Goal: Find specific page/section: Find specific page/section

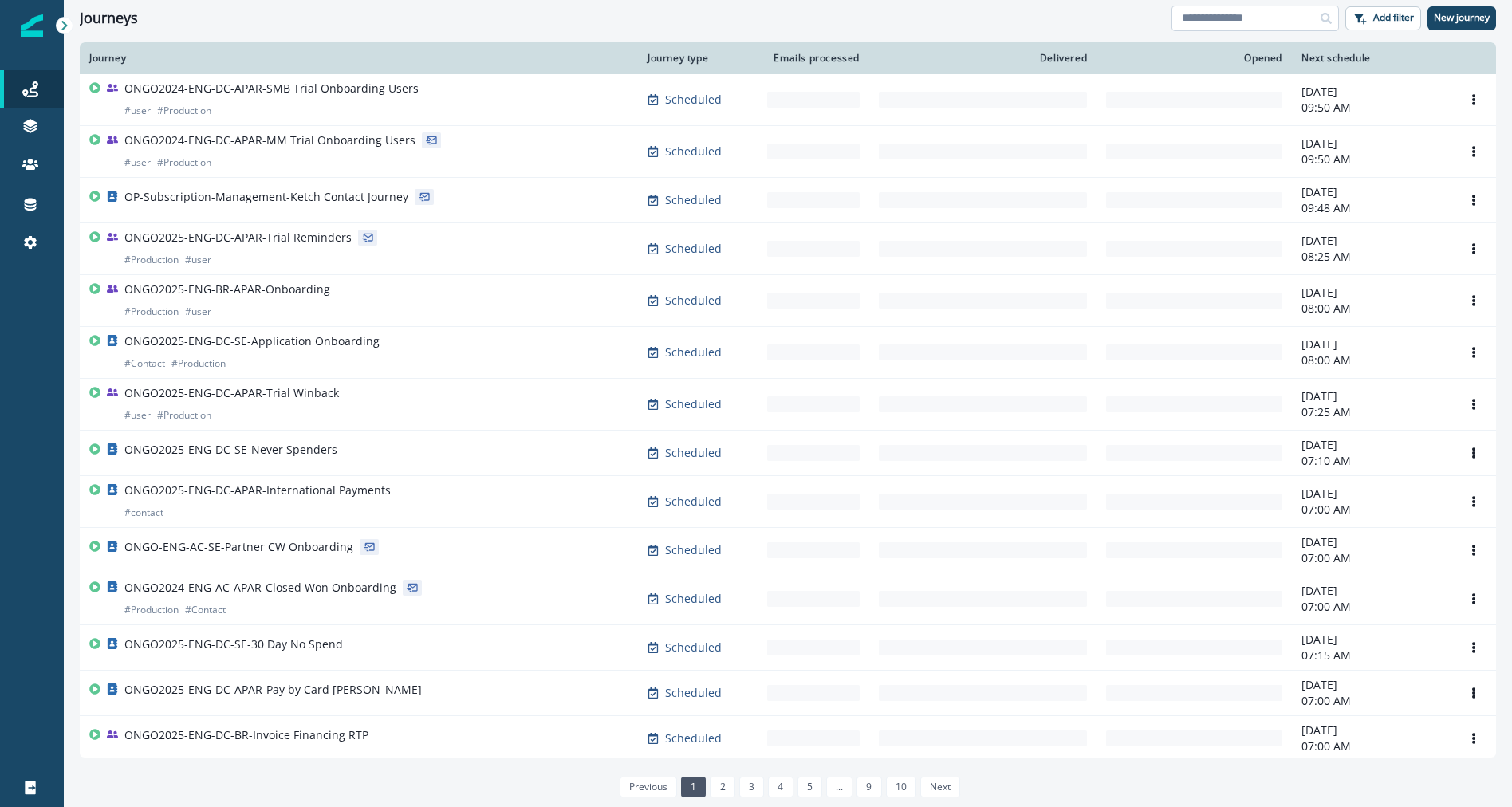
click at [1281, 22] on input at bounding box center [1255, 18] width 167 height 26
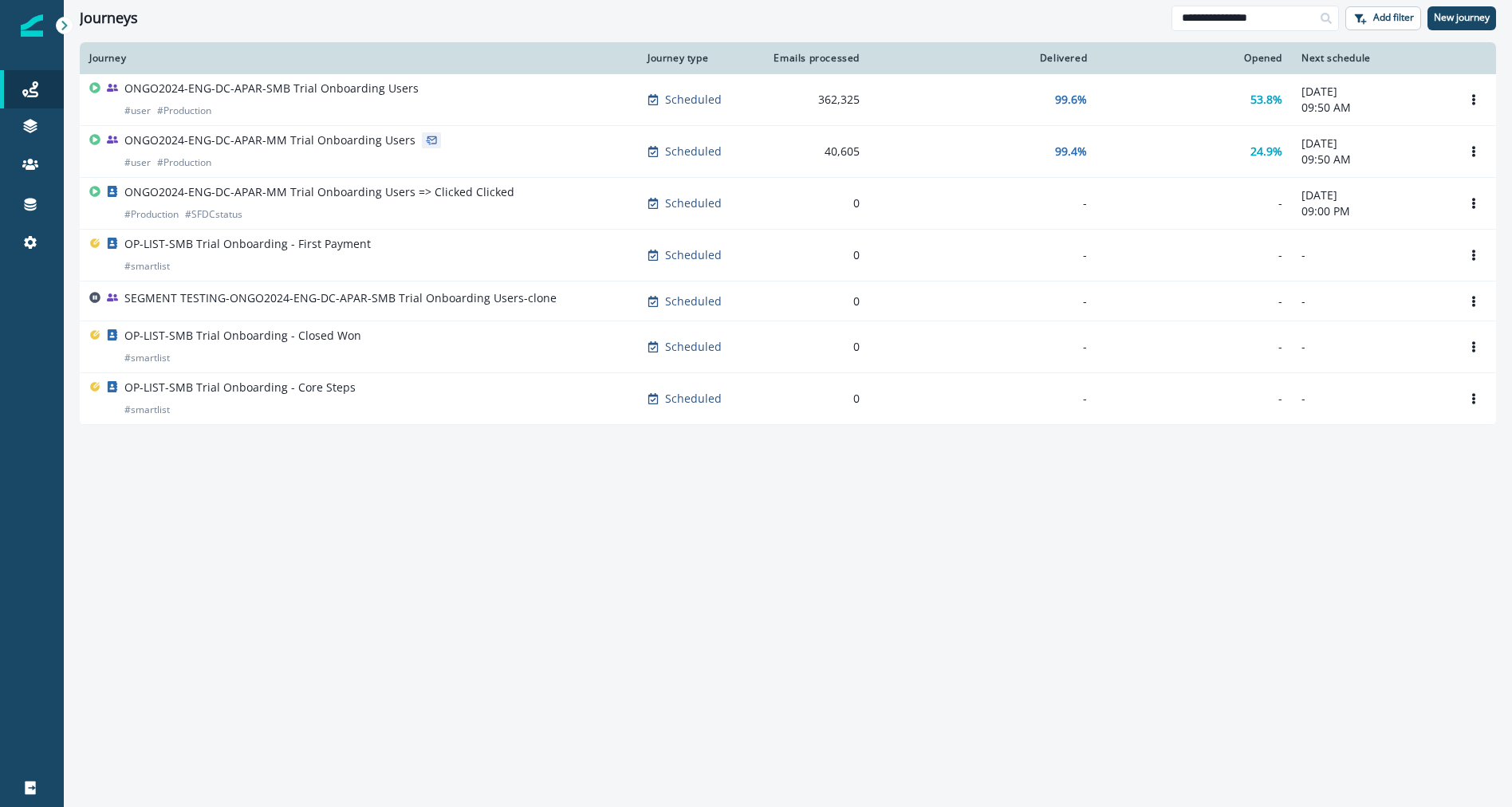
drag, startPoint x: 1229, startPoint y: 18, endPoint x: 1320, endPoint y: 14, distance: 91.1
click at [1320, 14] on div "**********" at bounding box center [1255, 18] width 167 height 26
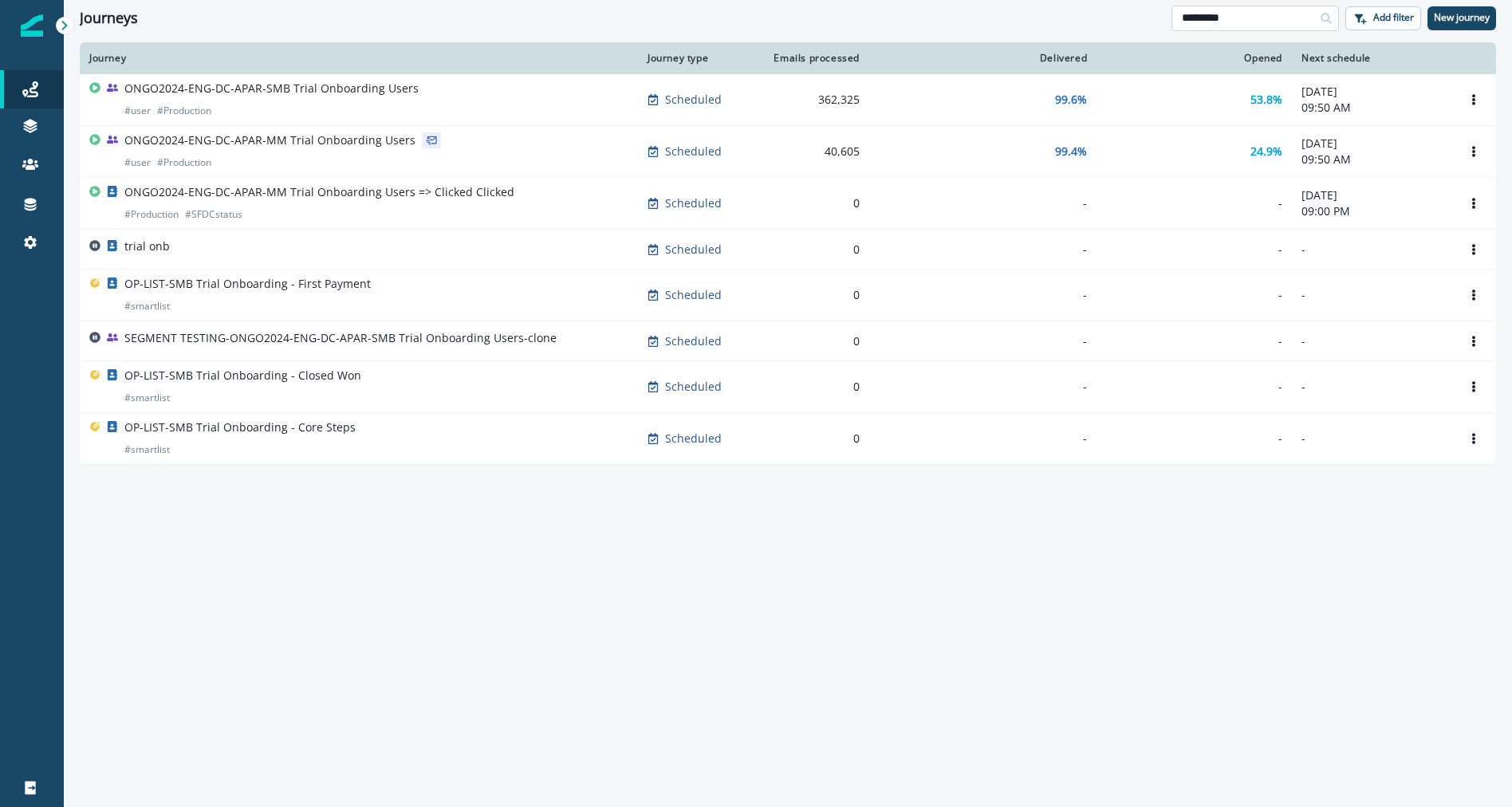
click at [1286, 16] on input "*********" at bounding box center [1255, 18] width 167 height 26
type input "***"
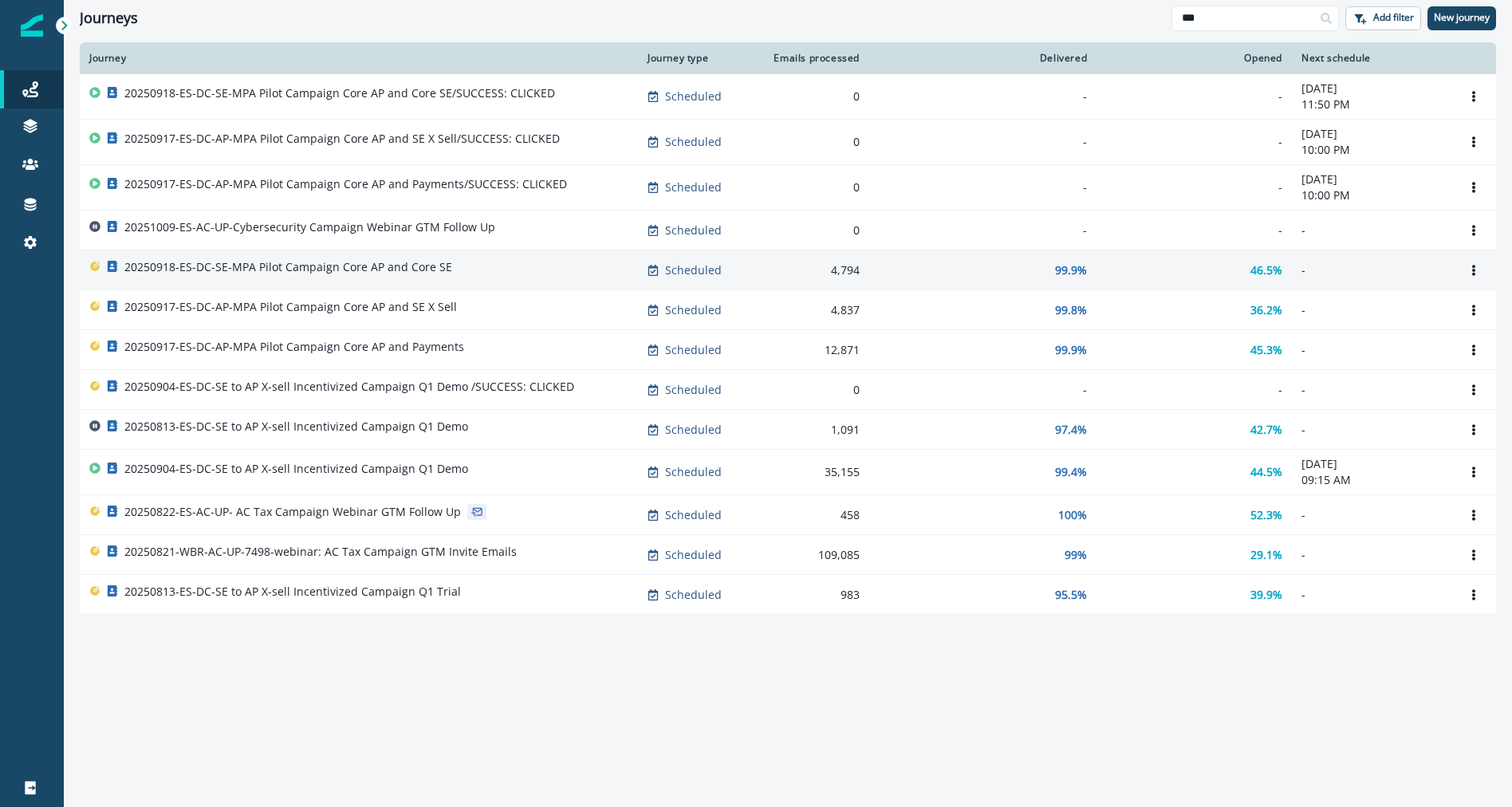
click at [503, 278] on div "20250918-ES-DC-SE-MPA Pilot Campaign Core AP and Core SE" at bounding box center [359, 271] width 539 height 22
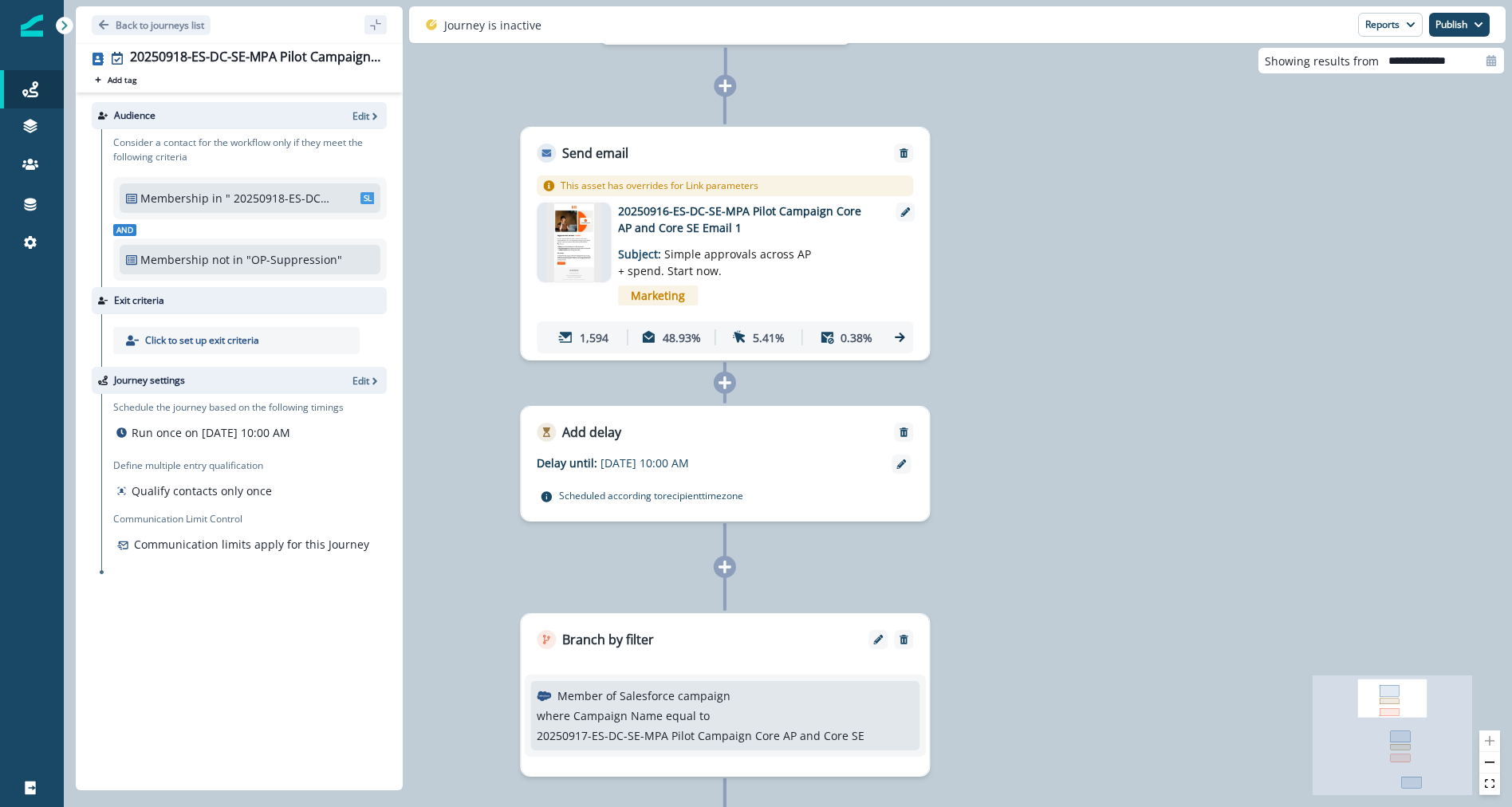
click at [285, 192] on p "" 20250918-ES-DC-SE-MPA Pilot Campaign Core AP and Core SE List"" at bounding box center [279, 198] width 107 height 17
click at [291, 205] on p "" 20250918-ES-DC-SE-MPA Pilot Campaign Core AP and Core SE List"" at bounding box center [279, 198] width 107 height 17
copy p "" 20250918-ES-DC-SE-MPA Pilot Campaign Core AP and Core SE List""
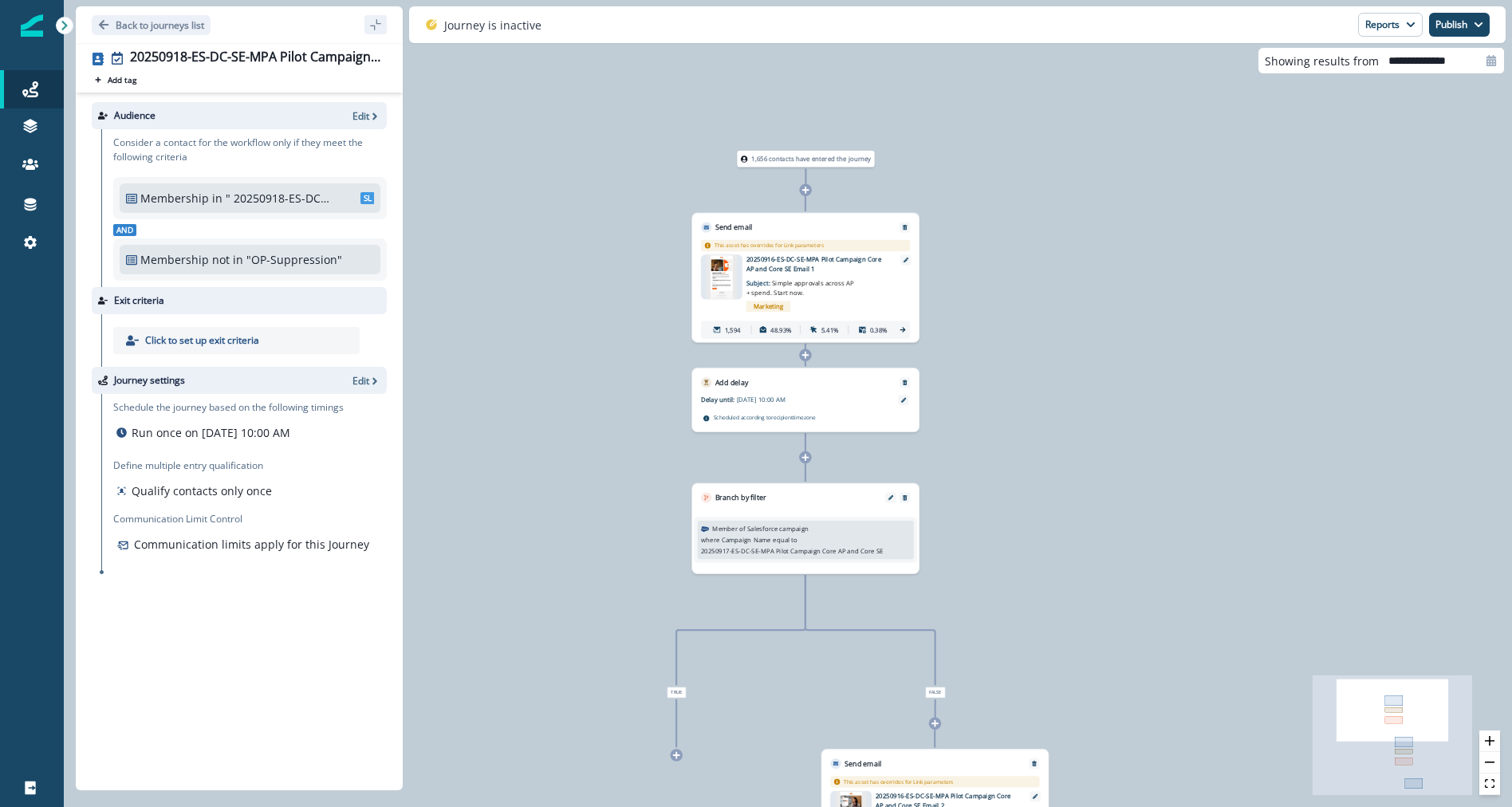
click at [150, 207] on div "Membership in " 20250918-ES-DC-SE-MPA Pilot Campaign Core AP and Core SE List" …" at bounding box center [250, 198] width 261 height 30
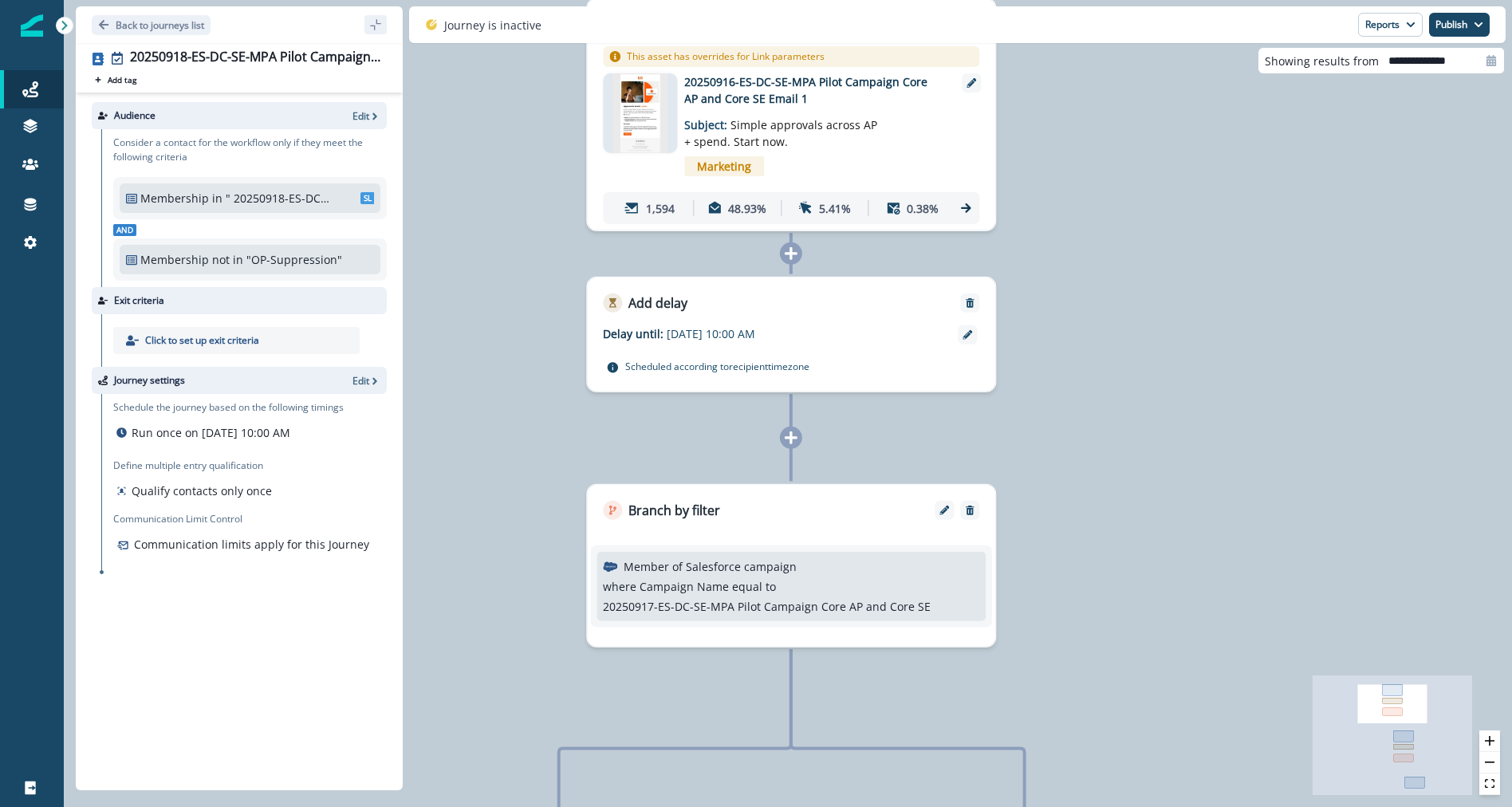
drag, startPoint x: 872, startPoint y: 412, endPoint x: 878, endPoint y: 427, distance: 16.2
click at [878, 427] on div "1,656 contacts have entered the journey Send email Email asset changed, journey…" at bounding box center [788, 404] width 1448 height 807
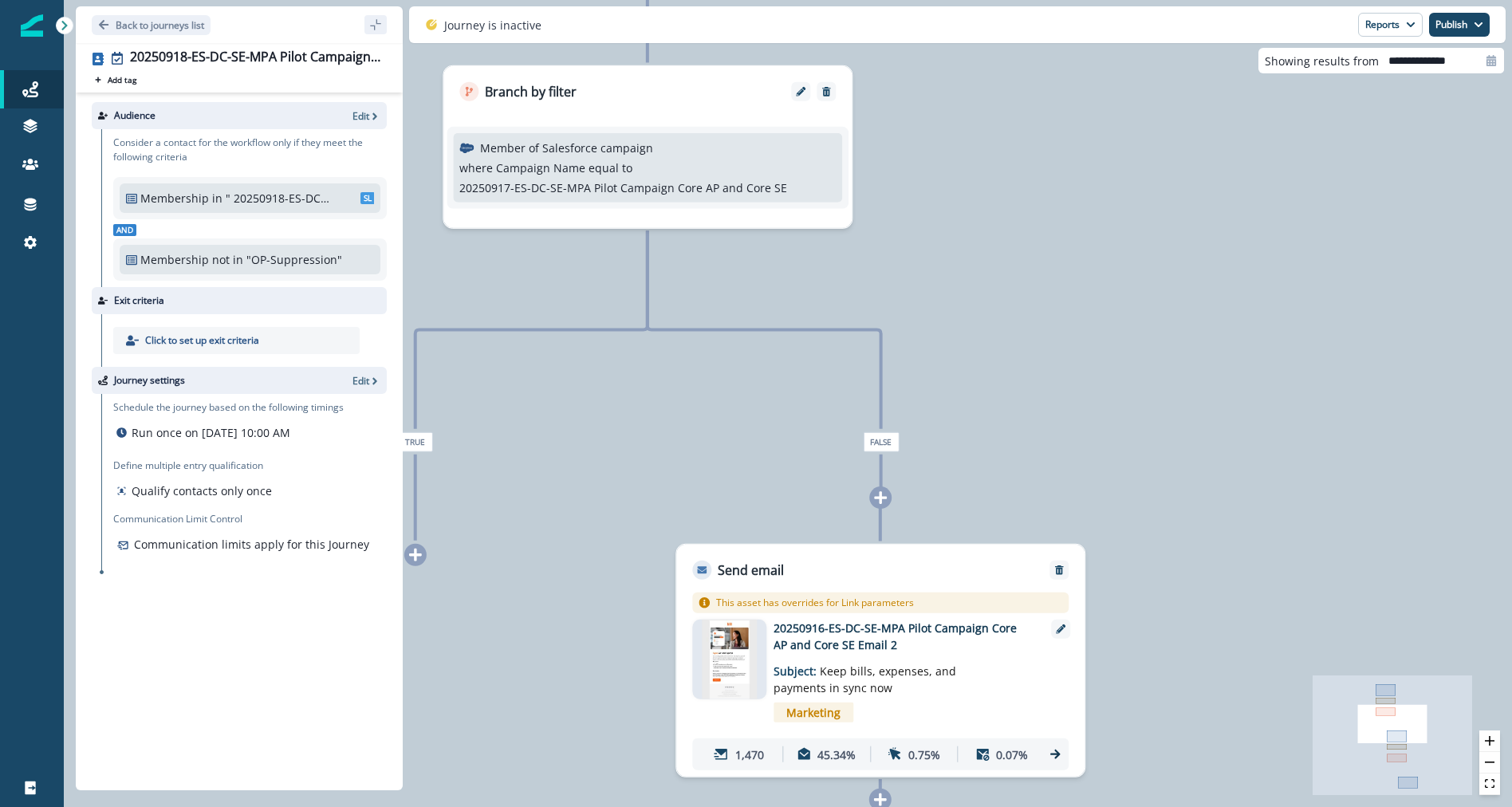
drag, startPoint x: 1162, startPoint y: 660, endPoint x: 1019, endPoint y: 242, distance: 441.8
click at [1019, 242] on div "1,656 contacts have entered the journey Send email Email asset changed, journey…" at bounding box center [788, 404] width 1448 height 807
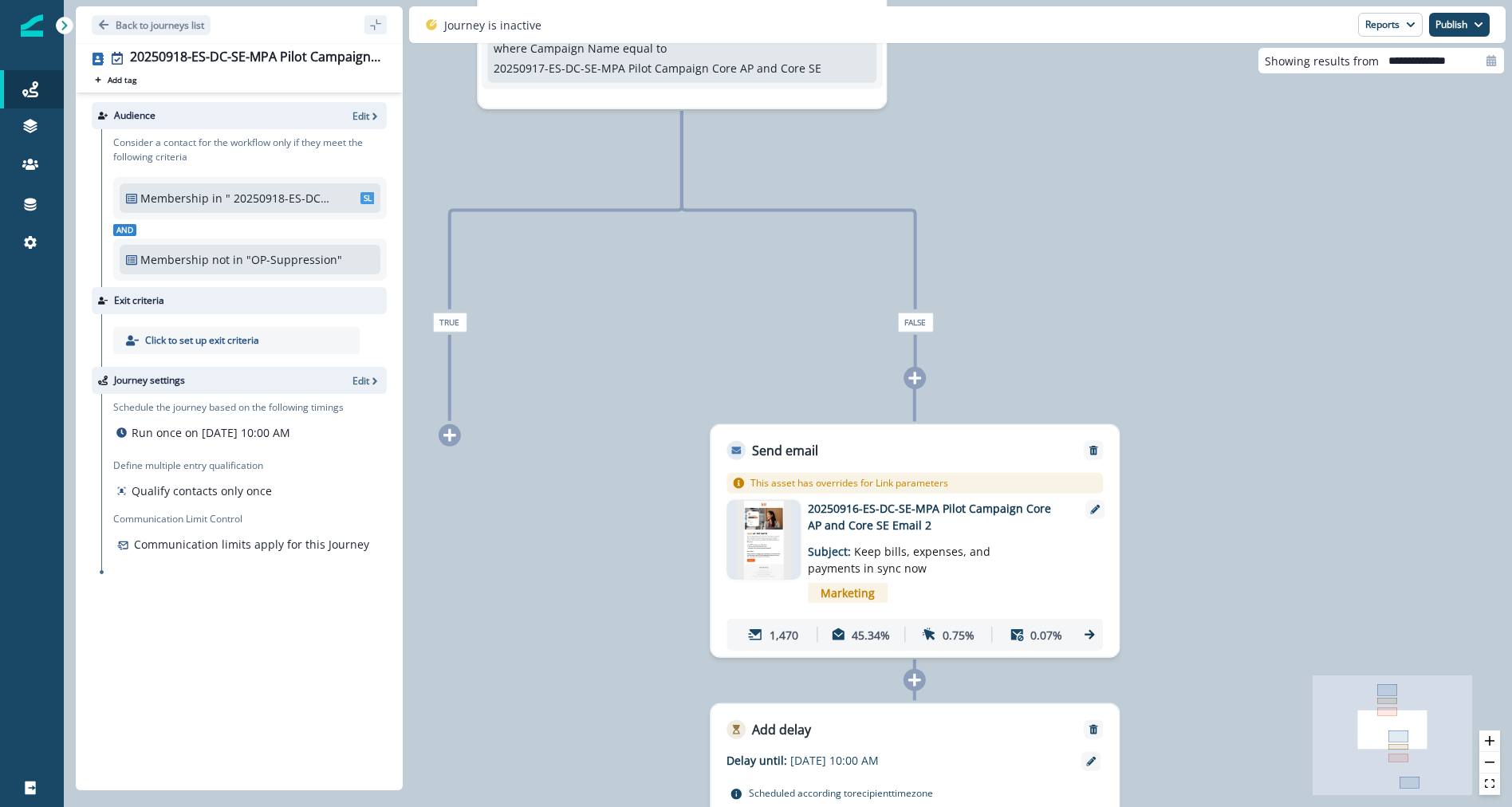
drag, startPoint x: 1088, startPoint y: 376, endPoint x: 1143, endPoint y: 274, distance: 115.9
click at [1143, 274] on div "1,656 contacts have entered the journey Send email Email asset changed, journey…" at bounding box center [788, 404] width 1448 height 807
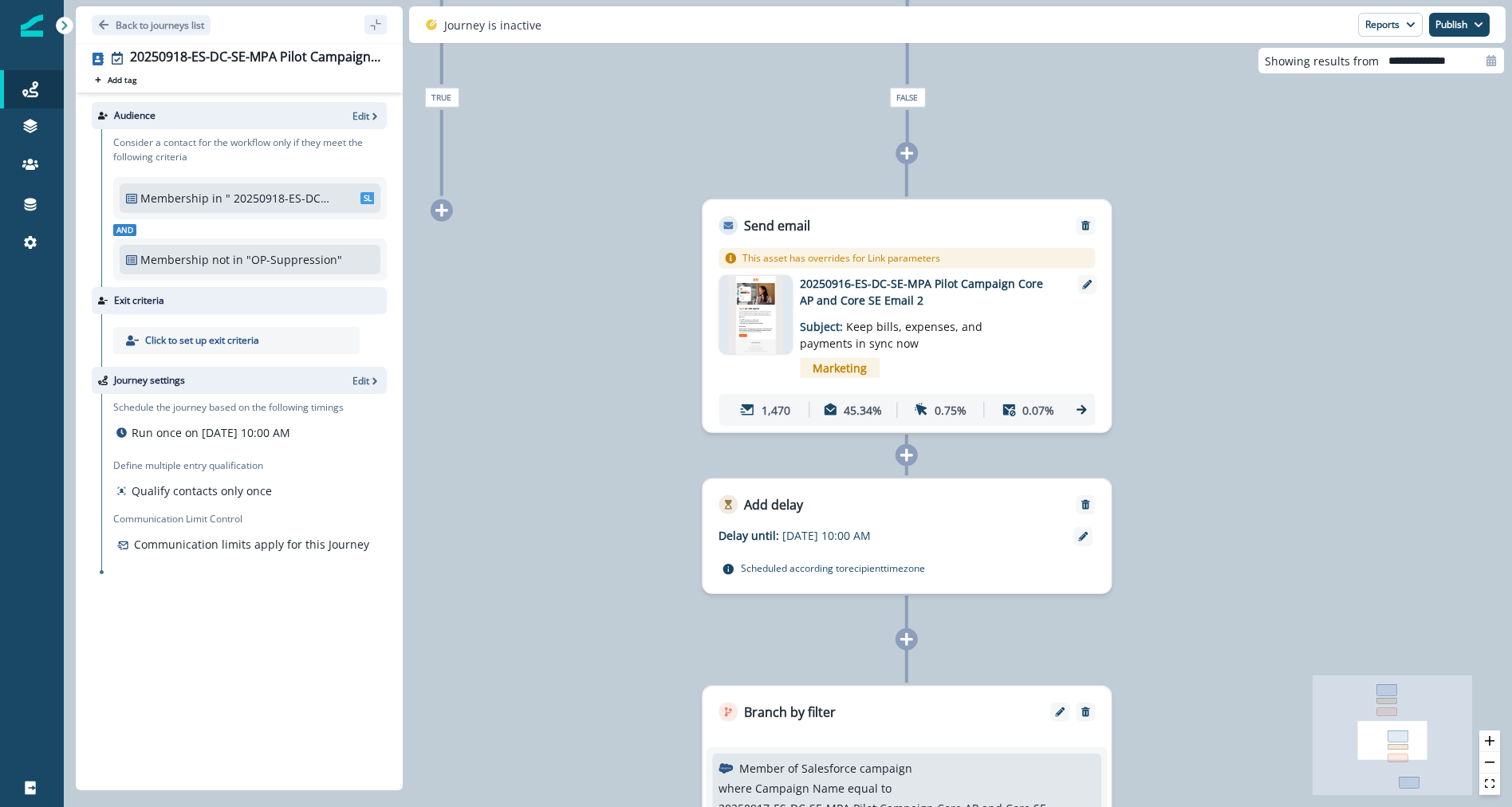
drag, startPoint x: 1205, startPoint y: 445, endPoint x: 1206, endPoint y: 319, distance: 126.0
click at [1206, 319] on div "1,656 contacts have entered the journey Send email Email asset changed, journey…" at bounding box center [788, 404] width 1448 height 807
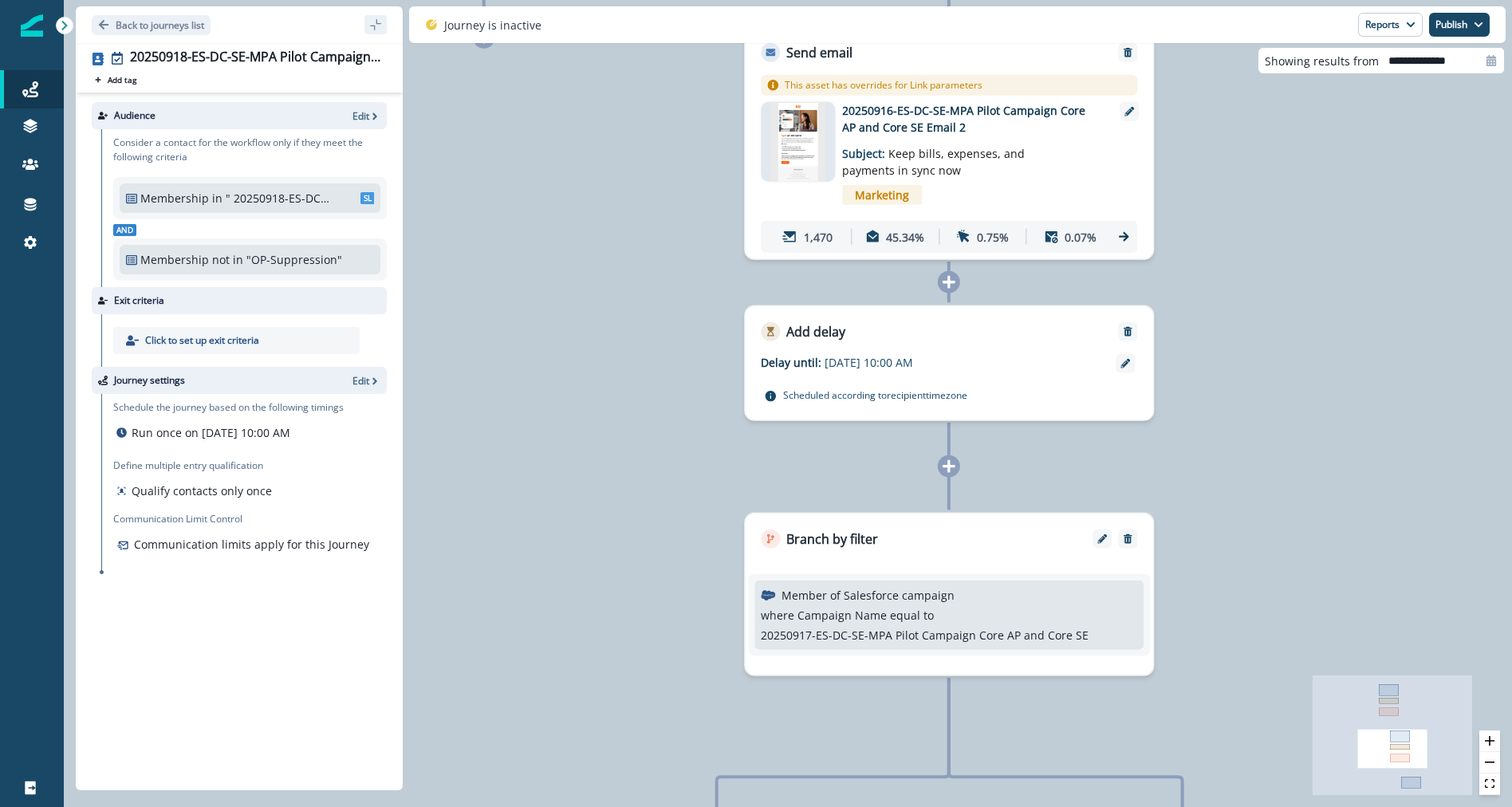
drag, startPoint x: 1179, startPoint y: 379, endPoint x: 1221, endPoint y: 246, distance: 139.5
click at [1221, 246] on div "1,656 contacts have entered the journey Send email Email asset changed, journey…" at bounding box center [788, 404] width 1448 height 807
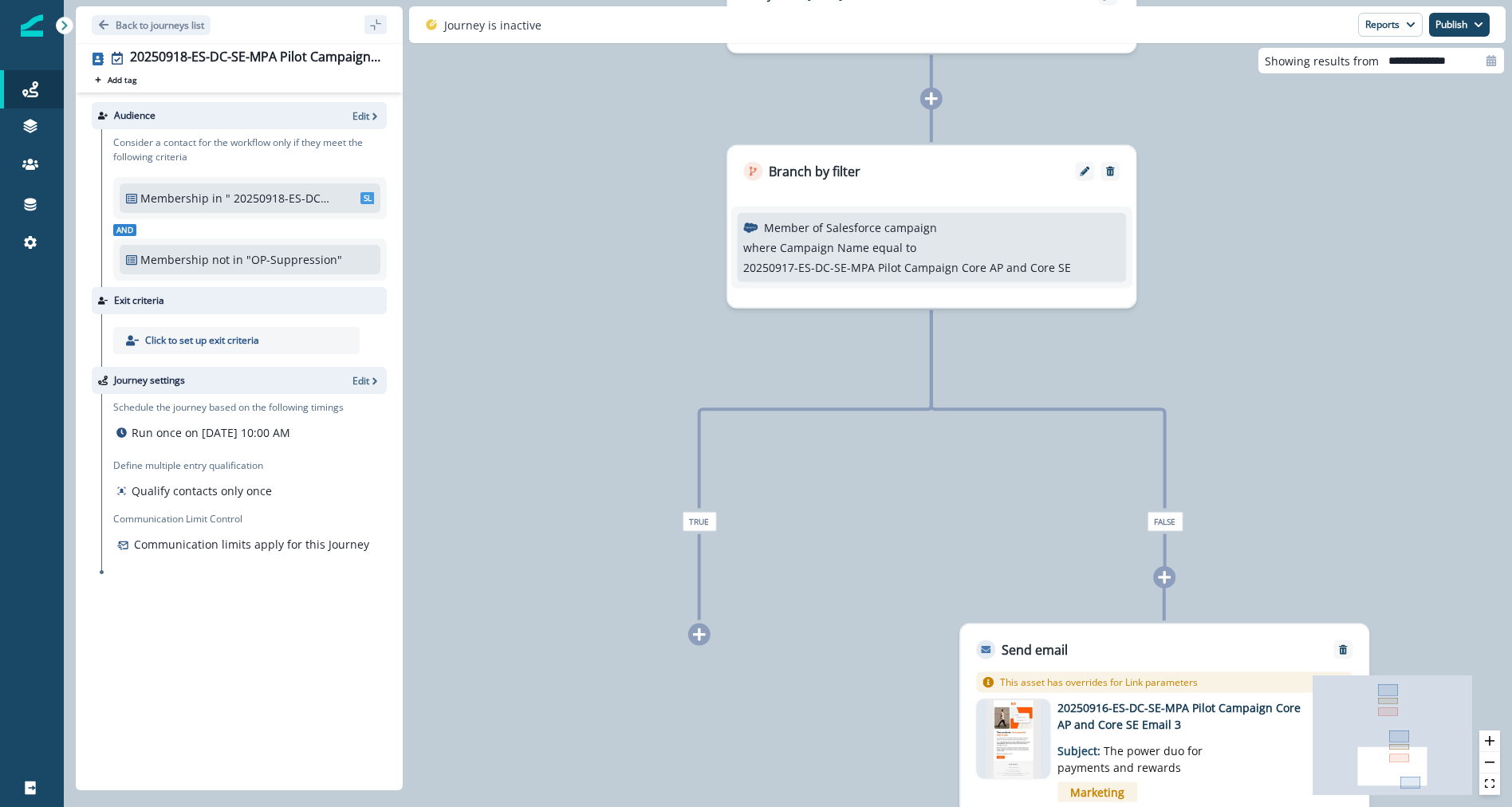
drag, startPoint x: 1013, startPoint y: 457, endPoint x: 996, endPoint y: 90, distance: 367.4
click at [996, 90] on div "1,656 contacts have entered the journey Send email Email asset changed, journey…" at bounding box center [788, 404] width 1448 height 807
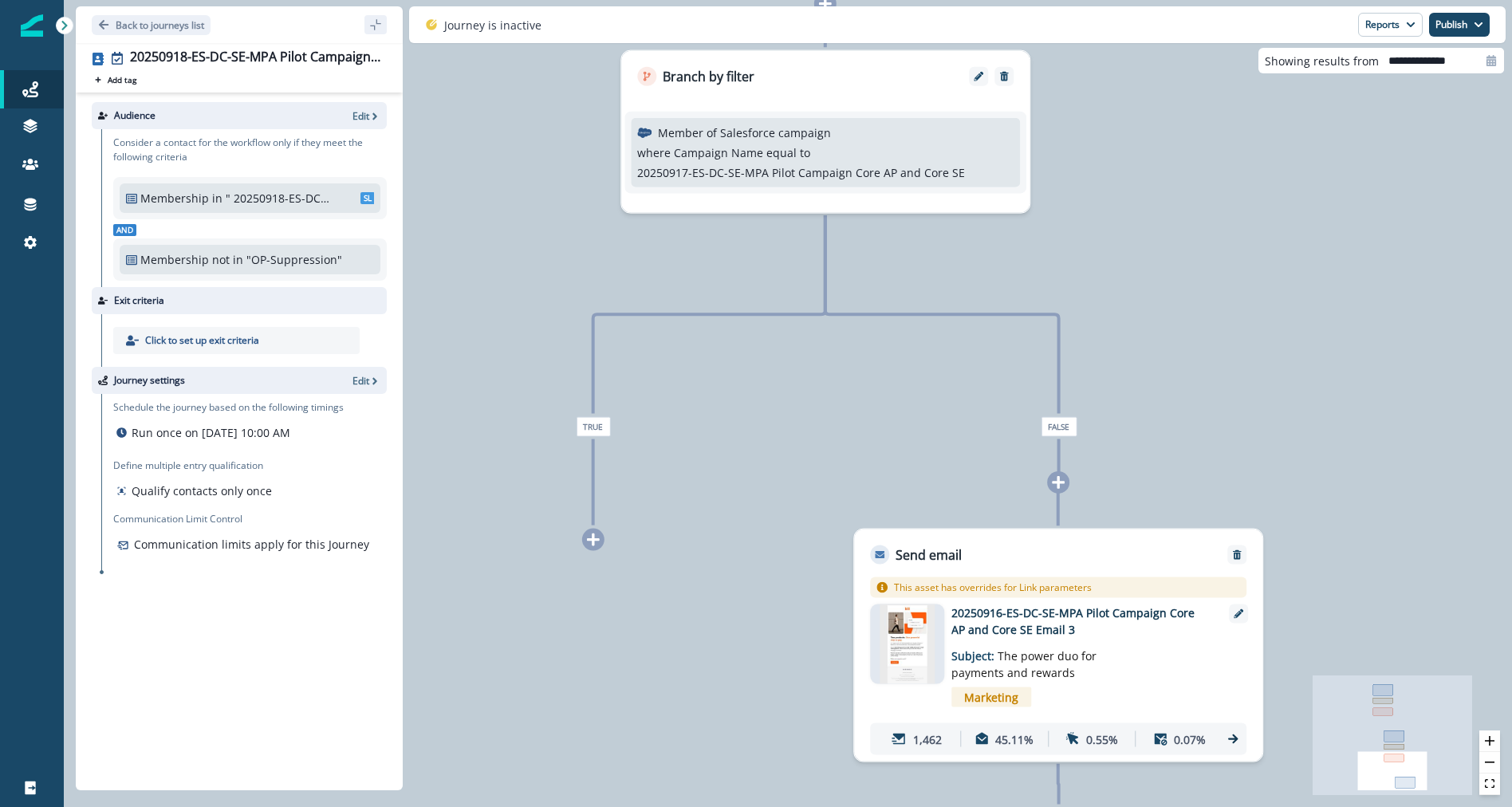
drag, startPoint x: 1073, startPoint y: 480, endPoint x: 970, endPoint y: 385, distance: 140.1
click at [970, 385] on div "1,656 contacts have entered the journey Send email Email asset changed, journey…" at bounding box center [788, 404] width 1448 height 807
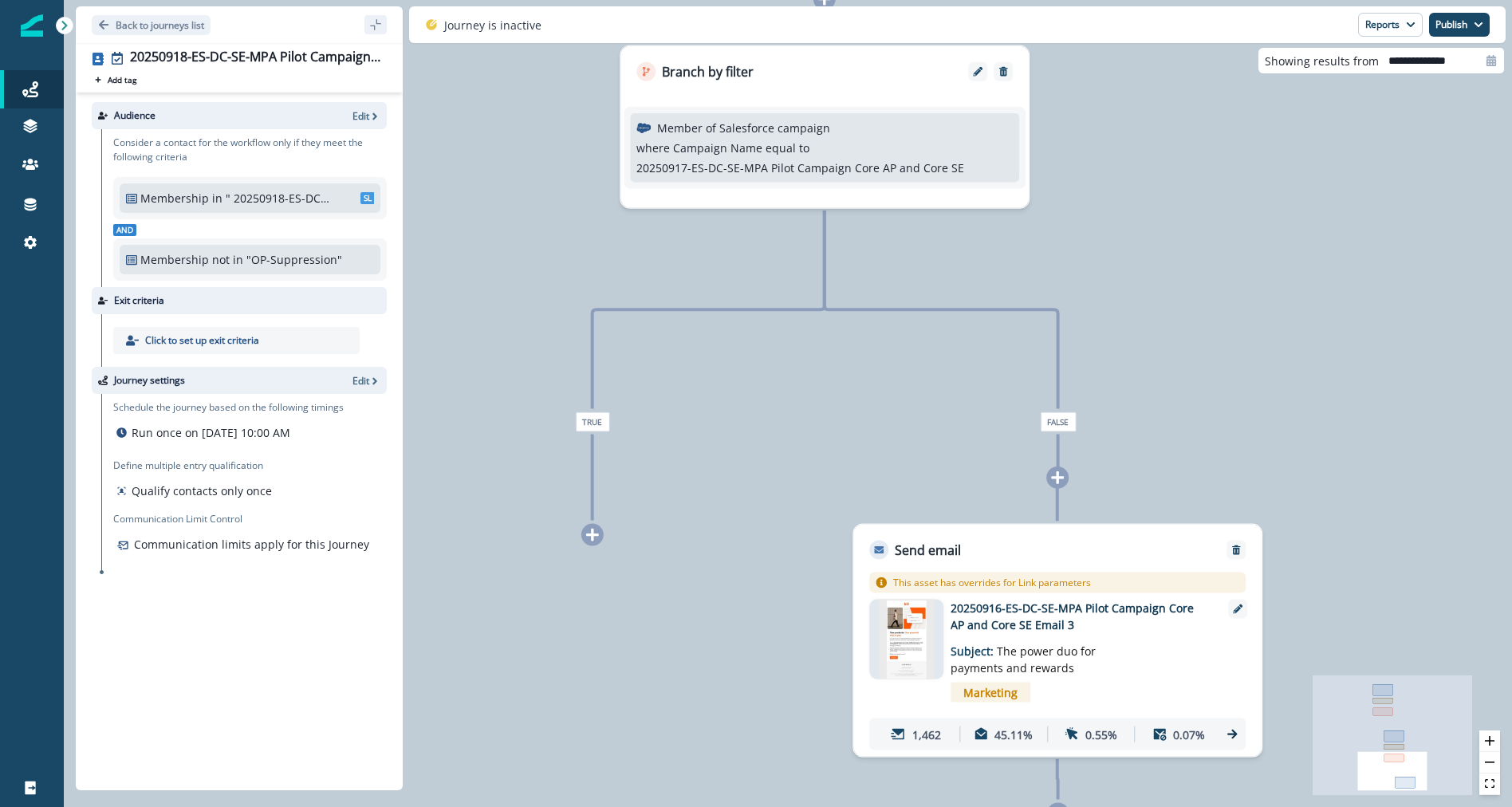
click at [657, 167] on p "20250917-ES-DC-SE-MPA Pilot Campaign Core AP and Core SE" at bounding box center [800, 167] width 327 height 17
click at [158, 25] on p "Back to journeys list" at bounding box center [159, 25] width 89 height 14
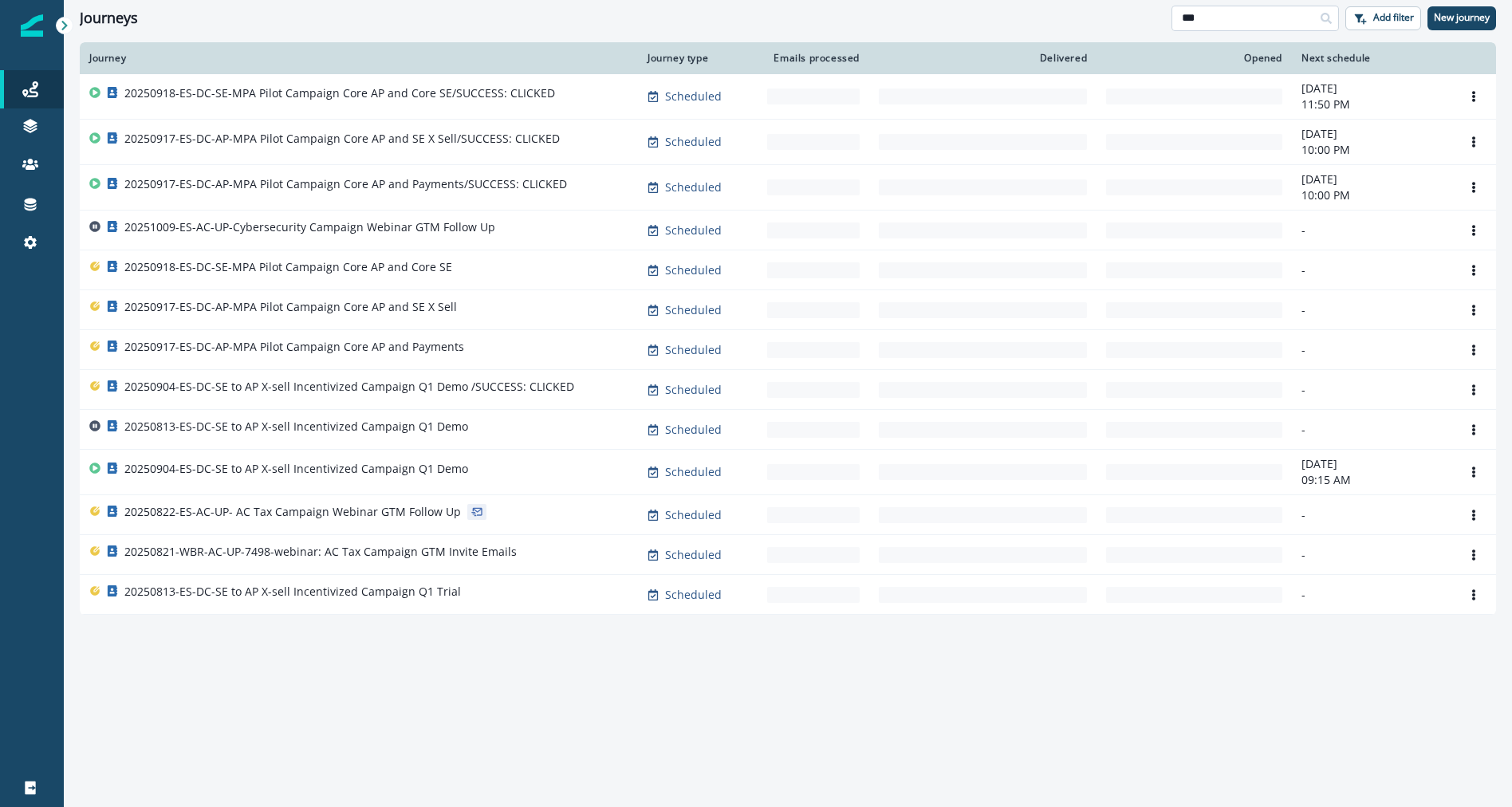
click at [1189, 19] on input "***" at bounding box center [1255, 18] width 167 height 26
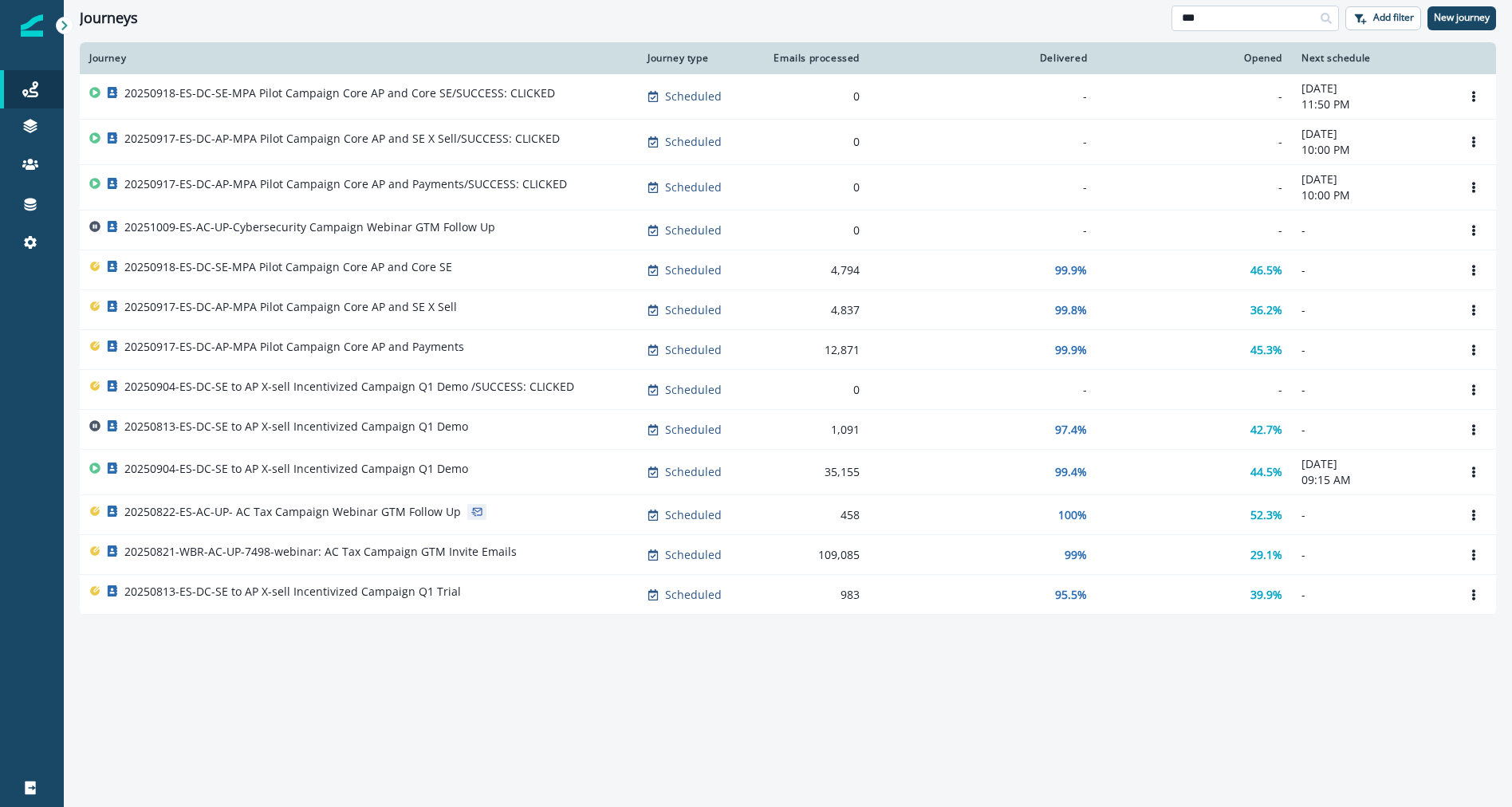
click at [1189, 19] on input "***" at bounding box center [1255, 18] width 167 height 26
type input "*****"
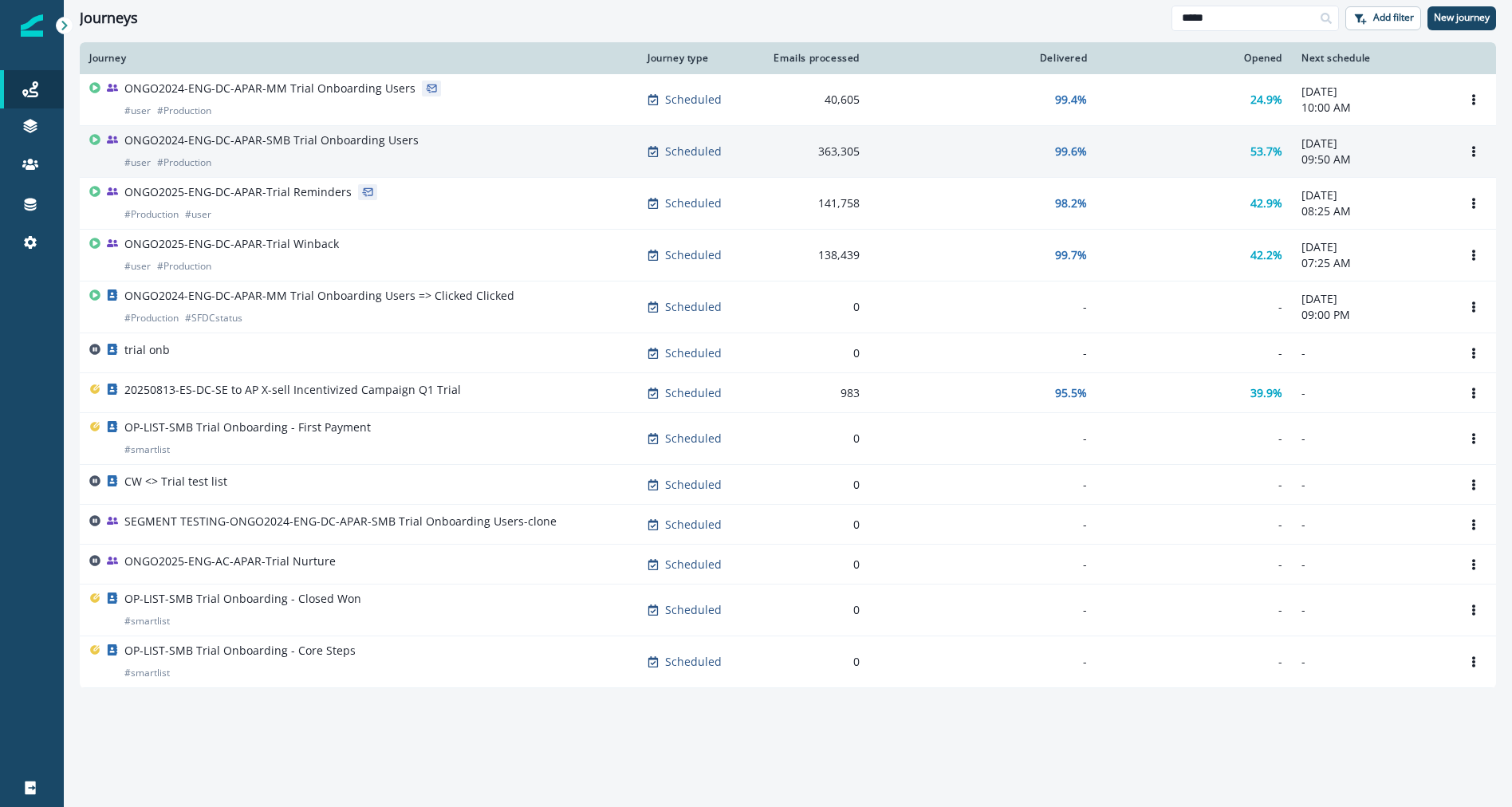
click at [463, 154] on div "ONGO2024-ENG-DC-APAR-SMB Trial Onboarding Users # user # Production" at bounding box center [359, 151] width 539 height 38
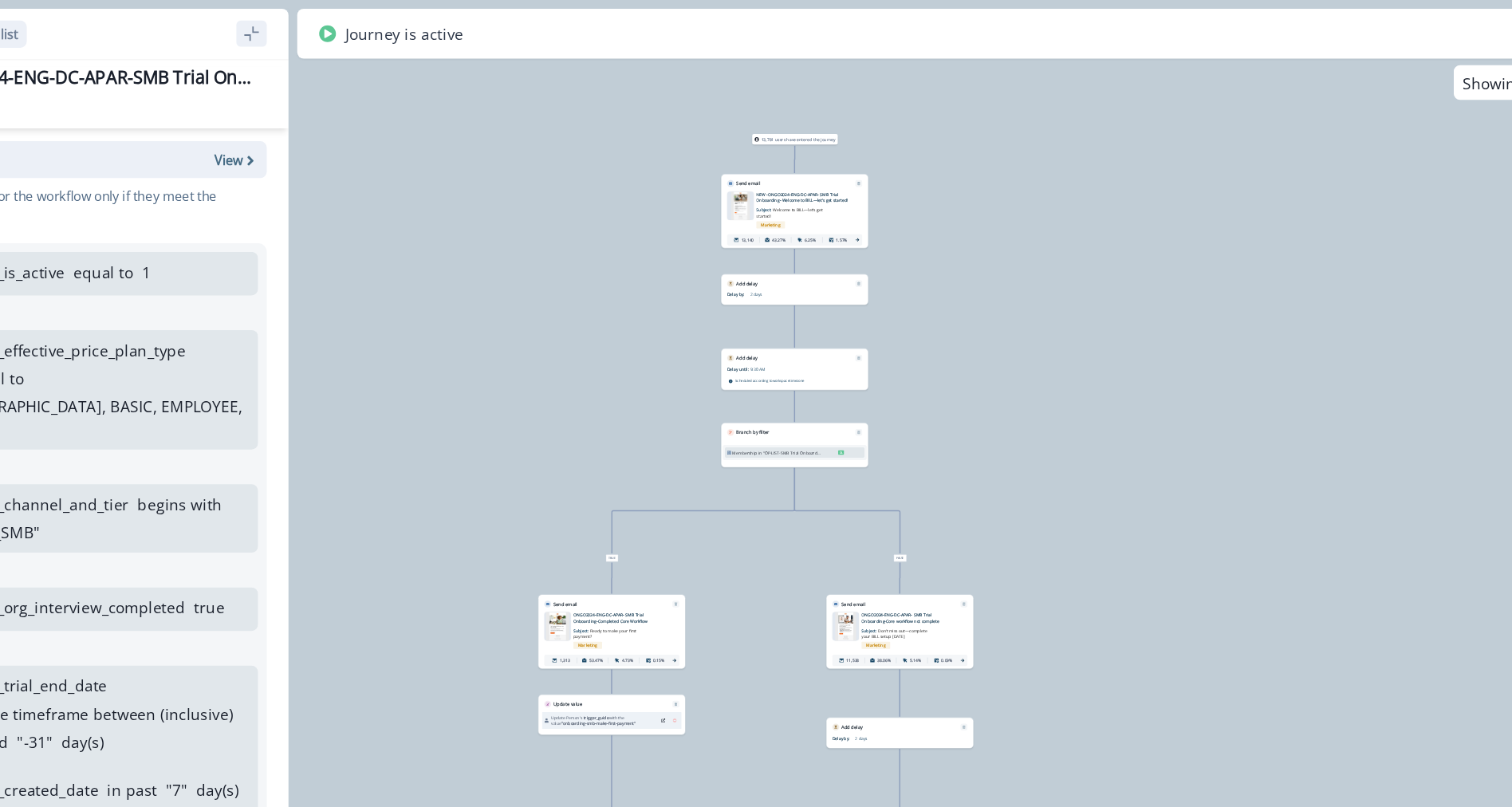
click at [886, 176] on div "13,781 users have entered the journey Send email Email asset changed, journey r…" at bounding box center [788, 404] width 1448 height 807
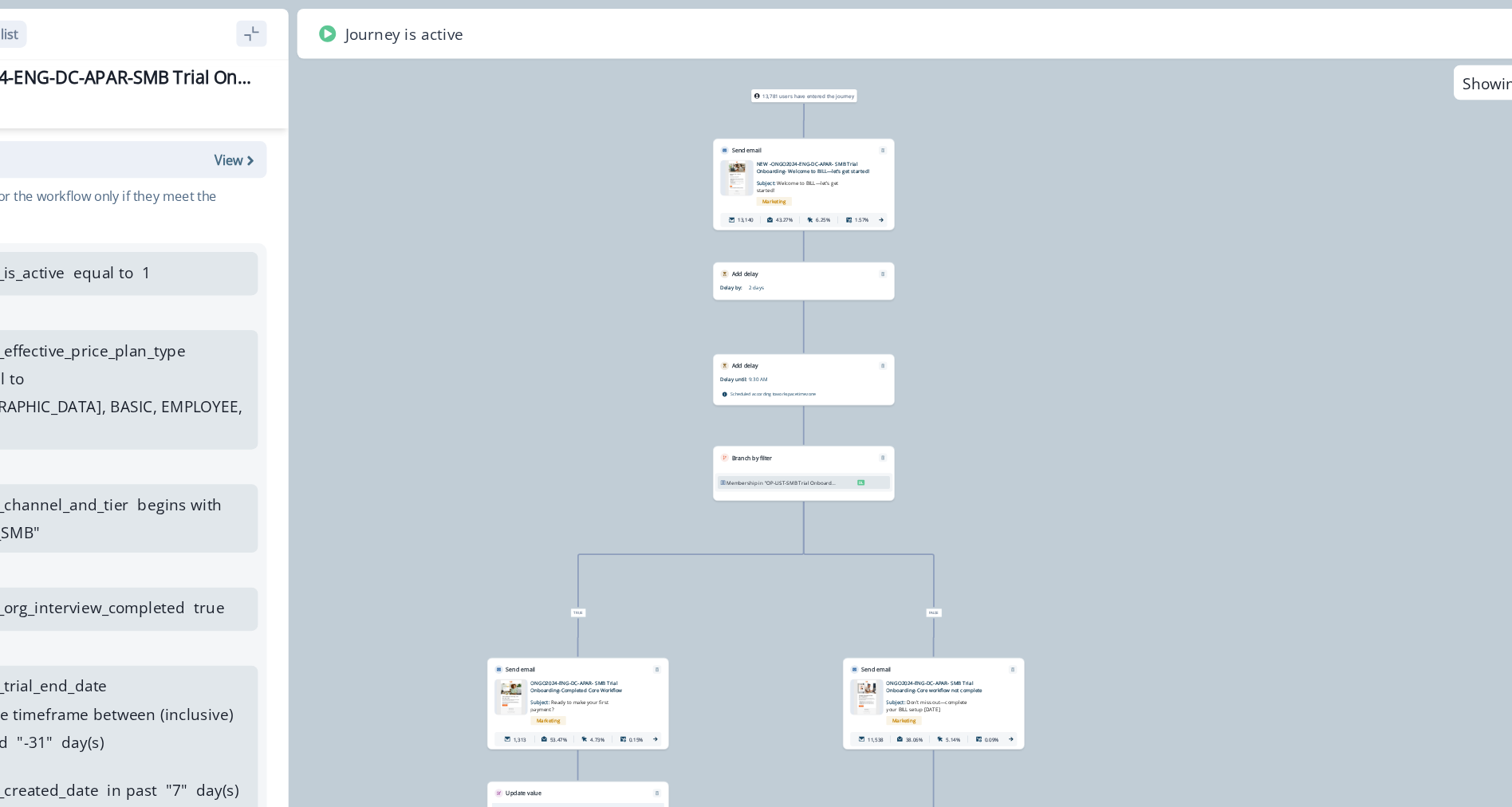
drag, startPoint x: 886, startPoint y: 202, endPoint x: 920, endPoint y: 187, distance: 37.2
click at [920, 187] on div "13,781 users have entered the journey Send email Email asset changed, journey r…" at bounding box center [788, 404] width 1448 height 807
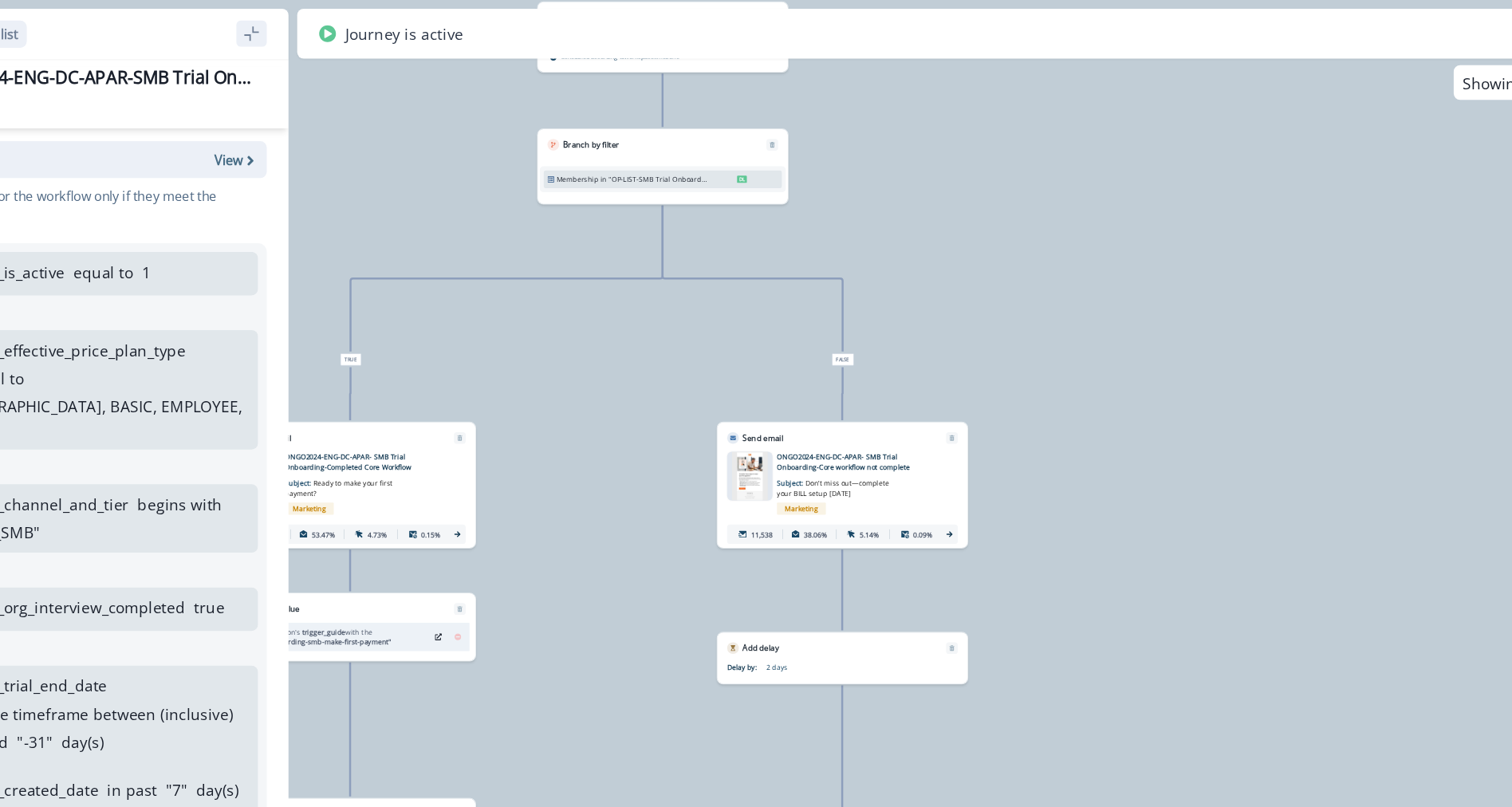
drag, startPoint x: 934, startPoint y: 336, endPoint x: 900, endPoint y: 76, distance: 262.2
click at [899, 66] on div "13,781 users have entered the journey Send email Email asset changed, journey r…" at bounding box center [788, 404] width 1448 height 807
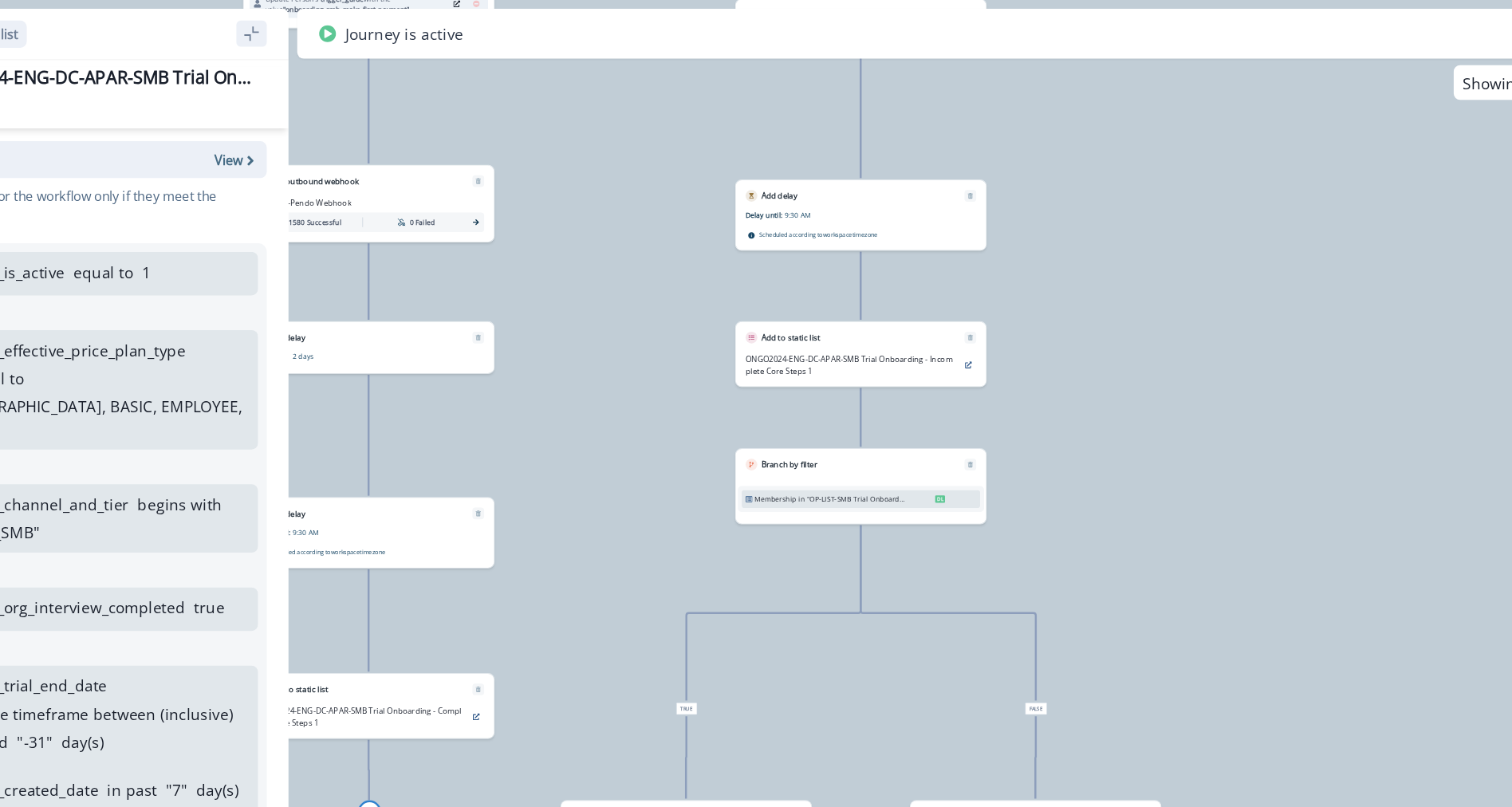
drag, startPoint x: 908, startPoint y: 319, endPoint x: 951, endPoint y: 142, distance: 182.1
click at [951, 142] on div "13,781 users have entered the journey Send email Email asset changed, journey r…" at bounding box center [788, 404] width 1448 height 807
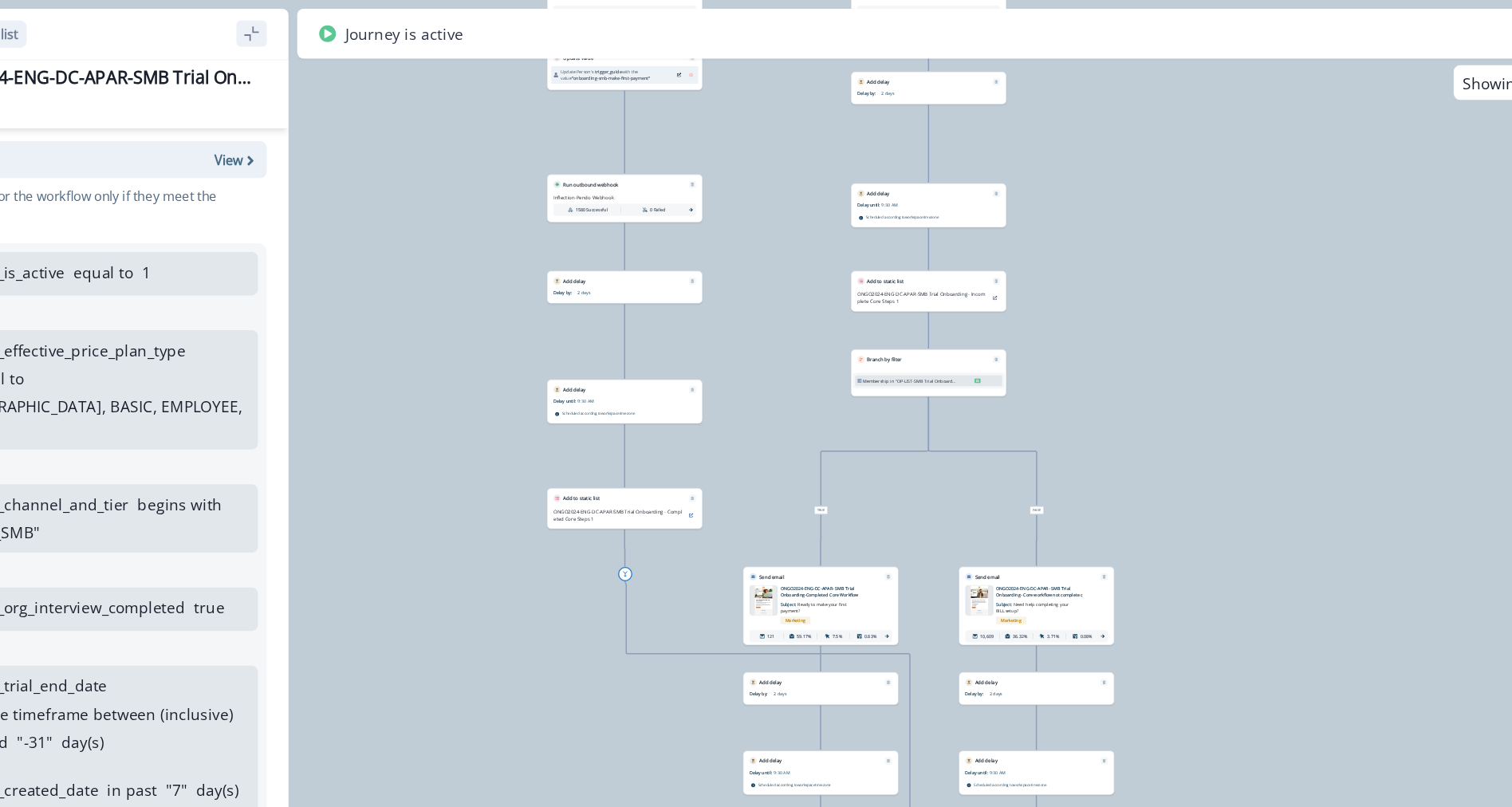
drag, startPoint x: 957, startPoint y: 205, endPoint x: 968, endPoint y: 277, distance: 72.8
click at [968, 277] on div "13,781 users have entered the journey Send email Email asset changed, journey r…" at bounding box center [788, 404] width 1448 height 807
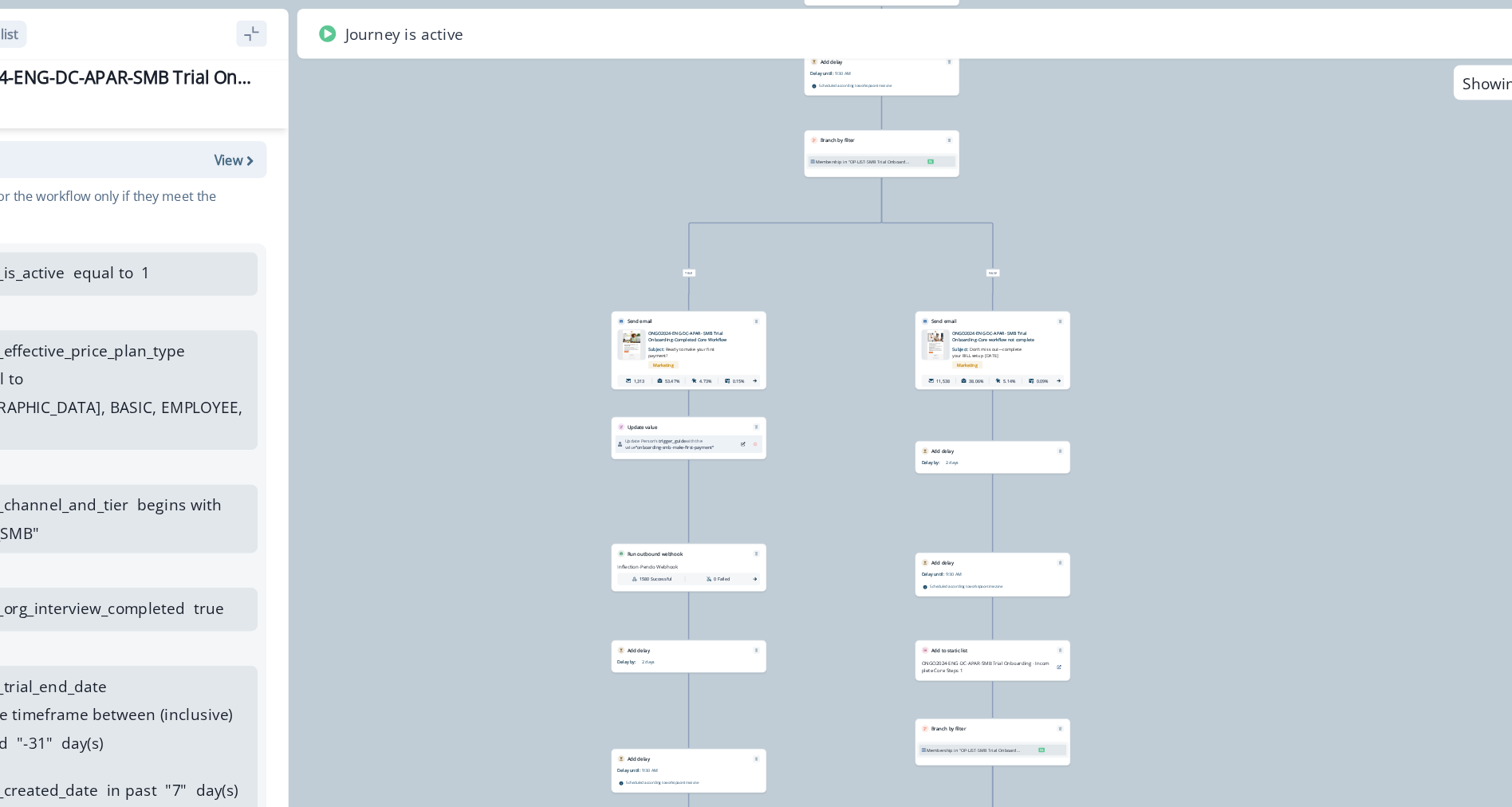
drag, startPoint x: 825, startPoint y: 291, endPoint x: 860, endPoint y: 491, distance: 203.0
click at [860, 491] on div "13,781 users have entered the journey Send email Email asset changed, journey r…" at bounding box center [788, 404] width 1448 height 807
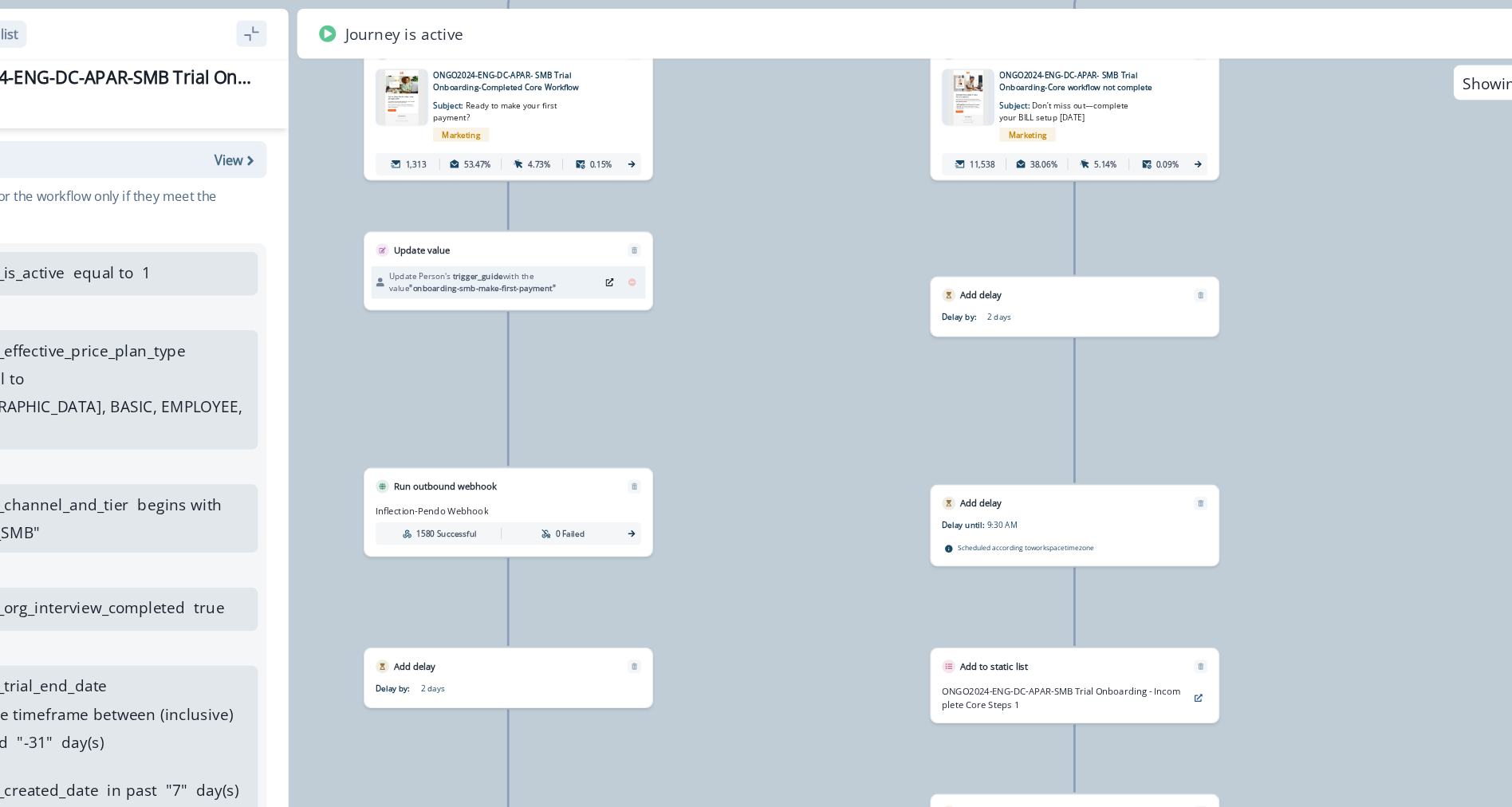
drag, startPoint x: 803, startPoint y: 413, endPoint x: 773, endPoint y: 391, distance: 37.2
click at [773, 391] on div "13,781 users have entered the journey Send email Email asset changed, journey r…" at bounding box center [788, 404] width 1448 height 807
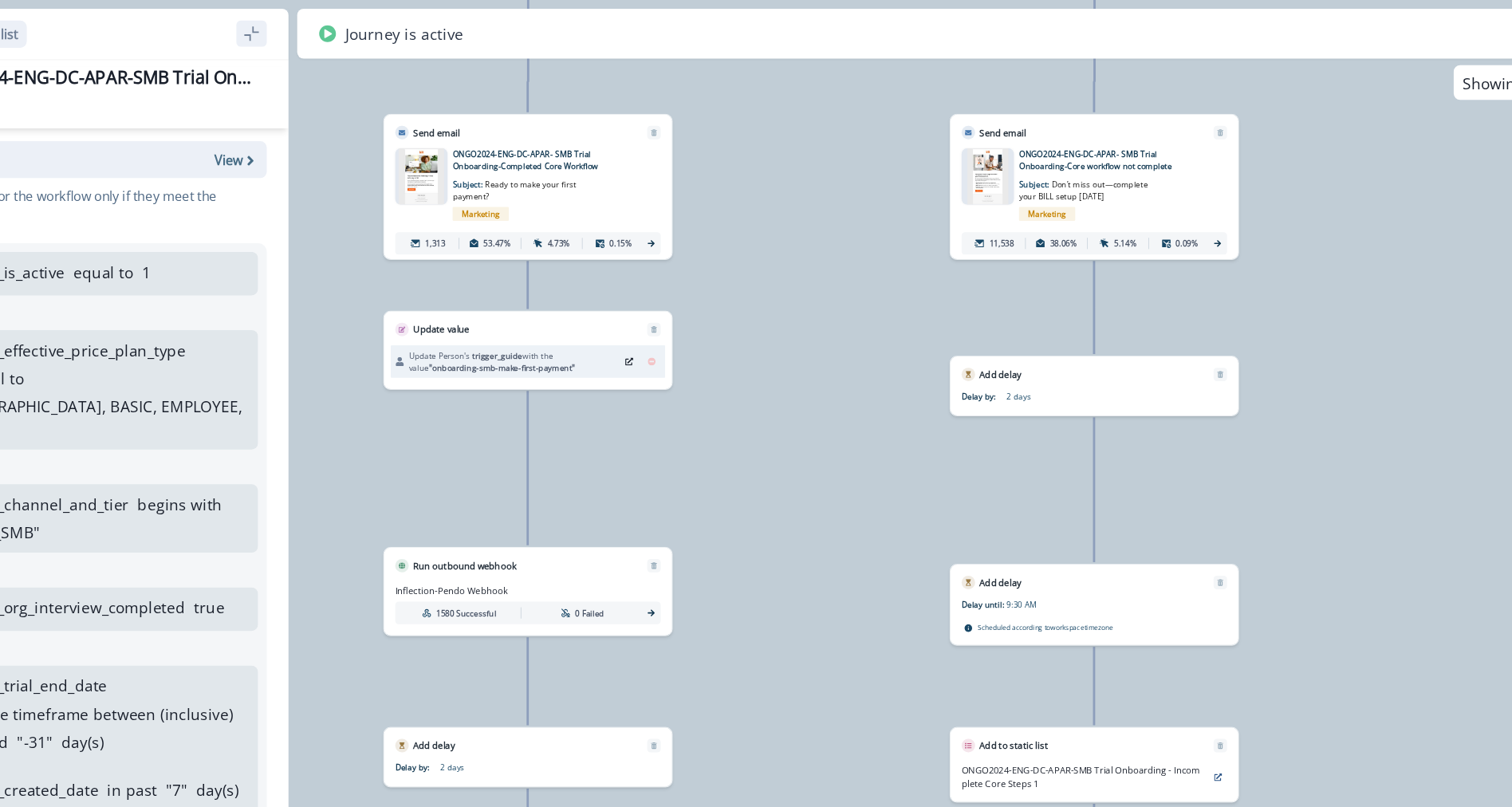
drag, startPoint x: 800, startPoint y: 247, endPoint x: 814, endPoint y: 306, distance: 60.6
click at [814, 306] on div "13,781 users have entered the journey Send email Email asset changed, journey r…" at bounding box center [788, 404] width 1448 height 807
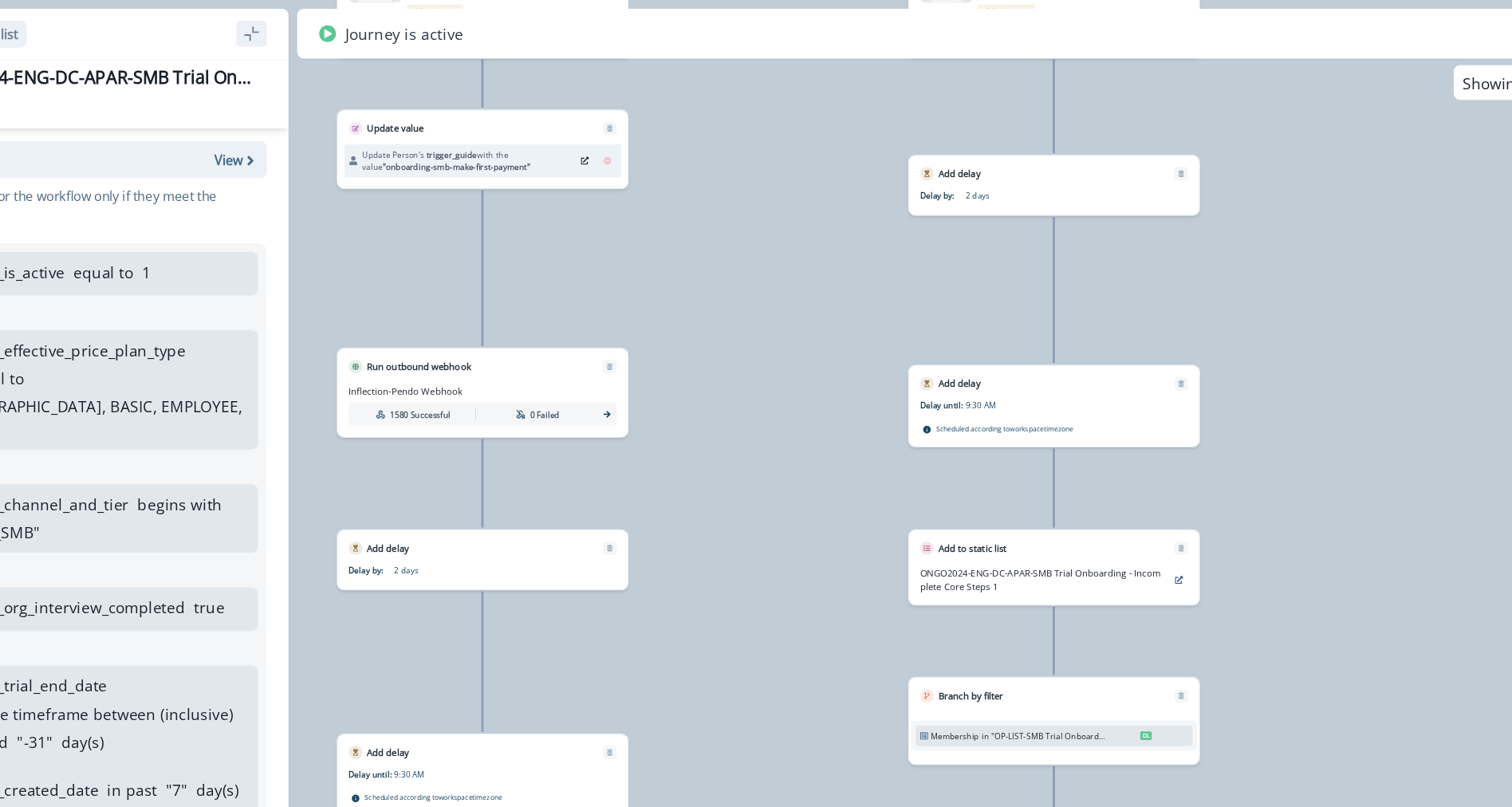
drag, startPoint x: 823, startPoint y: 380, endPoint x: 799, endPoint y: 132, distance: 249.2
click at [799, 132] on div "13,781 users have entered the journey Send email Email asset changed, journey r…" at bounding box center [788, 404] width 1448 height 807
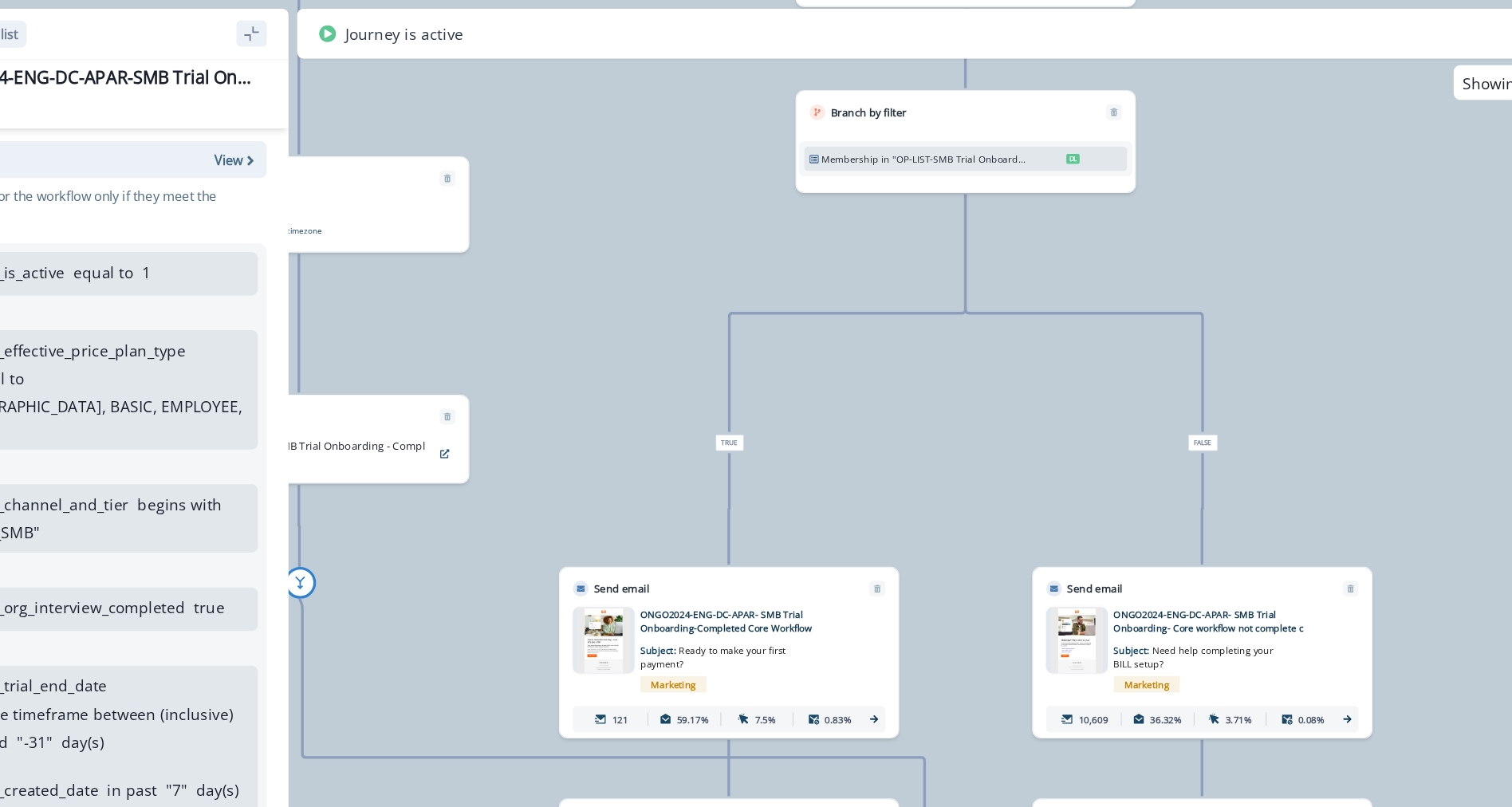
drag, startPoint x: 827, startPoint y: 404, endPoint x: 750, endPoint y: 121, distance: 293.3
click at [750, 121] on div "13,781 users have entered the journey Send email Email asset changed, journey r…" at bounding box center [788, 404] width 1448 height 807
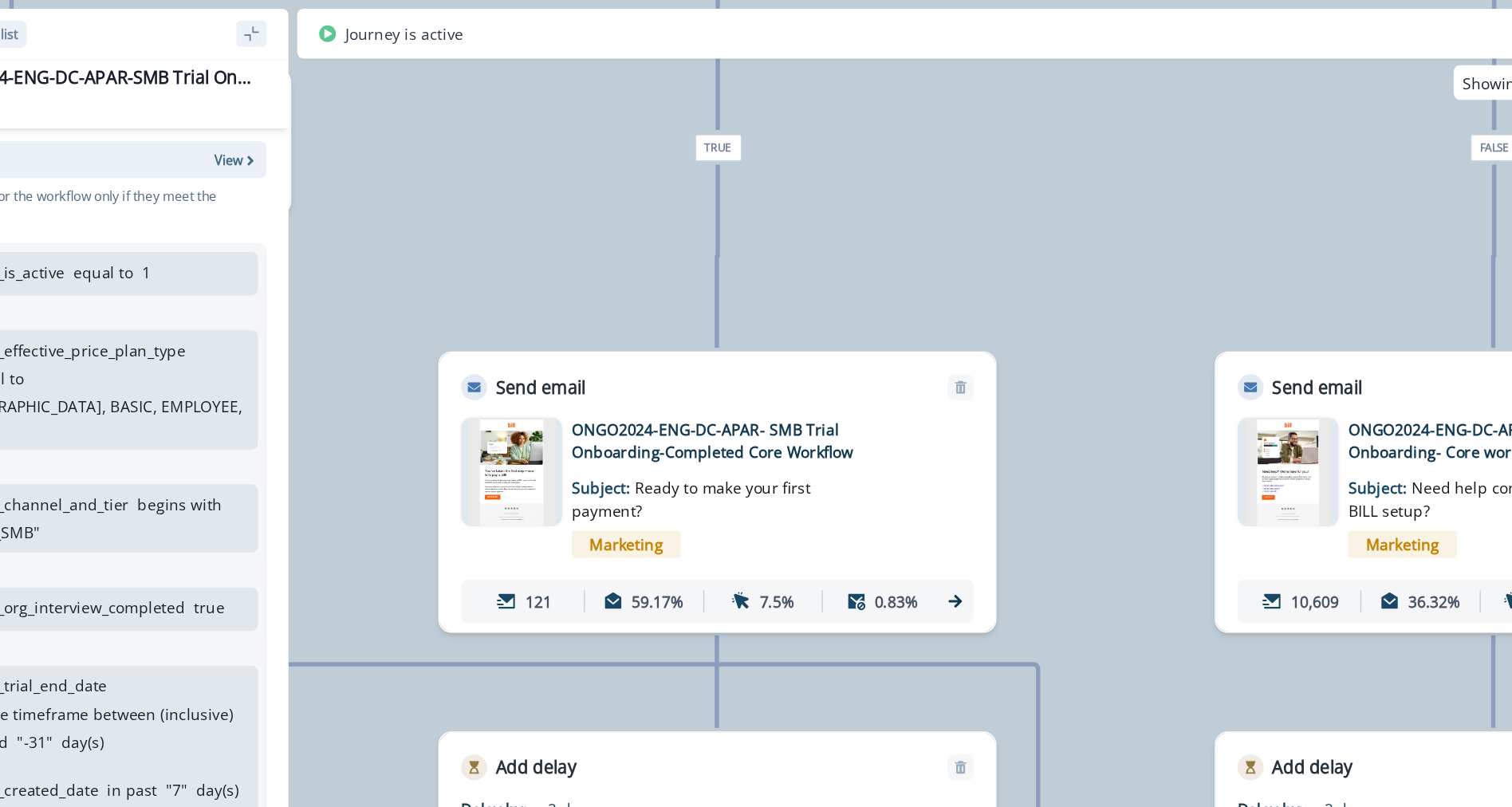
drag, startPoint x: 808, startPoint y: 360, endPoint x: 816, endPoint y: 187, distance: 173.2
click at [816, 187] on div "13,781 users have entered the journey Send email Email asset changed, journey r…" at bounding box center [788, 404] width 1448 height 807
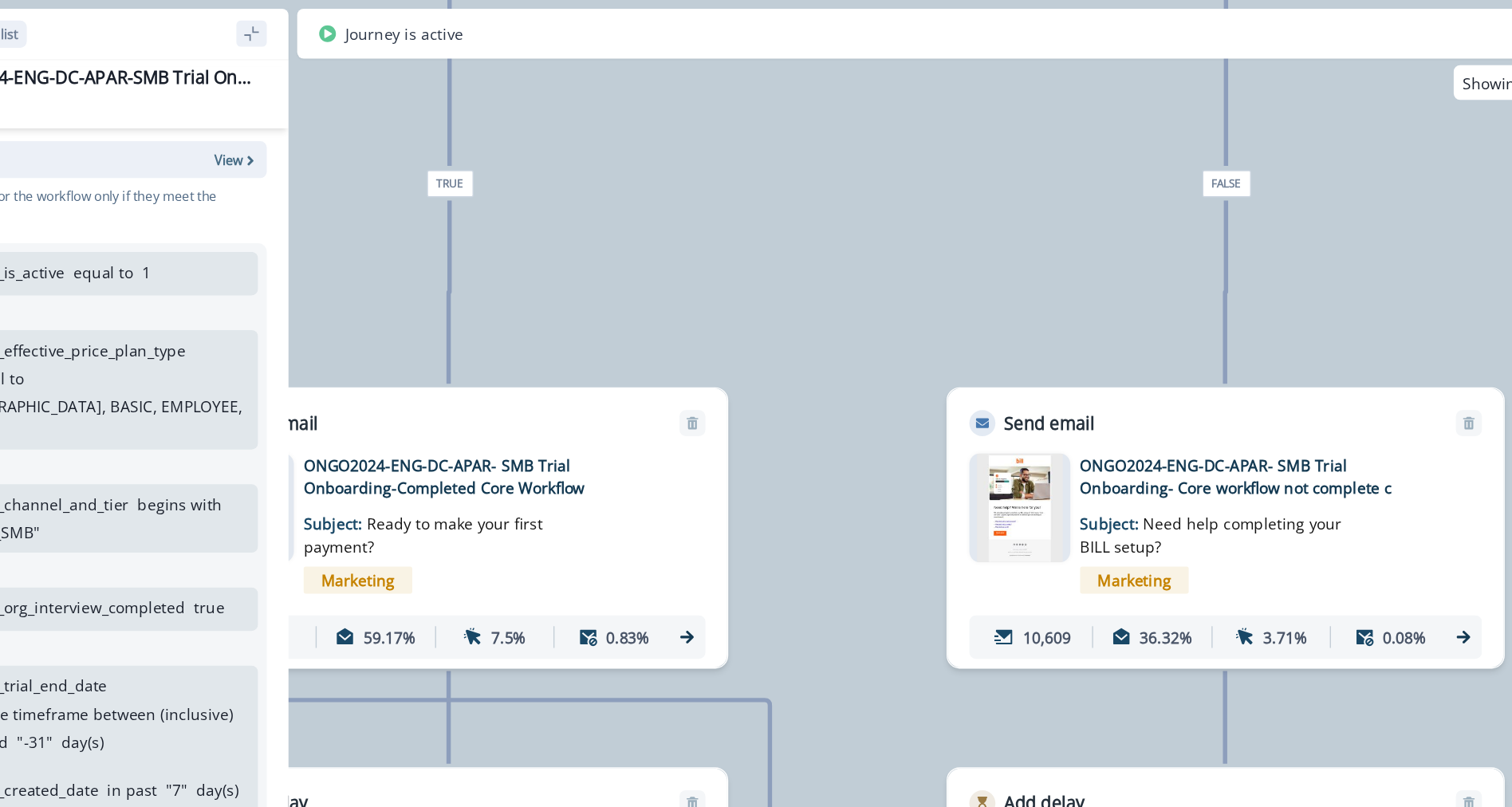
drag, startPoint x: 896, startPoint y: 198, endPoint x: 699, endPoint y: 224, distance: 198.7
click at [699, 224] on div "13,781 users have entered the journey Send email Email asset changed, journey r…" at bounding box center [788, 404] width 1448 height 807
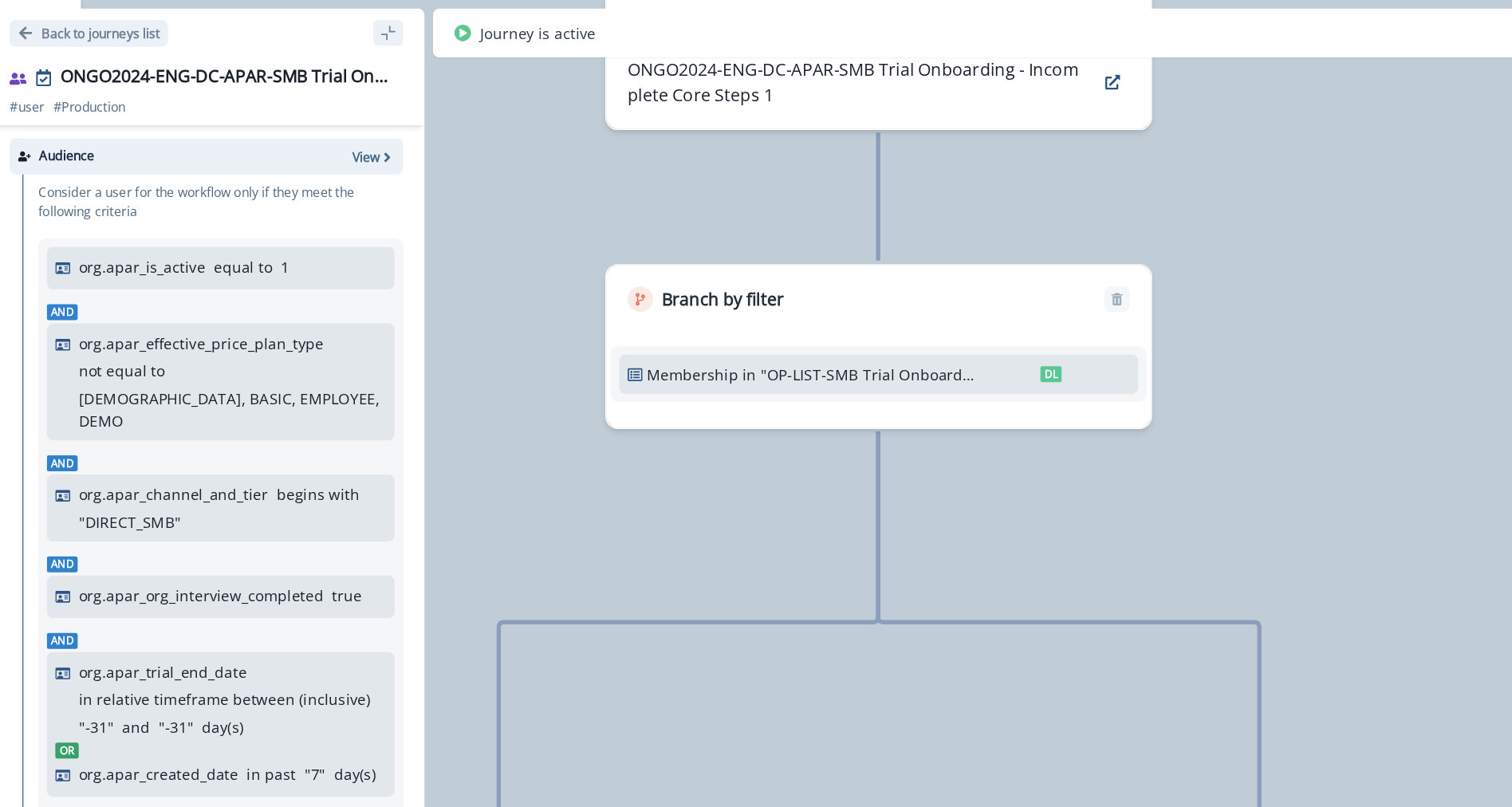
drag, startPoint x: 821, startPoint y: 282, endPoint x: 791, endPoint y: 582, distance: 301.5
click at [790, 648] on div "13,781 users have entered the journey Send email Email asset changed, journey r…" at bounding box center [788, 404] width 1448 height 807
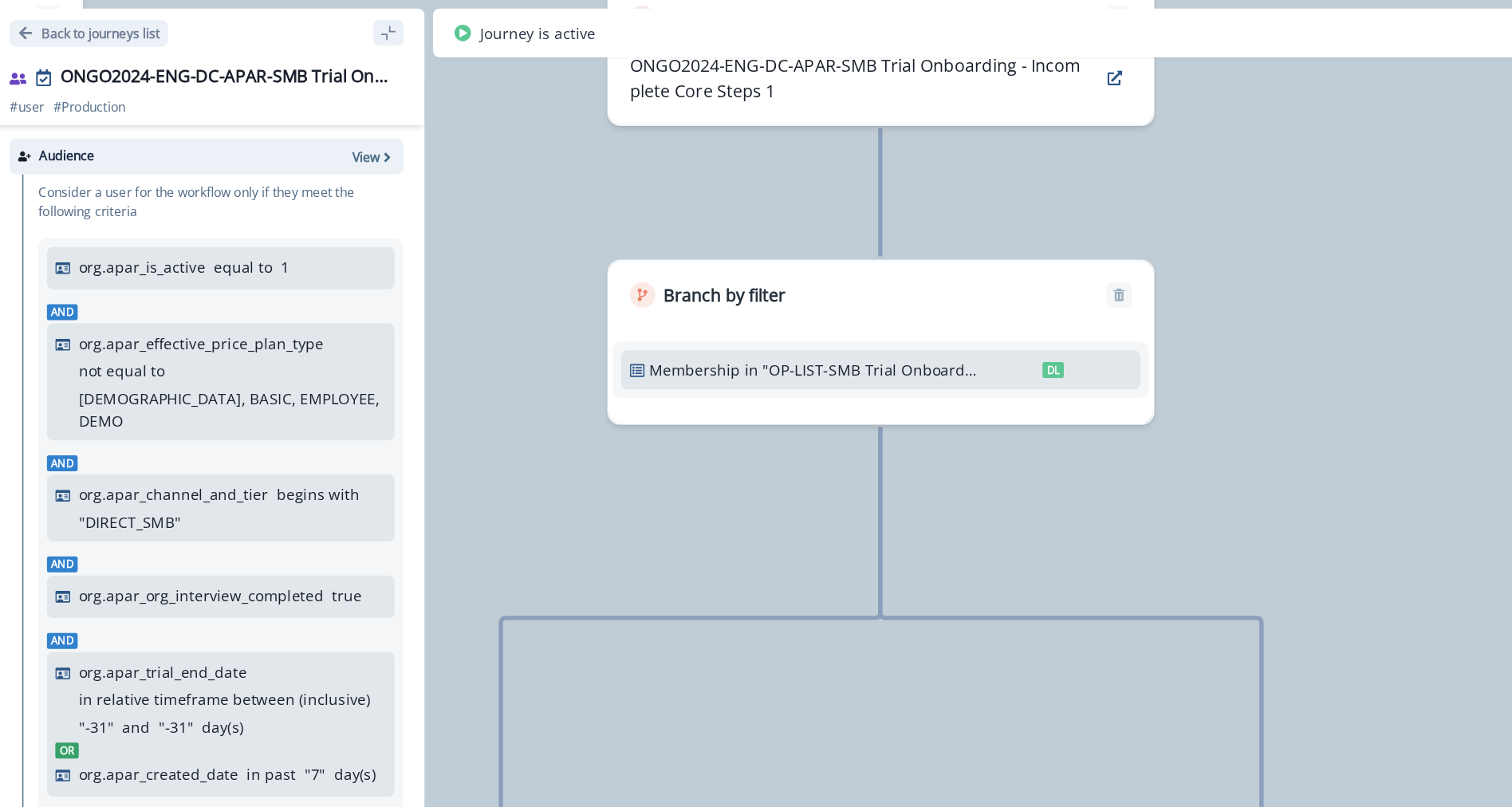
drag, startPoint x: 830, startPoint y: 197, endPoint x: 844, endPoint y: 222, distance: 28.7
click at [844, 327] on div "13,781 users have entered the journey Send email Email asset changed, journey r…" at bounding box center [788, 404] width 1448 height 807
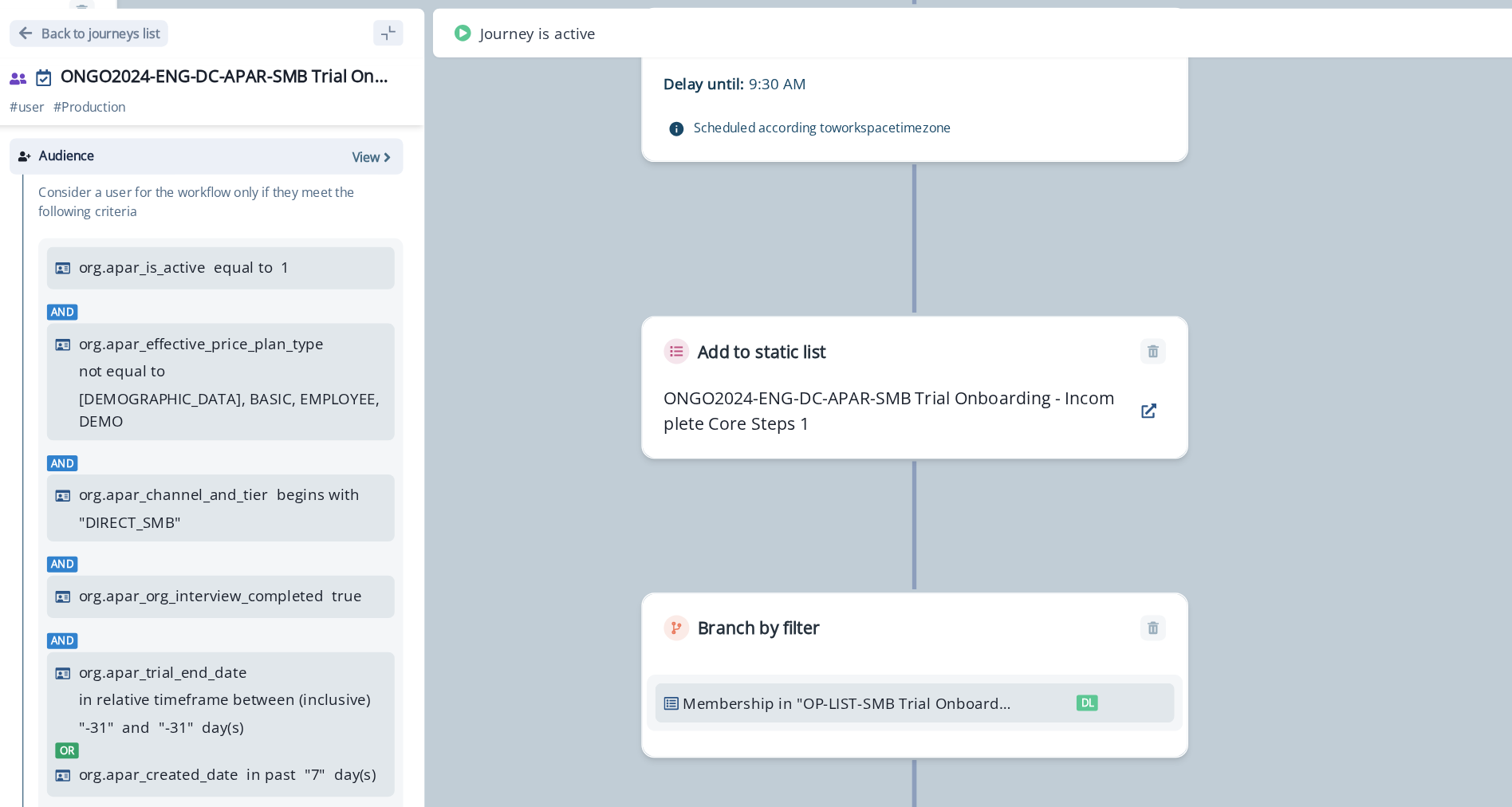
drag, startPoint x: 846, startPoint y: 151, endPoint x: 871, endPoint y: 395, distance: 245.3
click at [871, 395] on div "13,781 users have entered the journey Send email Email asset changed, journey r…" at bounding box center [788, 404] width 1448 height 807
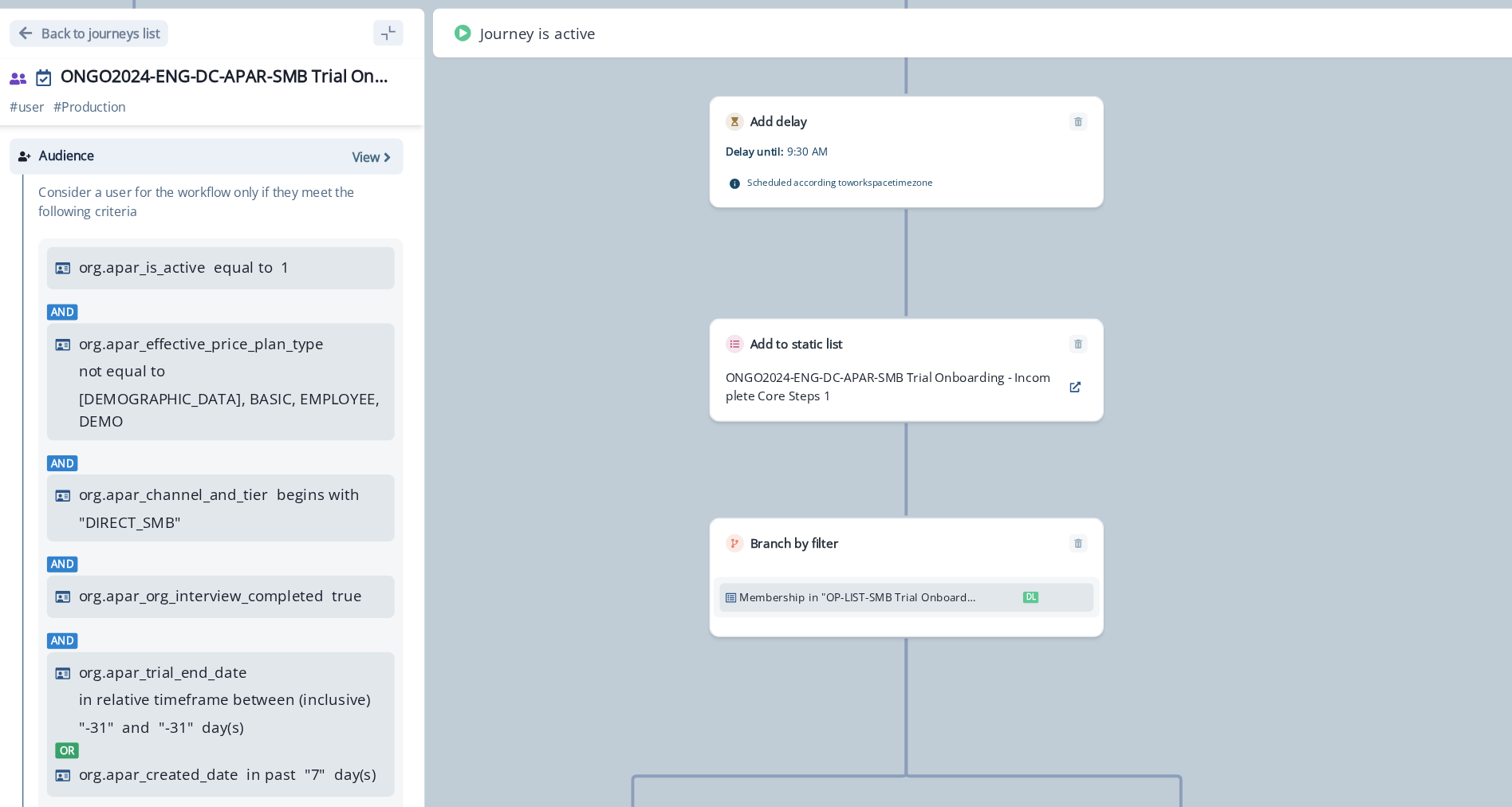
drag, startPoint x: 868, startPoint y: 358, endPoint x: 856, endPoint y: 316, distance: 43.7
click at [856, 316] on div "13,781 users have entered the journey Send email Email asset changed, journey r…" at bounding box center [788, 404] width 1448 height 807
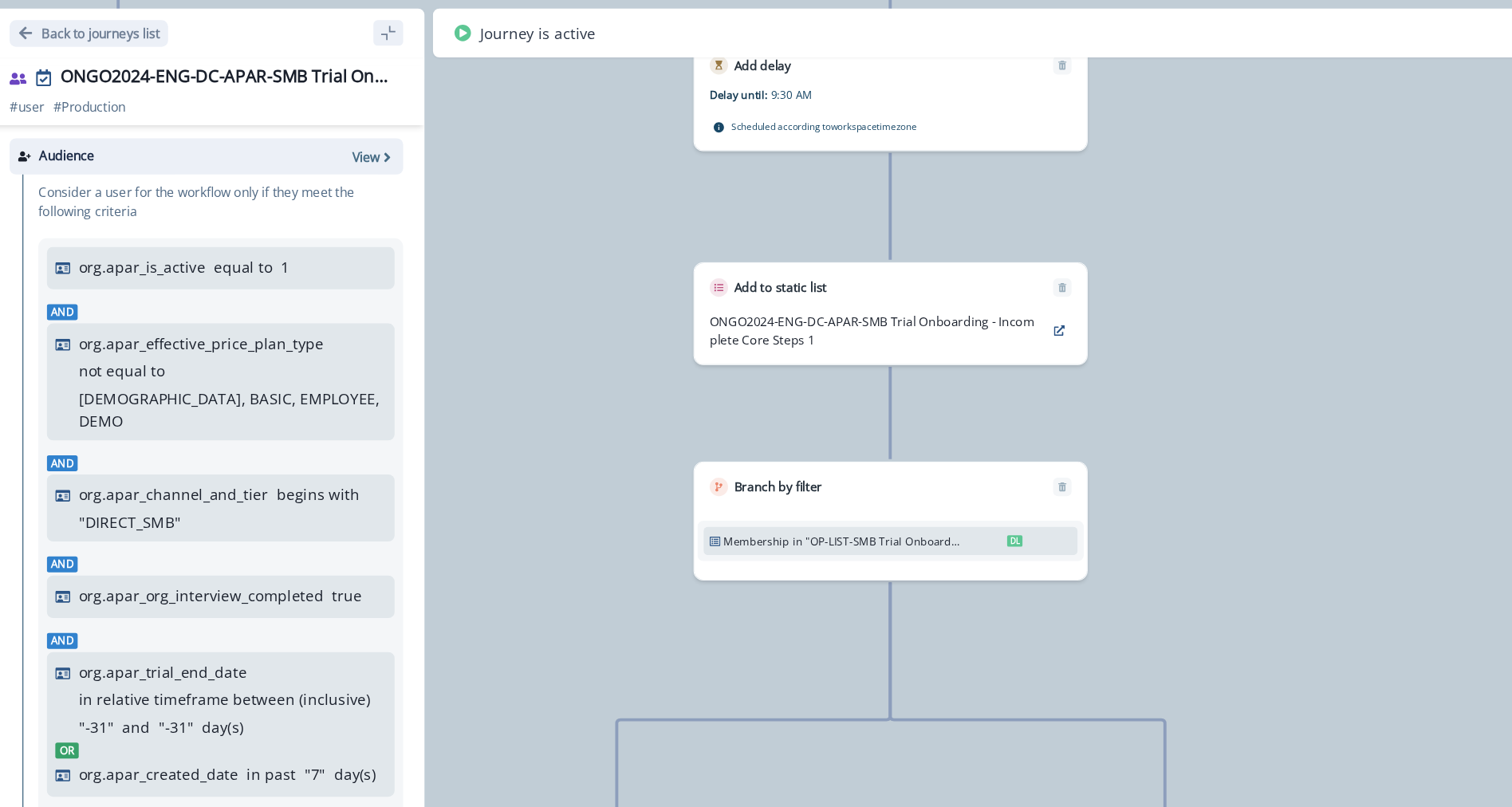
drag, startPoint x: 752, startPoint y: 134, endPoint x: 755, endPoint y: 472, distance: 338.0
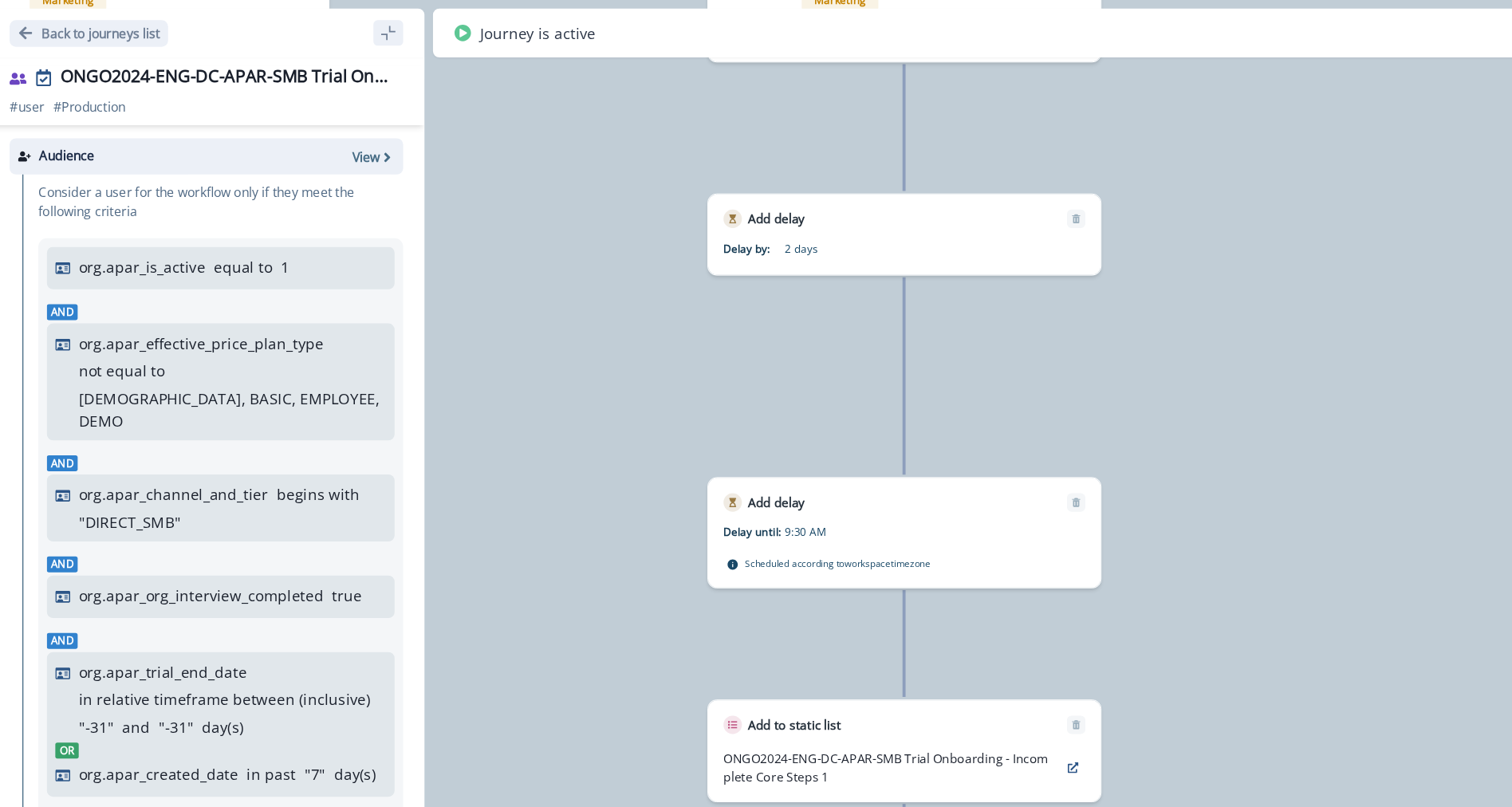
drag, startPoint x: 761, startPoint y: 143, endPoint x: 776, endPoint y: 504, distance: 361.3
click at [776, 504] on div "13,781 users have entered the journey Send email Email asset changed, journey r…" at bounding box center [788, 404] width 1448 height 807
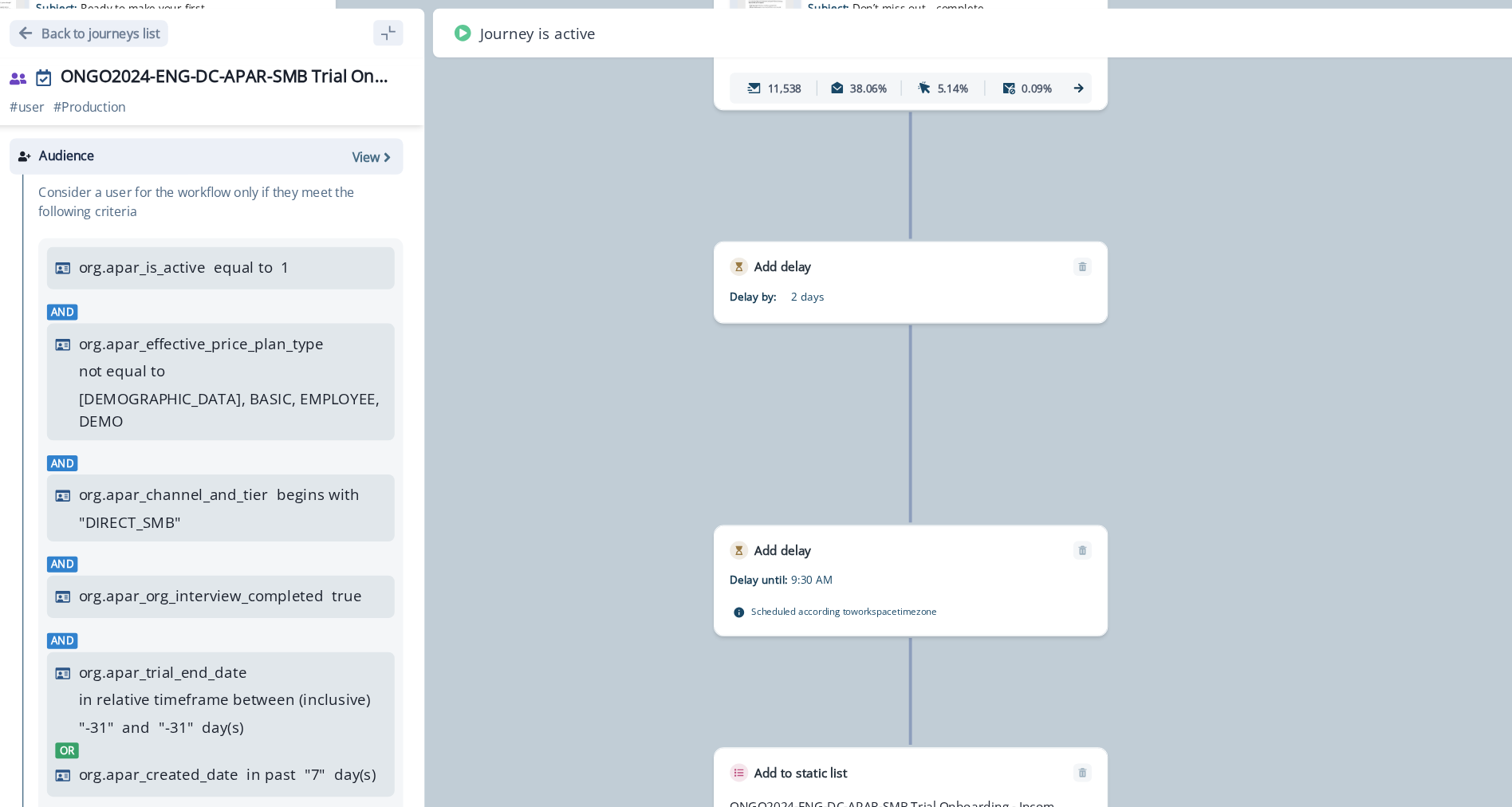
drag, startPoint x: 780, startPoint y: 234, endPoint x: 781, endPoint y: 322, distance: 88.0
click at [781, 492] on div "13,781 users have entered the journey Send email Email asset changed, journey r…" at bounding box center [788, 404] width 1448 height 807
click at [783, 177] on div "13,781 users have entered the journey Send email Email asset changed, journey r…" at bounding box center [788, 404] width 1448 height 807
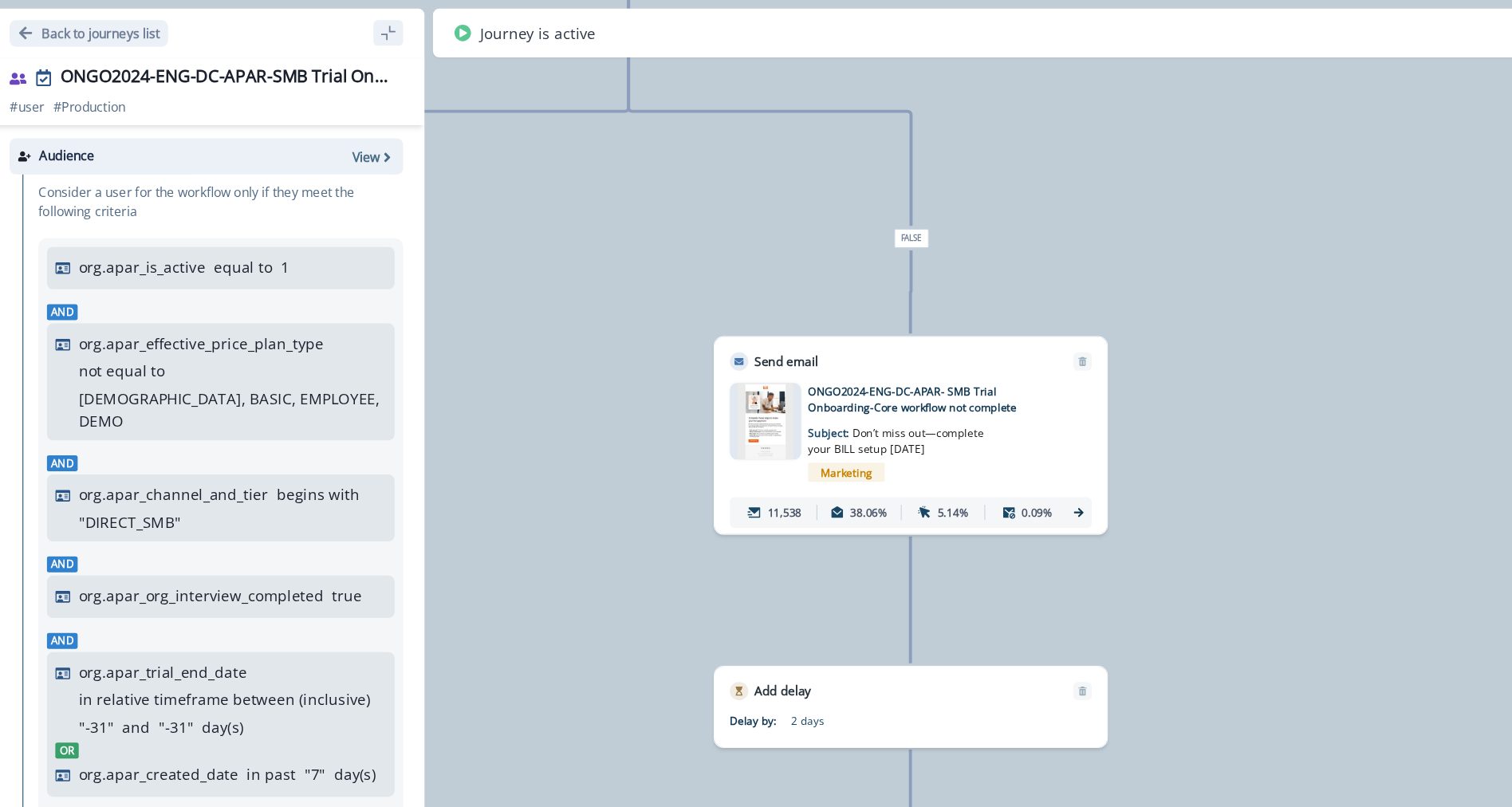
drag, startPoint x: 788, startPoint y: 117, endPoint x: 776, endPoint y: 331, distance: 214.3
click at [788, 424] on div "13,781 users have entered the journey Send email Email asset changed, journey r…" at bounding box center [788, 404] width 1448 height 807
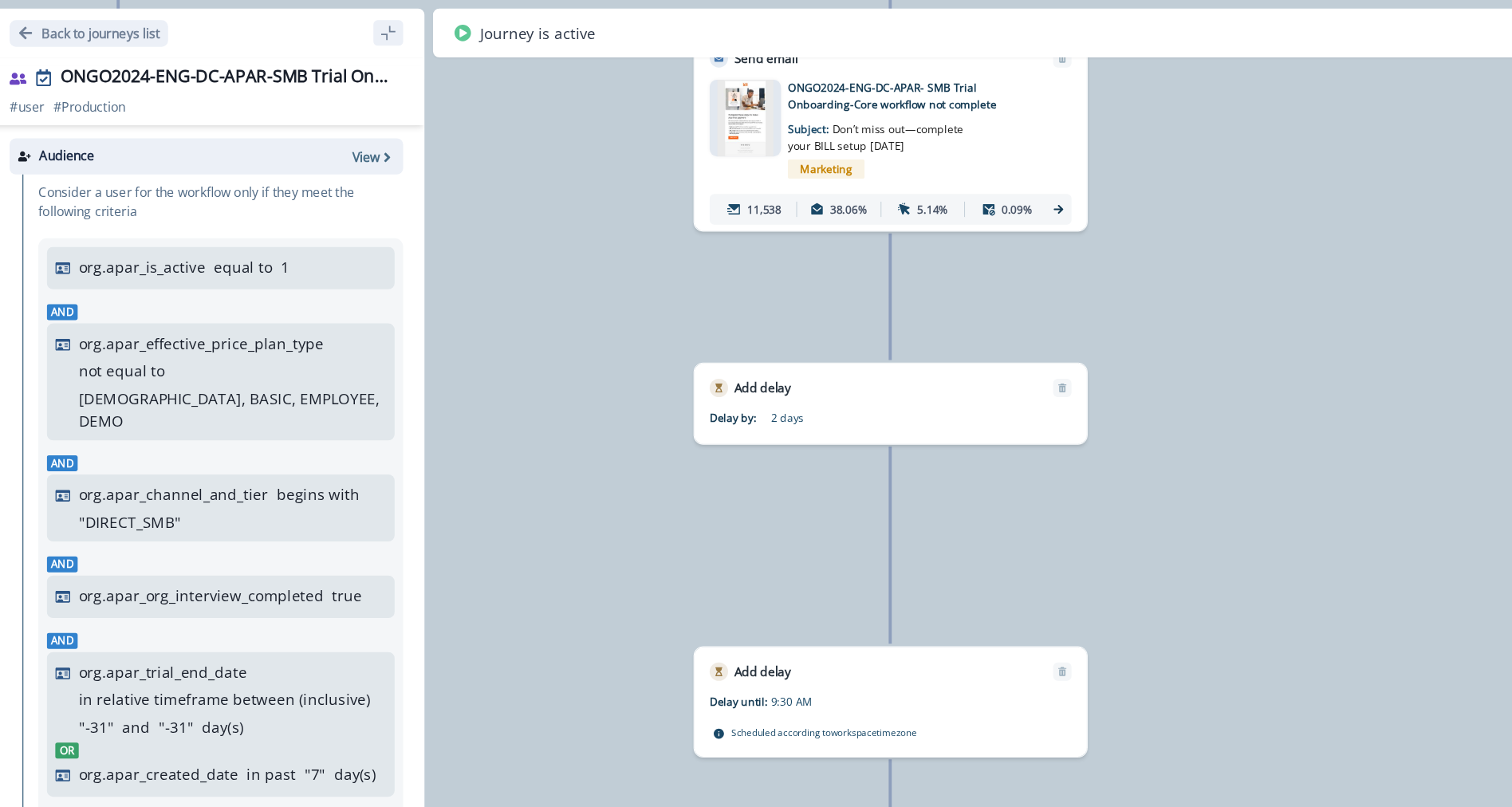
drag, startPoint x: 812, startPoint y: 483, endPoint x: 796, endPoint y: 138, distance: 345.4
click at [796, 138] on div "13,781 users have entered the journey Send email Email asset changed, journey r…" at bounding box center [788, 404] width 1448 height 807
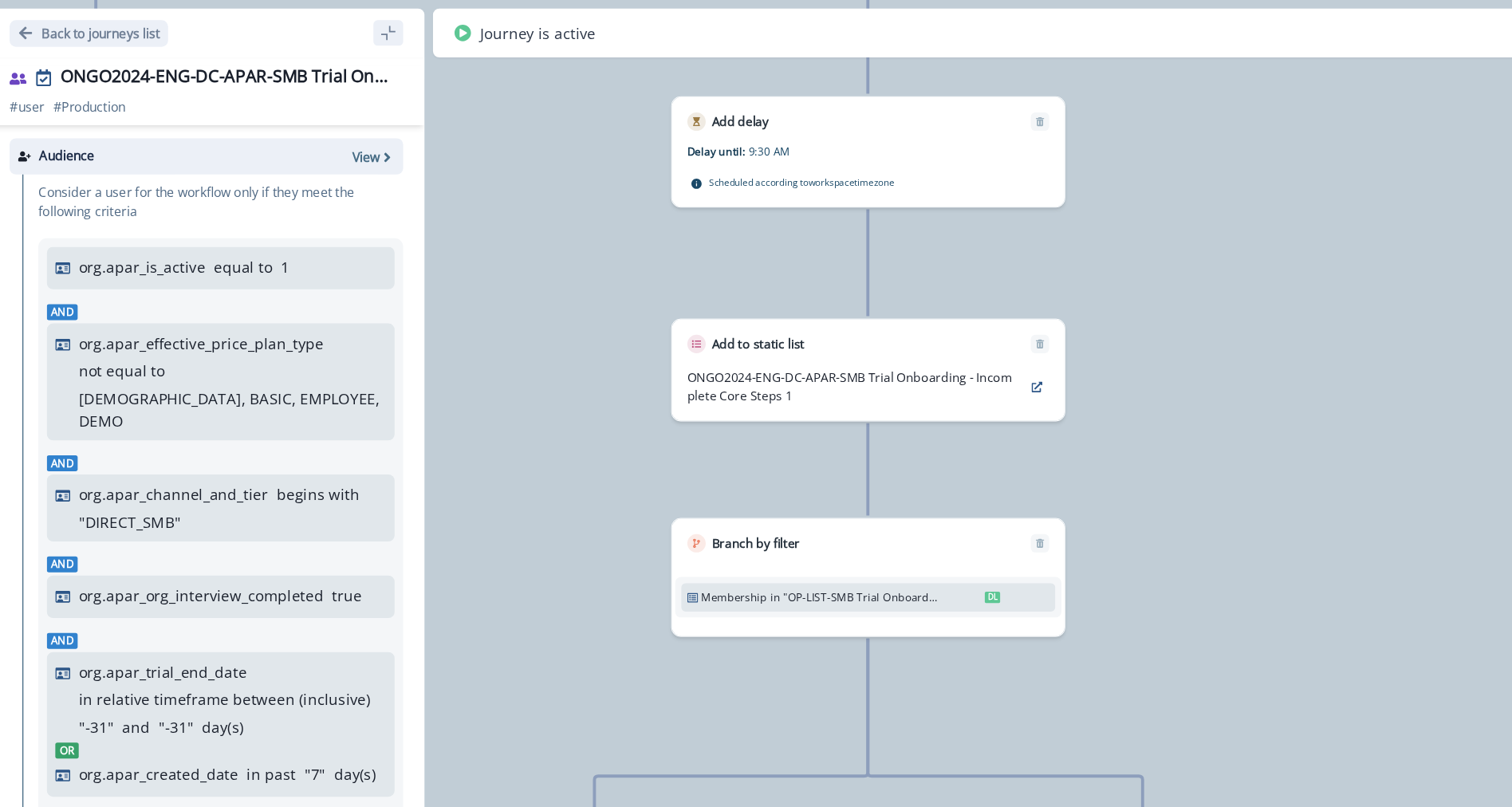
drag, startPoint x: 822, startPoint y: 504, endPoint x: 805, endPoint y: 218, distance: 286.5
click at [805, 218] on div "13,781 users have entered the journey Send email Email asset changed, journey r…" at bounding box center [788, 404] width 1448 height 807
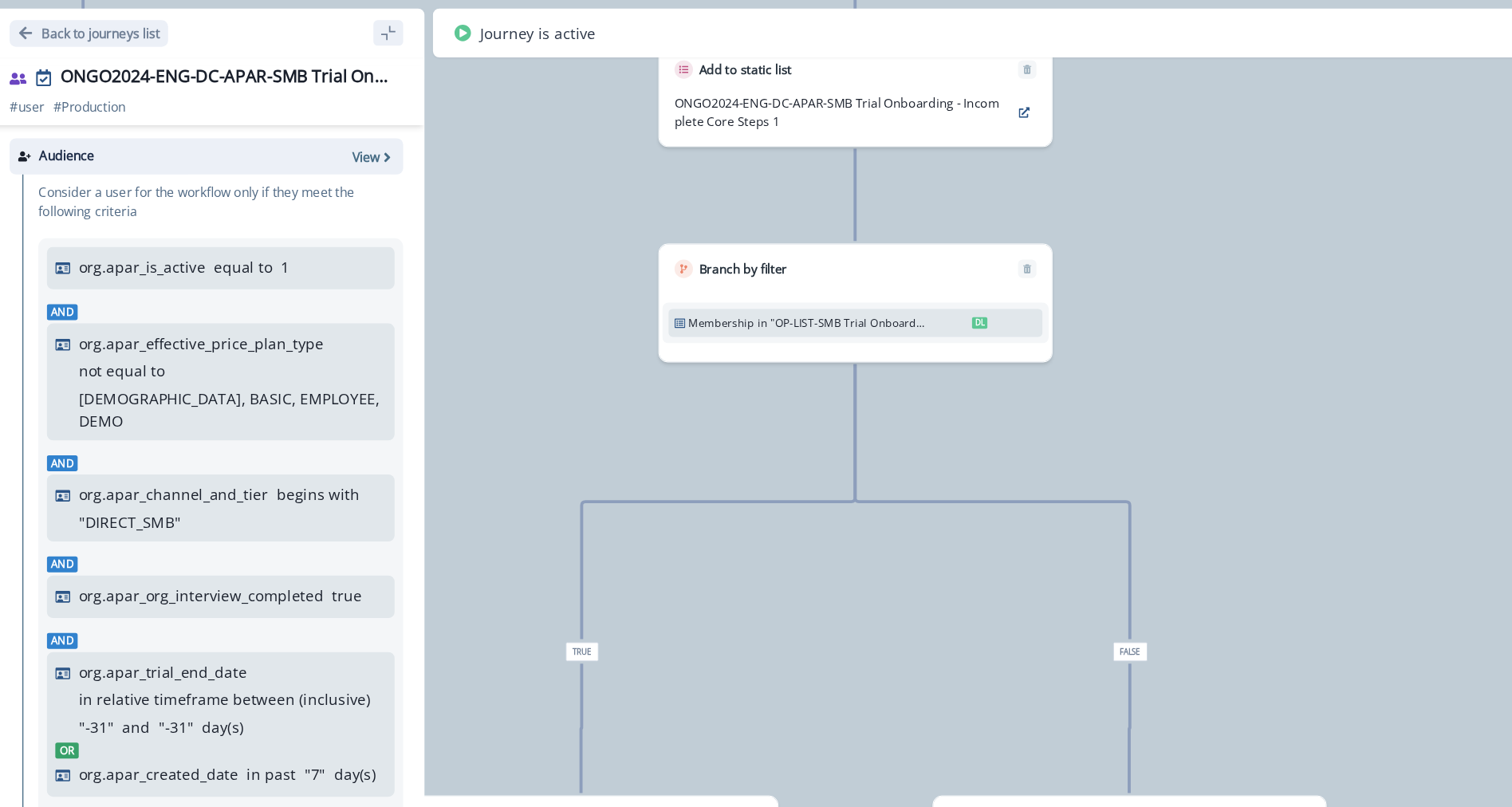
drag, startPoint x: 815, startPoint y: 351, endPoint x: 804, endPoint y: 150, distance: 201.3
click at [804, 150] on div "13,781 users have entered the journey Send email Email asset changed, journey r…" at bounding box center [788, 404] width 1448 height 807
drag, startPoint x: 800, startPoint y: 189, endPoint x: 852, endPoint y: 30, distance: 167.3
click at [852, 30] on div "Back to journeys list ONGO2024-ENG-DC-APAR-SMB Trial Onboarding Users # user # …" at bounding box center [788, 404] width 1448 height 807
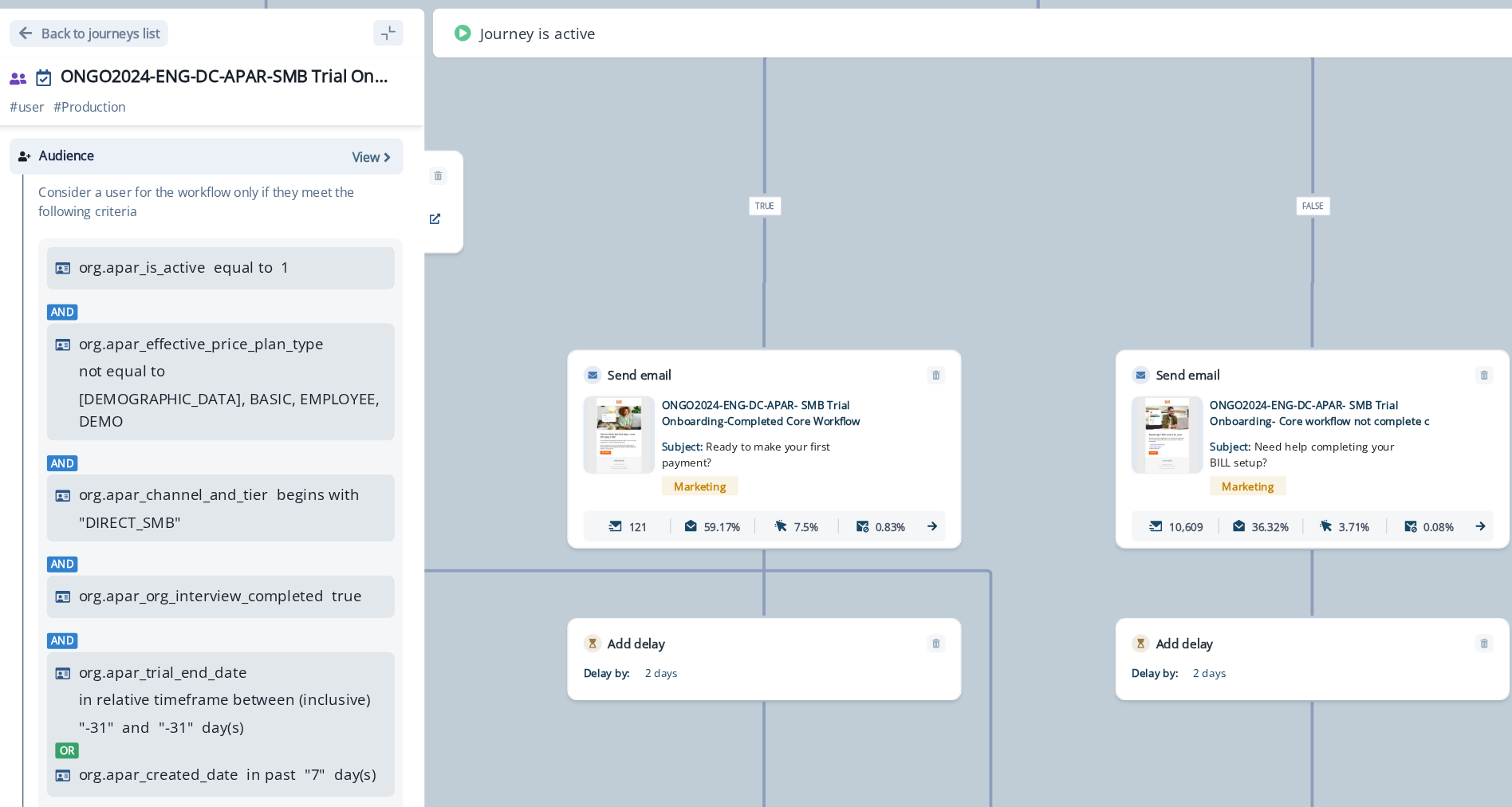
drag, startPoint x: 646, startPoint y: 382, endPoint x: 783, endPoint y: 48, distance: 361.0
click at [783, 48] on div "Back to journeys list ONGO2024-ENG-DC-APAR-SMB Trial Onboarding Users # user # …" at bounding box center [788, 404] width 1448 height 807
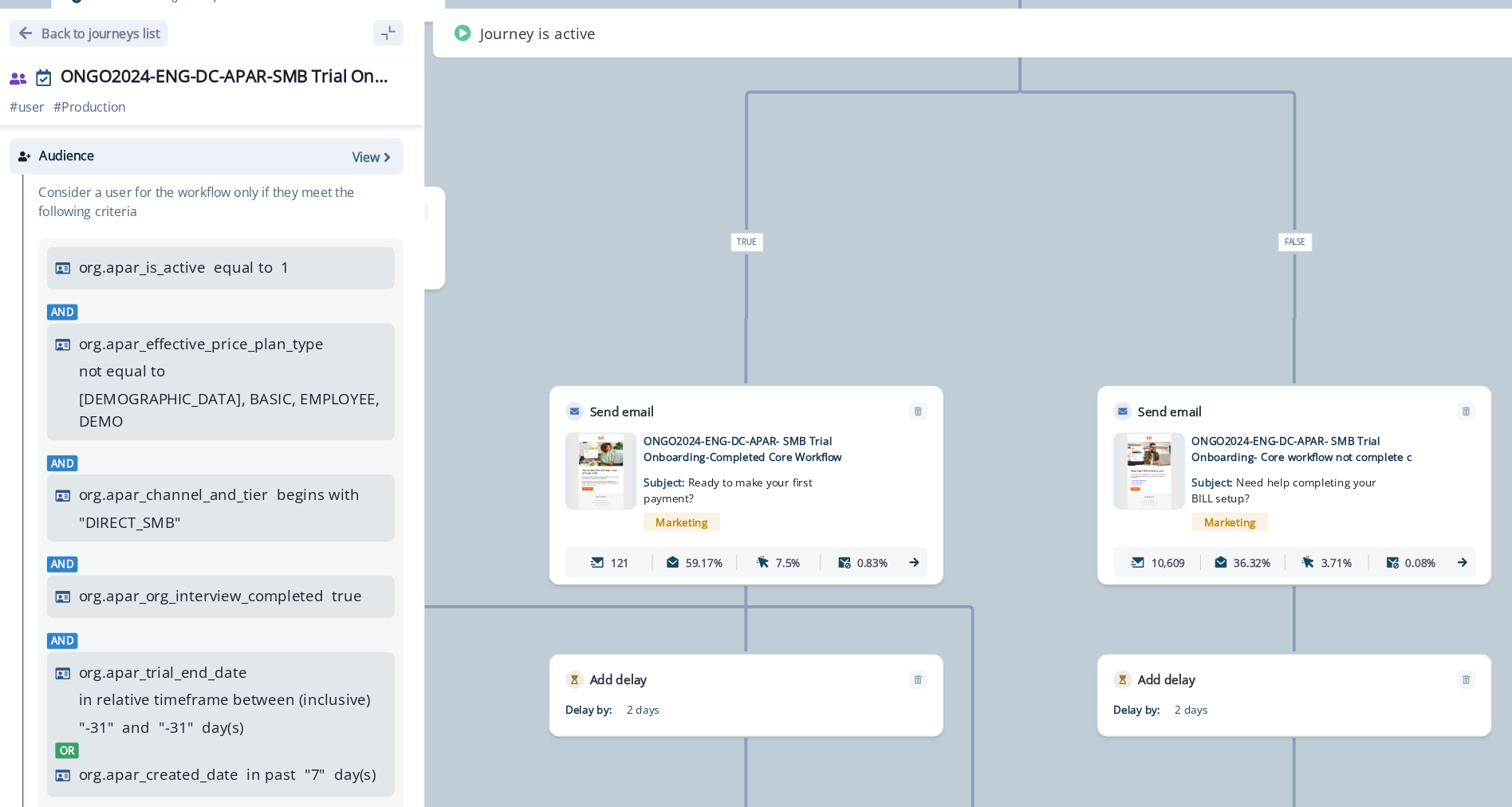
drag, startPoint x: 748, startPoint y: 226, endPoint x: 635, endPoint y: 520, distance: 315.0
click at [634, 521] on div "13,781 users have entered the journey Send email Email asset changed, journey r…" at bounding box center [788, 404] width 1448 height 807
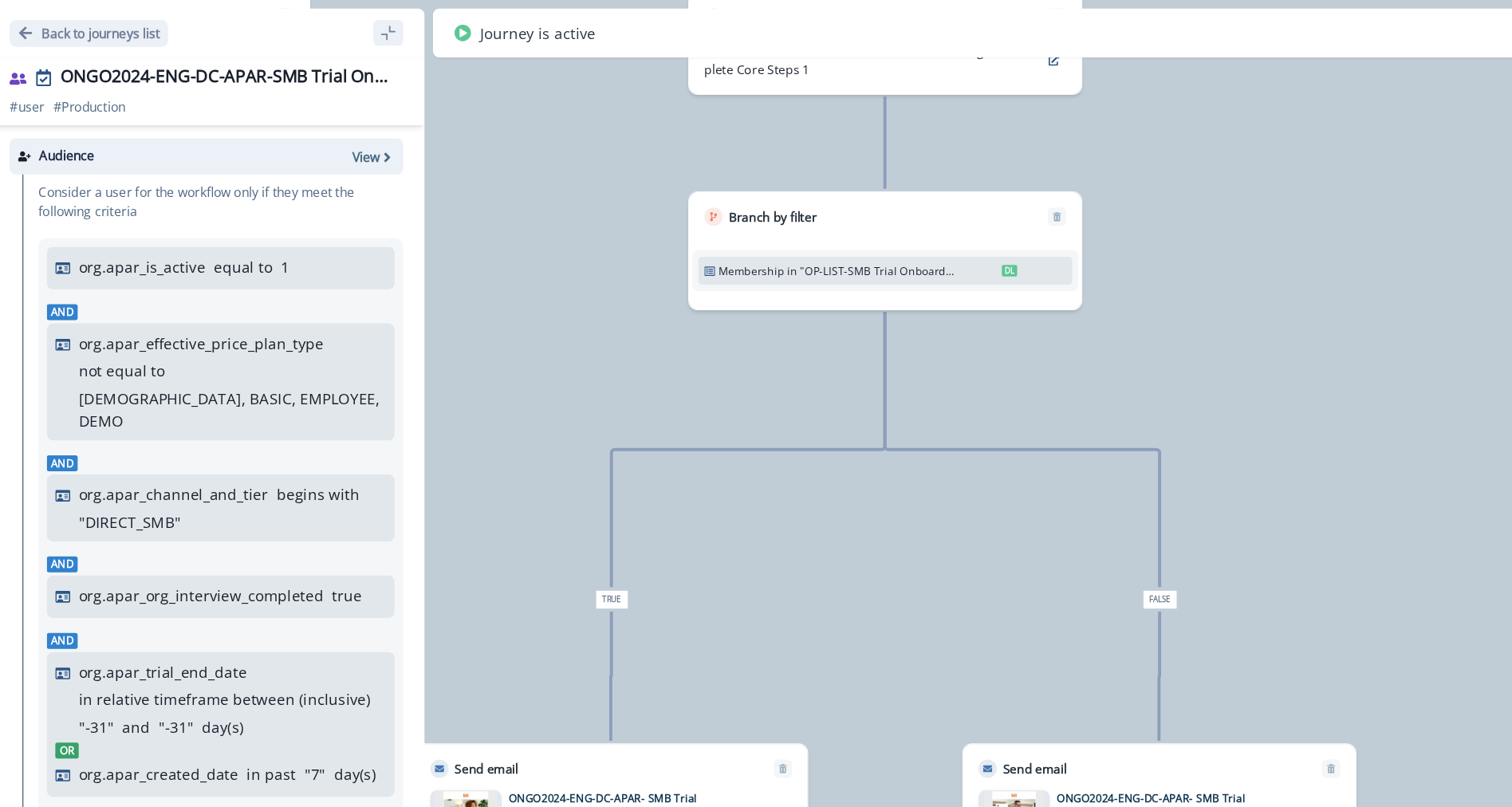
drag, startPoint x: 755, startPoint y: 205, endPoint x: 756, endPoint y: 361, distance: 156.0
click at [749, 421] on div "13,781 users have entered the journey Send email Email asset changed, journey r…" at bounding box center [788, 404] width 1448 height 807
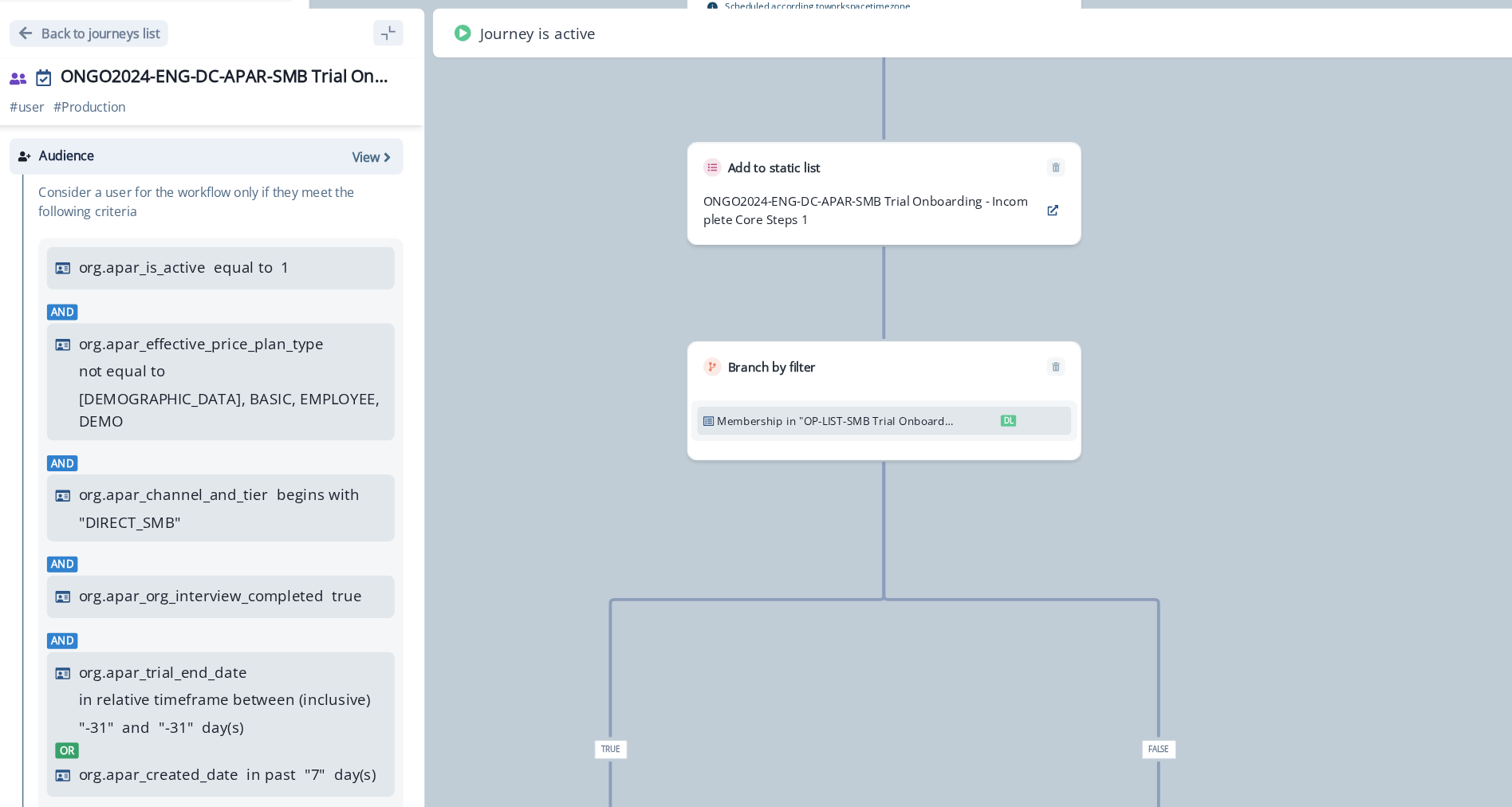
drag, startPoint x: 776, startPoint y: 335, endPoint x: 776, endPoint y: 424, distance: 89.0
click at [776, 424] on div "13,781 users have entered the journey Send email Email asset changed, journey r…" at bounding box center [788, 404] width 1448 height 807
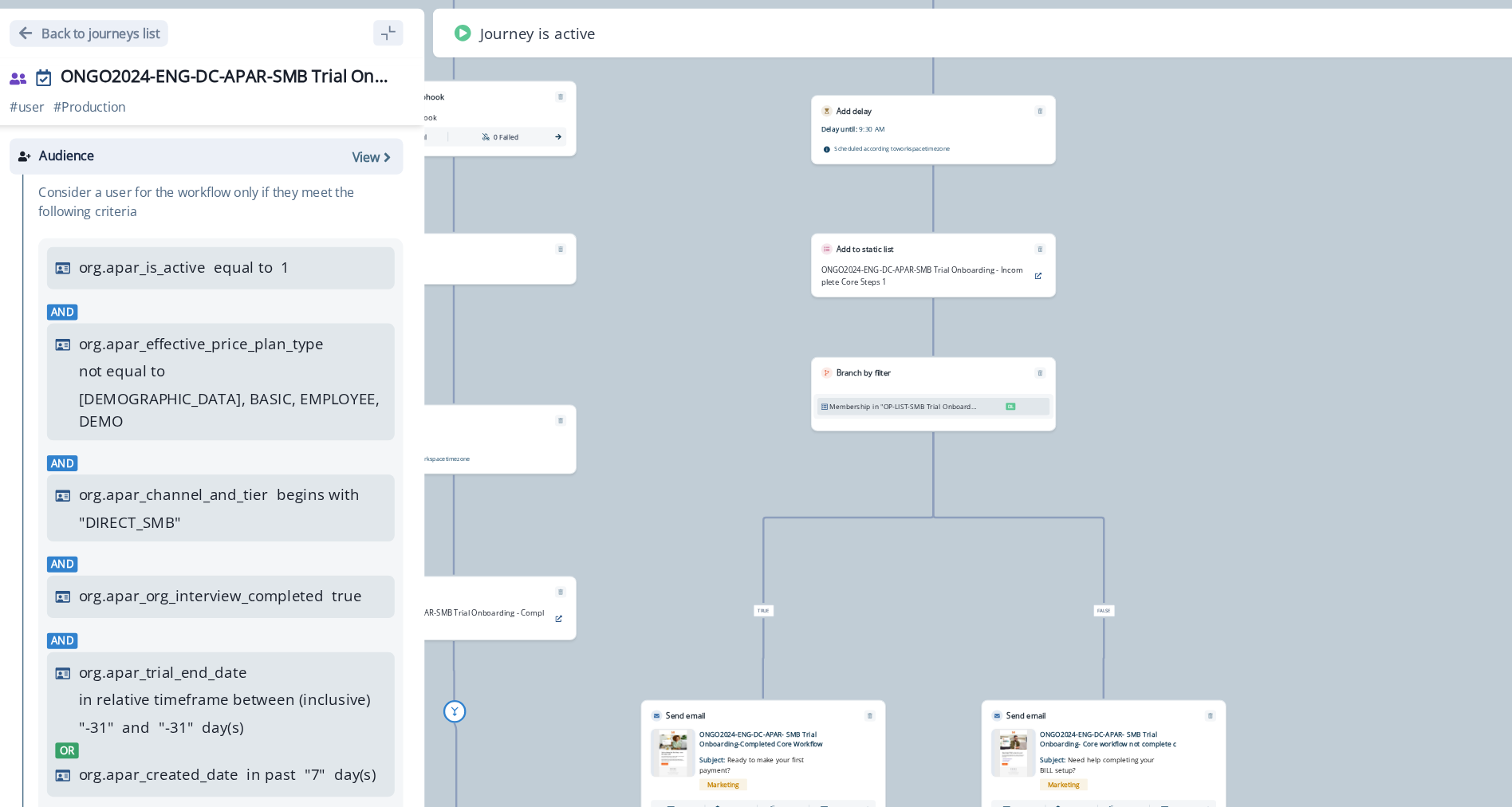
drag, startPoint x: 969, startPoint y: 327, endPoint x: 957, endPoint y: 287, distance: 41.8
click at [957, 287] on div "13,781 users have entered the journey Send email Email asset changed, journey r…" at bounding box center [788, 404] width 1448 height 807
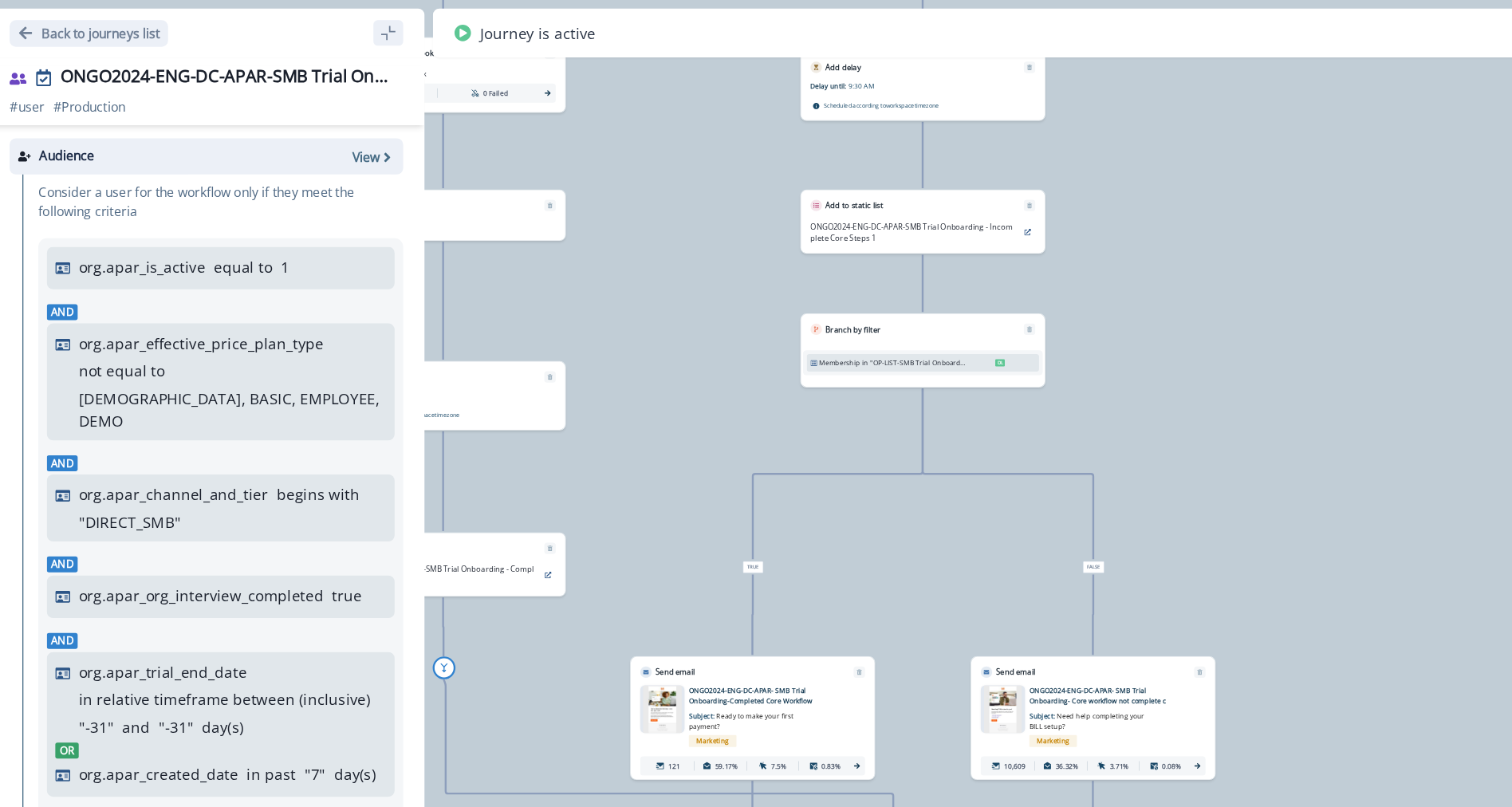
drag, startPoint x: 972, startPoint y: 299, endPoint x: 965, endPoint y: 266, distance: 33.7
click at [965, 266] on div "13,781 users have entered the journey Send email Email asset changed, journey r…" at bounding box center [788, 404] width 1448 height 807
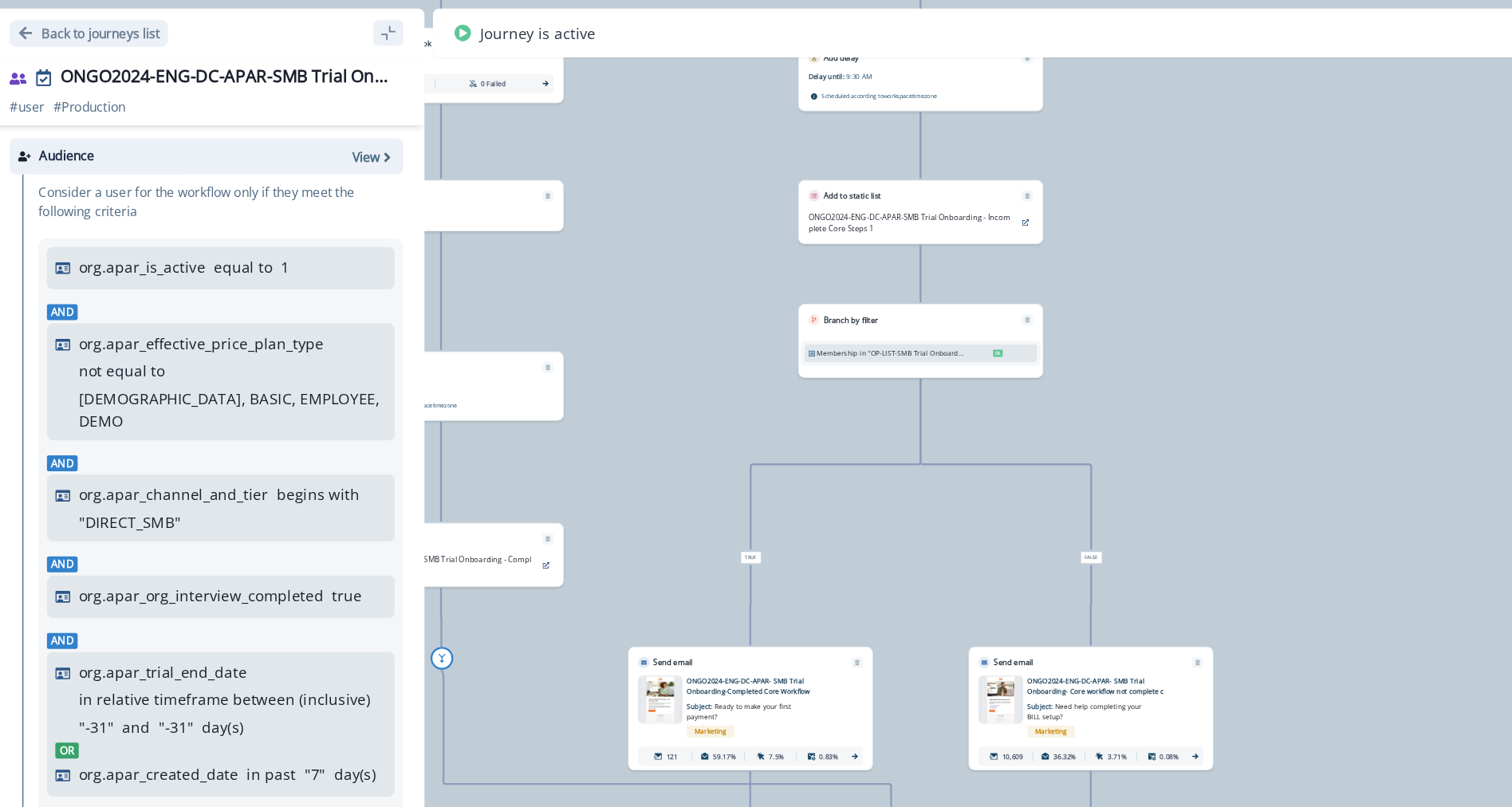
click at [881, 301] on div "13,781 users have entered the journey Send email Email asset changed, journey r…" at bounding box center [788, 404] width 1448 height 807
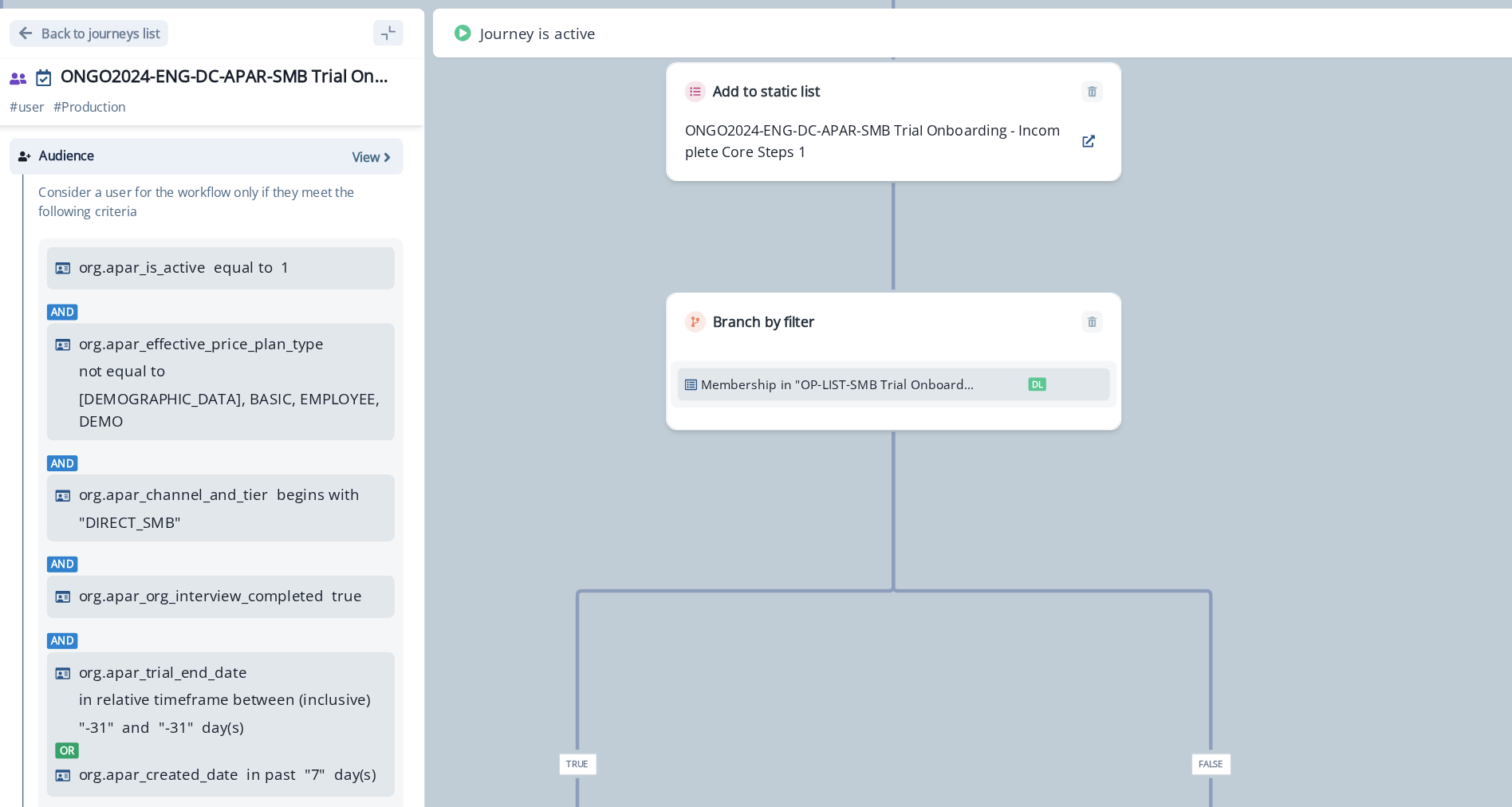
drag, startPoint x: 837, startPoint y: 307, endPoint x: 867, endPoint y: 351, distance: 53.3
click at [867, 351] on div "13,781 users have entered the journey Send email Email asset changed, journey r…" at bounding box center [788, 404] width 1448 height 807
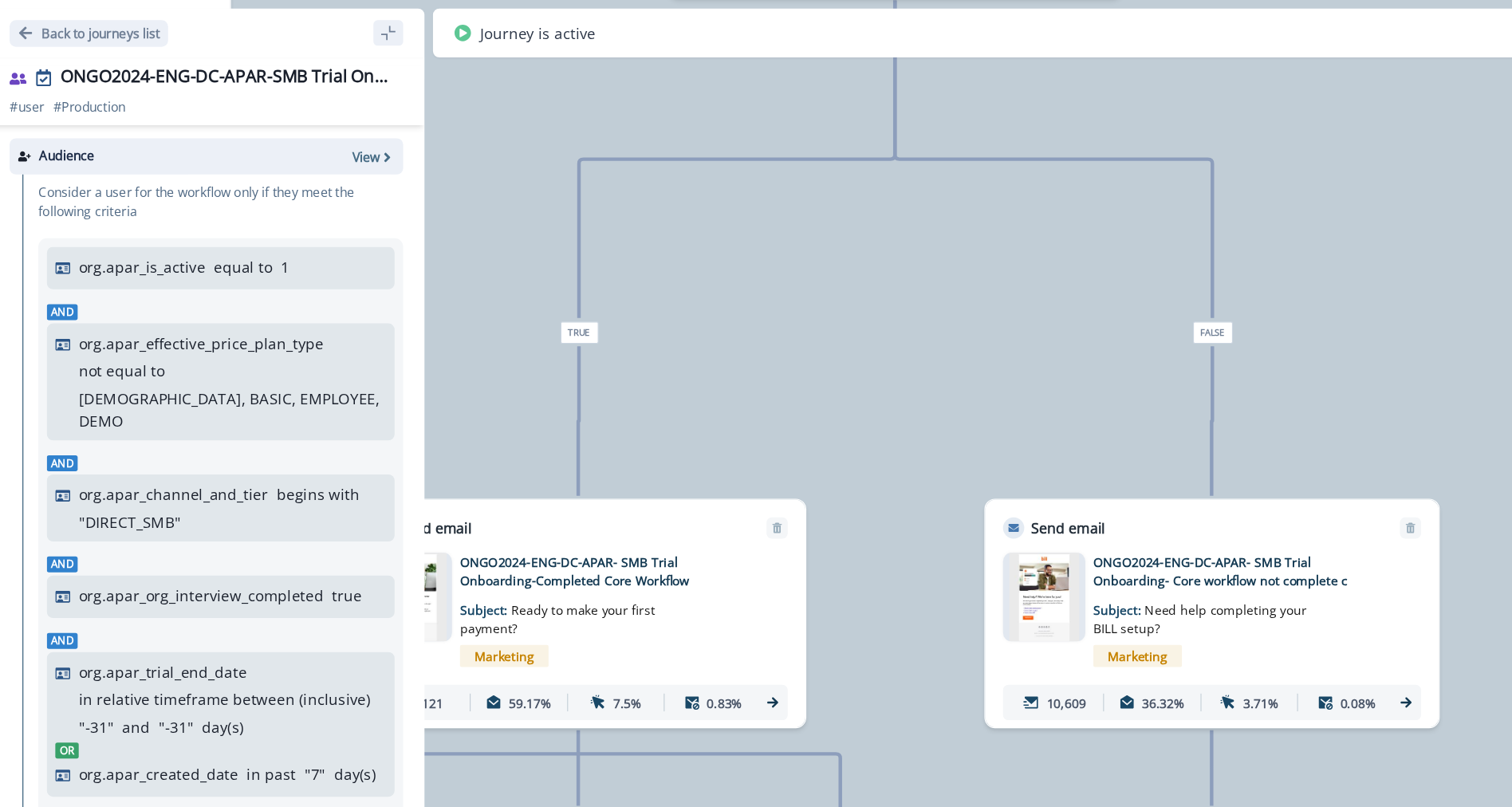
drag, startPoint x: 1015, startPoint y: 459, endPoint x: 972, endPoint y: 184, distance: 278.3
click at [972, 179] on div "13,781 users have entered the journey Send email Email asset changed, journey r…" at bounding box center [788, 404] width 1448 height 807
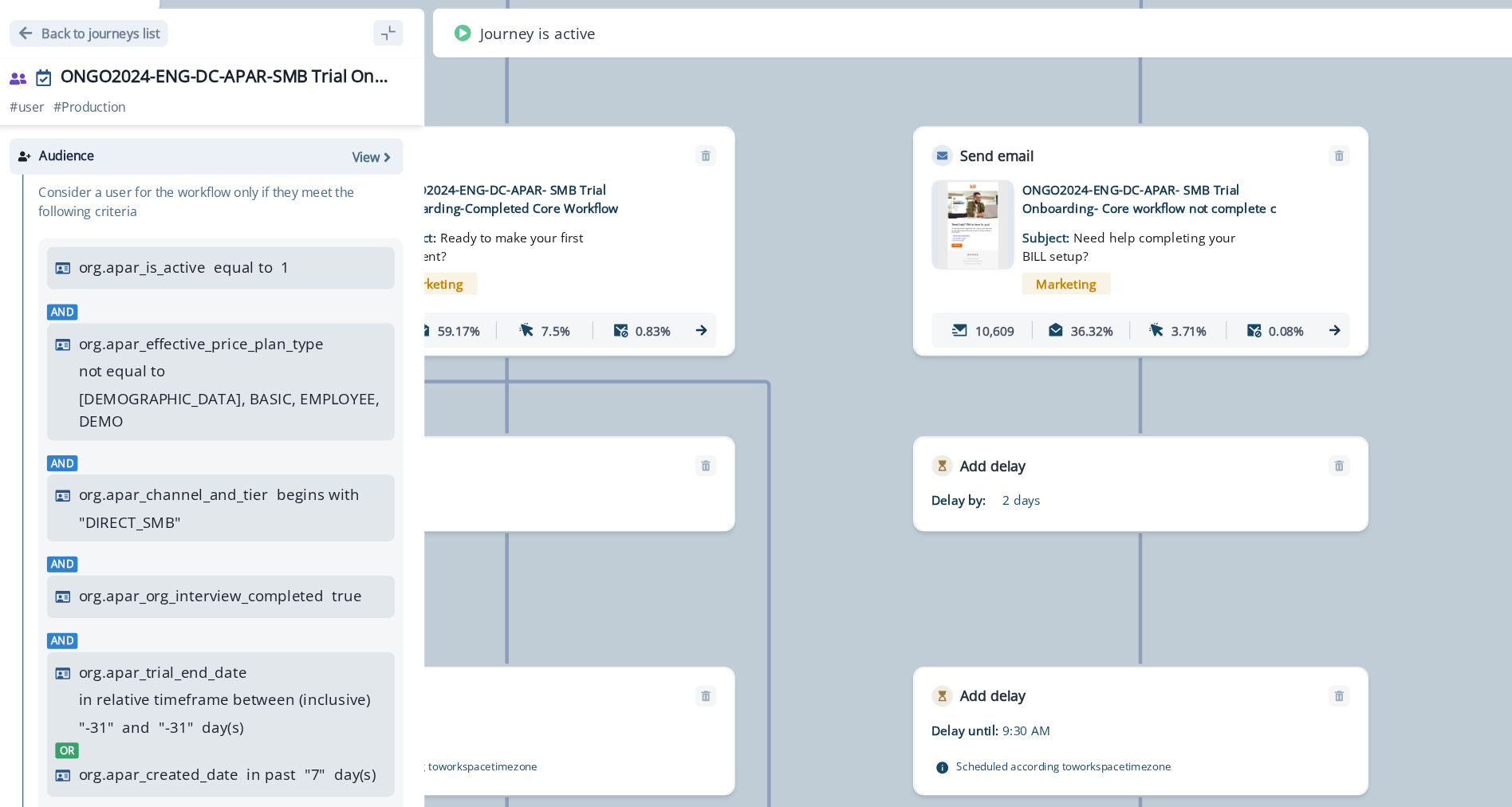
drag, startPoint x: 977, startPoint y: 235, endPoint x: 856, endPoint y: 247, distance: 121.6
click at [935, 0] on html "A newer version of [DOMAIN_NAME] is available. Refresh your page to load the la…" at bounding box center [756, 404] width 1512 height 807
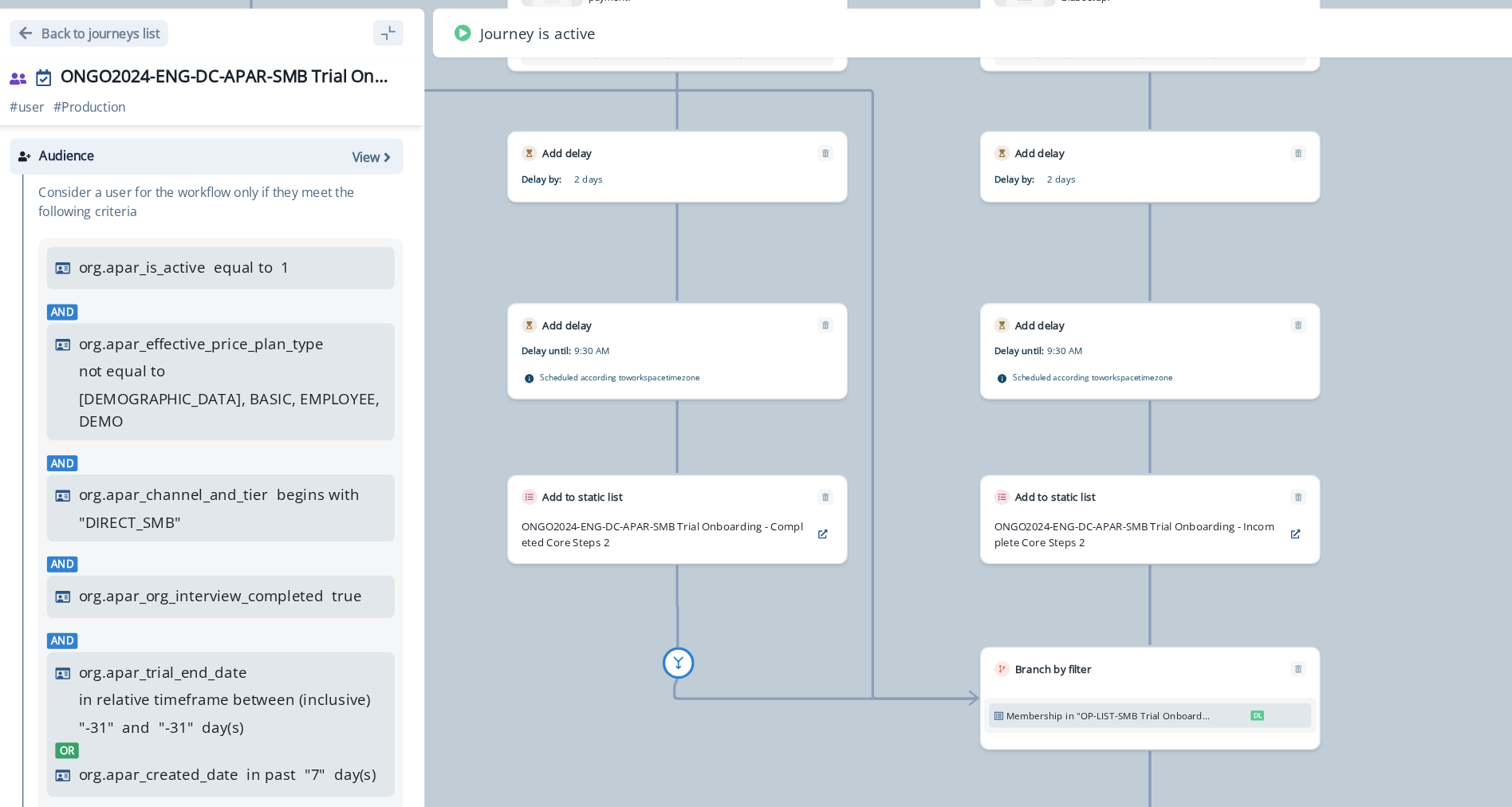
drag, startPoint x: 850, startPoint y: 481, endPoint x: 888, endPoint y: 219, distance: 264.7
click at [888, 219] on div "13,781 users have entered the journey Send email Email asset changed, journey r…" at bounding box center [788, 404] width 1448 height 807
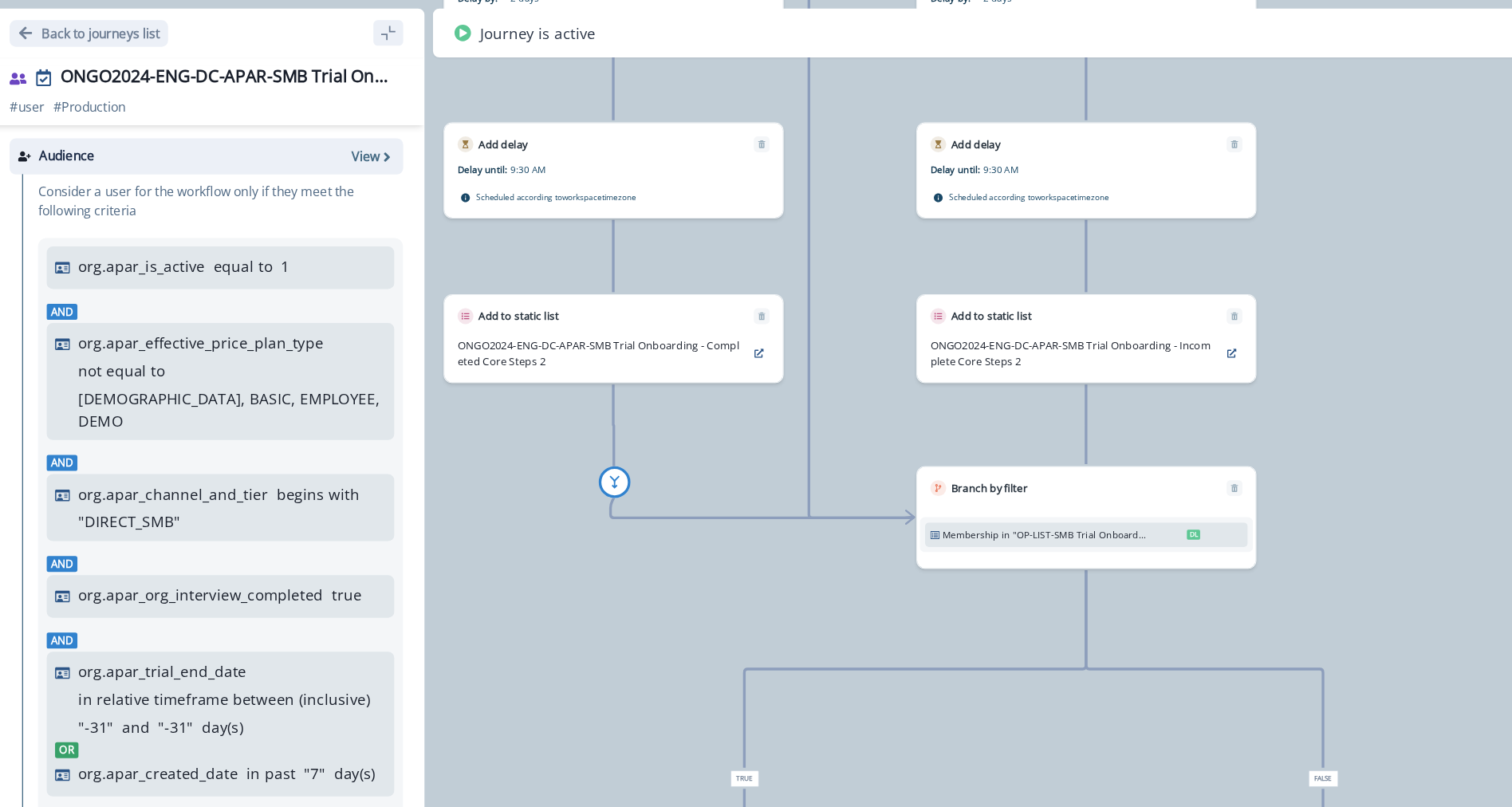
drag, startPoint x: 1006, startPoint y: 306, endPoint x: 955, endPoint y: 165, distance: 149.9
click at [955, 164] on div "13,781 users have entered the journey Send email Email asset changed, journey r…" at bounding box center [788, 404] width 1448 height 807
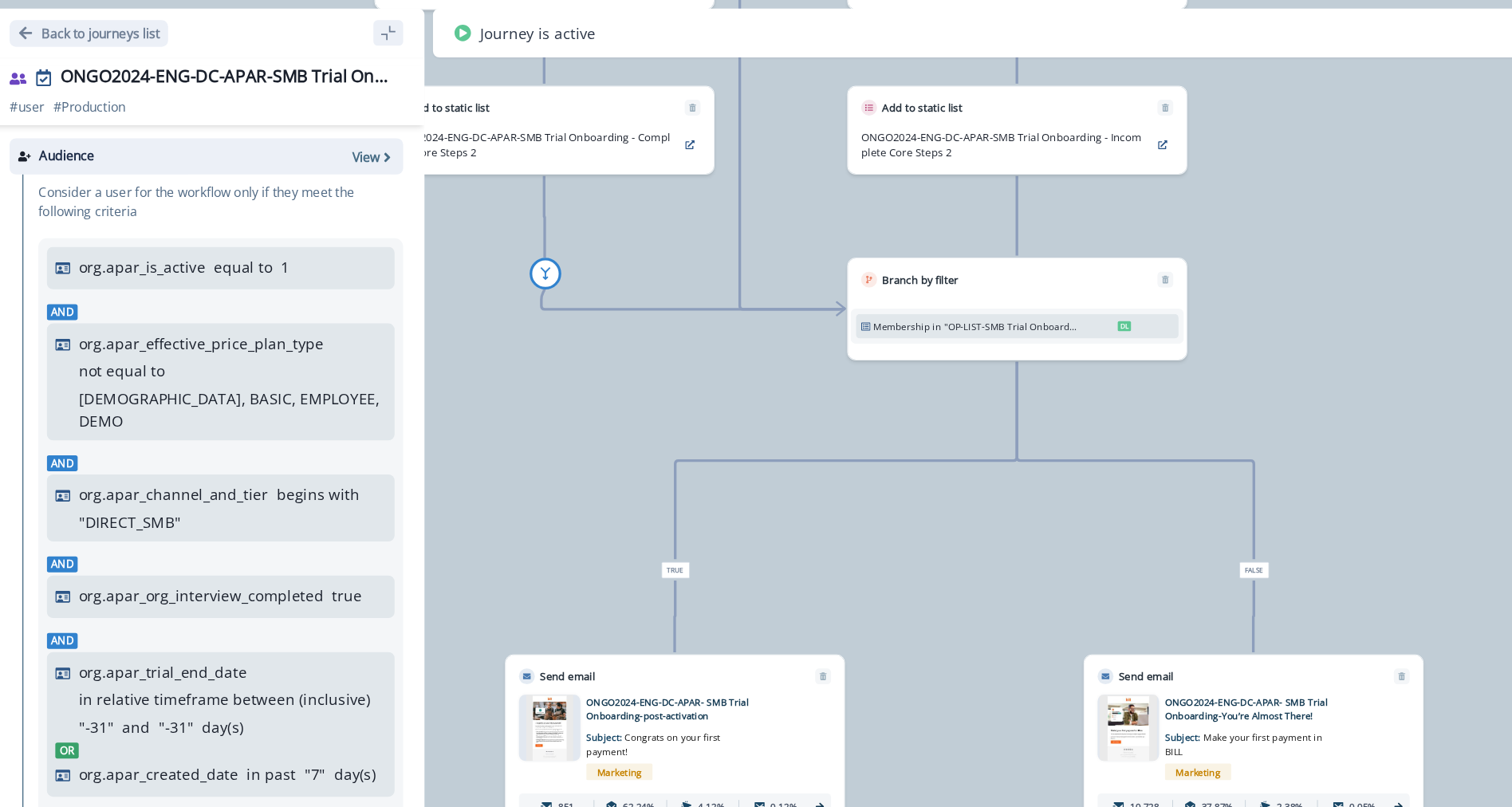
drag, startPoint x: 975, startPoint y: 309, endPoint x: 937, endPoint y: 132, distance: 181.0
click at [937, 132] on div "13,781 users have entered the journey Send email Email asset changed, journey r…" at bounding box center [788, 404] width 1448 height 807
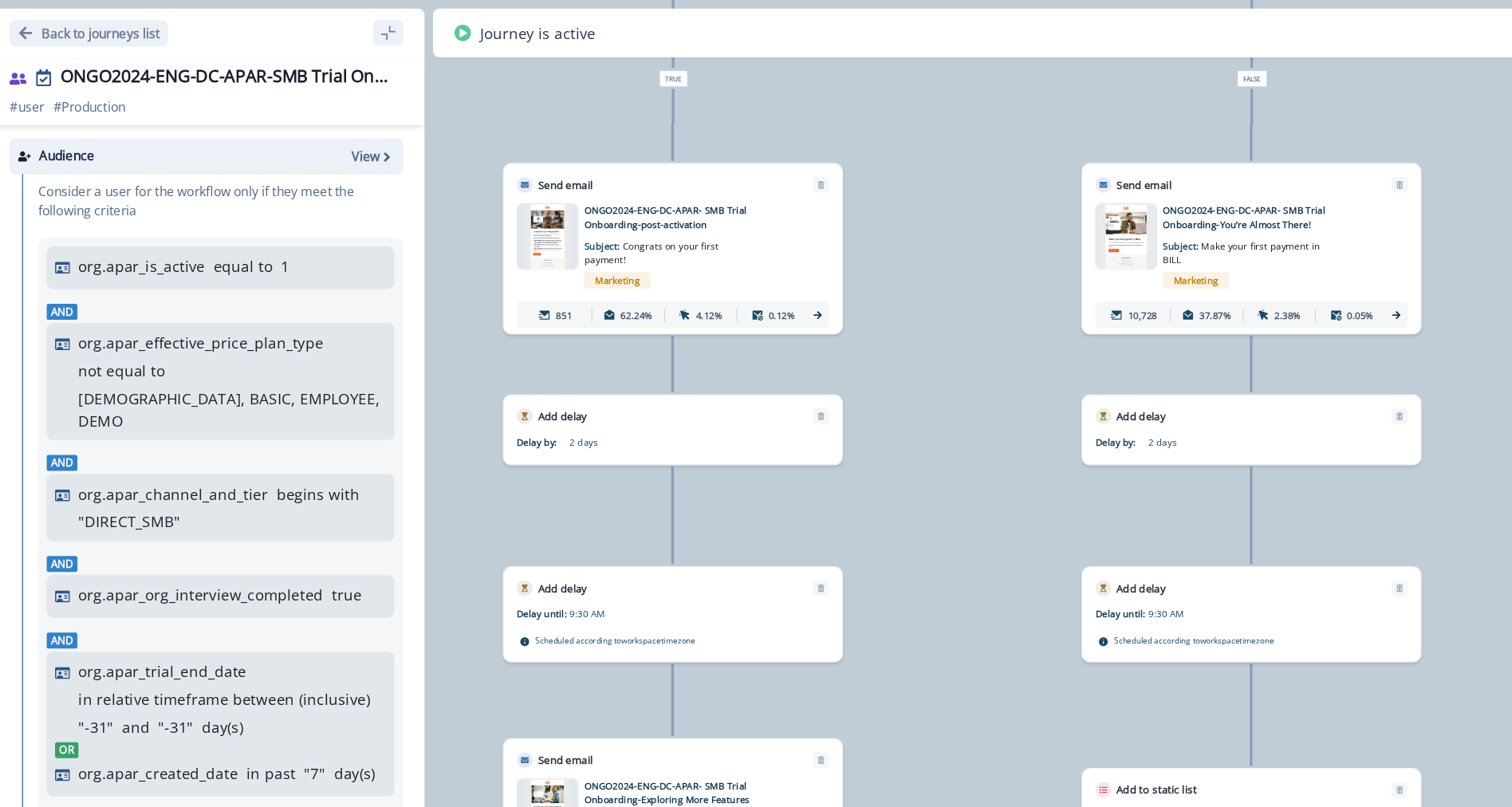
drag, startPoint x: 920, startPoint y: 323, endPoint x: 918, endPoint y: -11, distance: 334.0
click at [918, 0] on html "A newer version of [DOMAIN_NAME] is available. Refresh your page to load the la…" at bounding box center [756, 404] width 1512 height 807
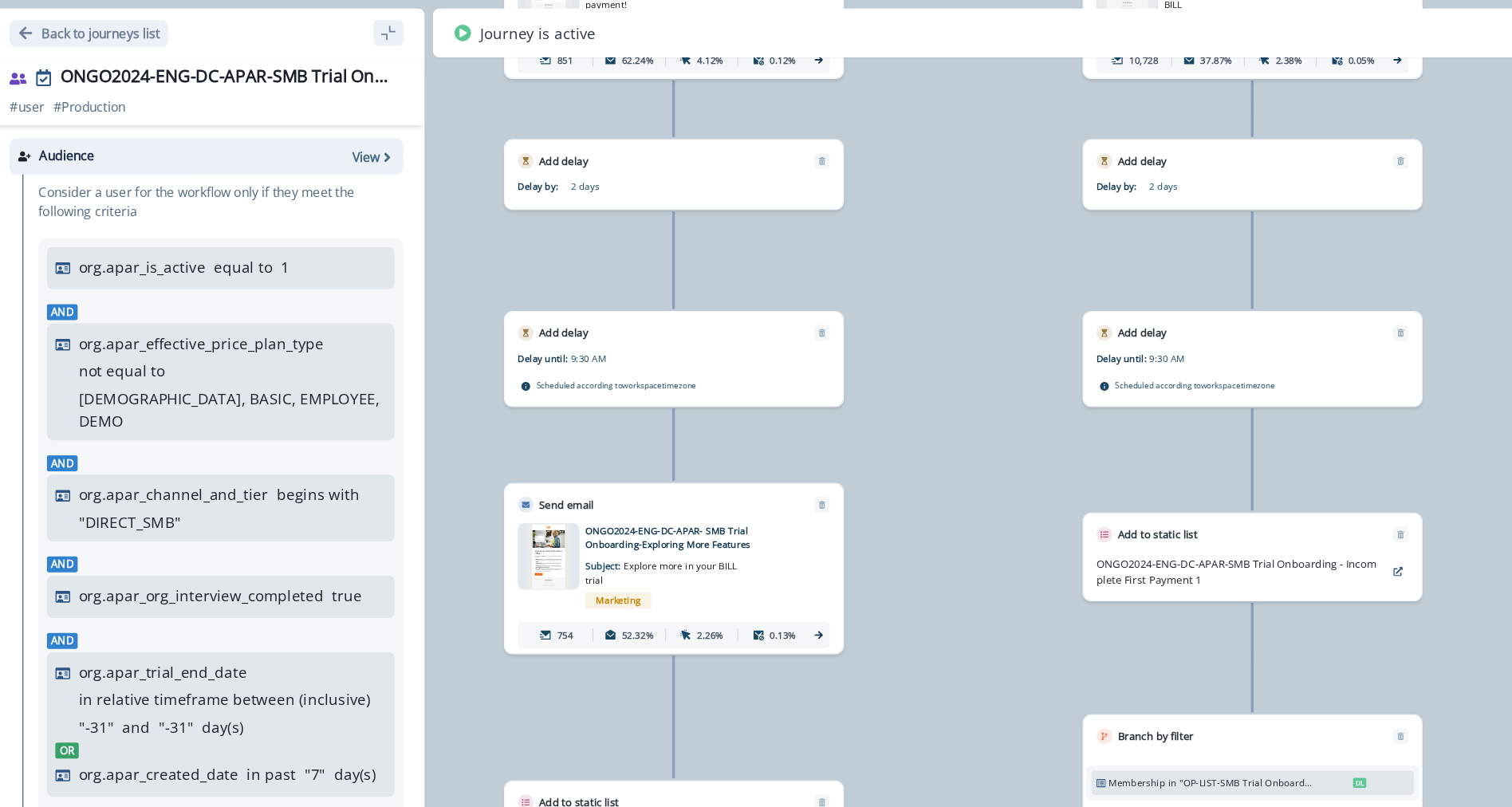
drag, startPoint x: 857, startPoint y: 201, endPoint x: 852, endPoint y: 62, distance: 139.1
click at [852, 62] on div "13,781 users have entered the journey Send email Email asset changed, journey r…" at bounding box center [788, 404] width 1448 height 807
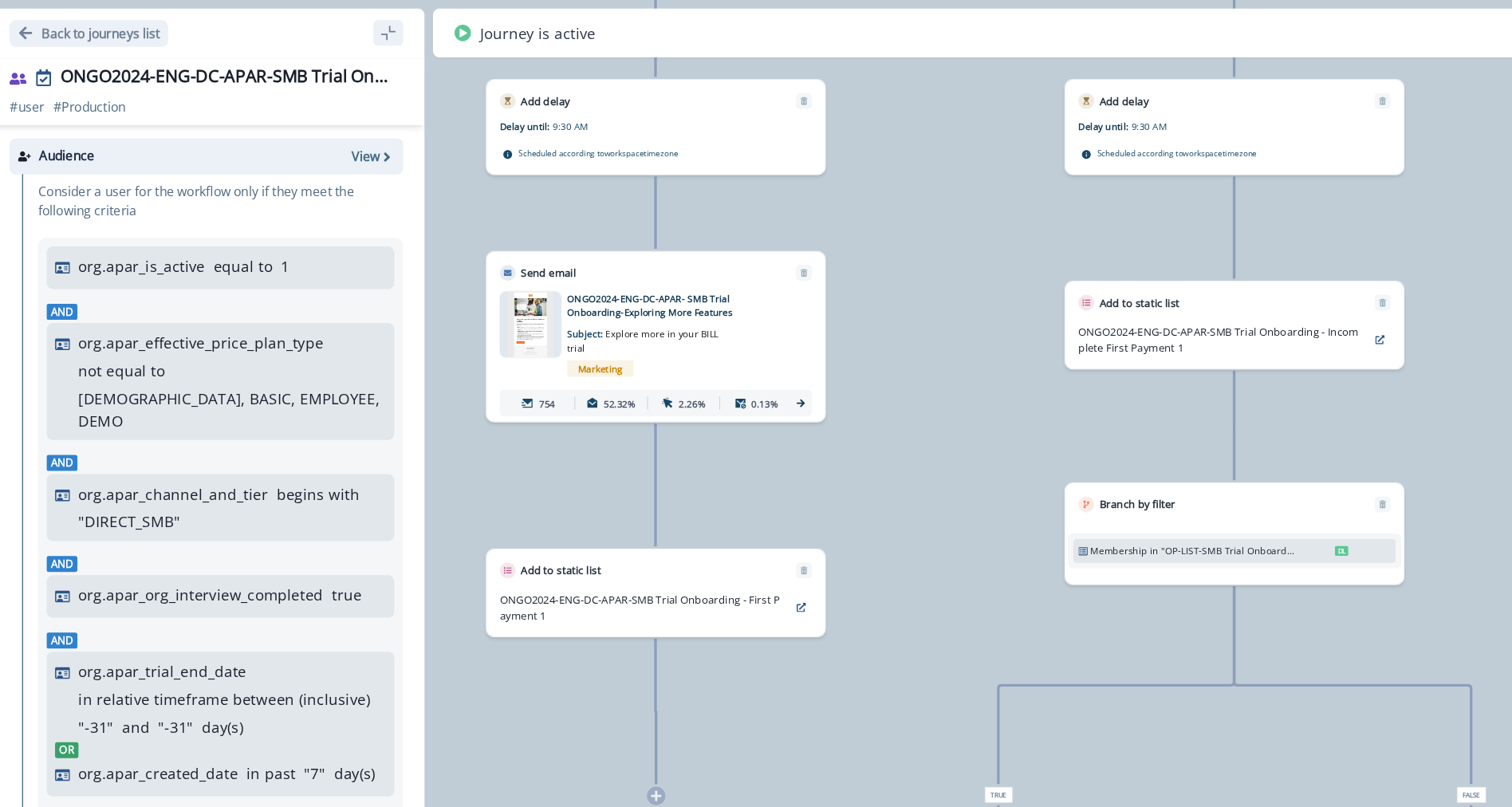
drag, startPoint x: 761, startPoint y: 215, endPoint x: 748, endPoint y: 43, distance: 172.5
click at [755, 46] on div "Back to journeys list ONGO2024-ENG-DC-APAR-SMB Trial Onboarding Users # user # …" at bounding box center [788, 404] width 1448 height 807
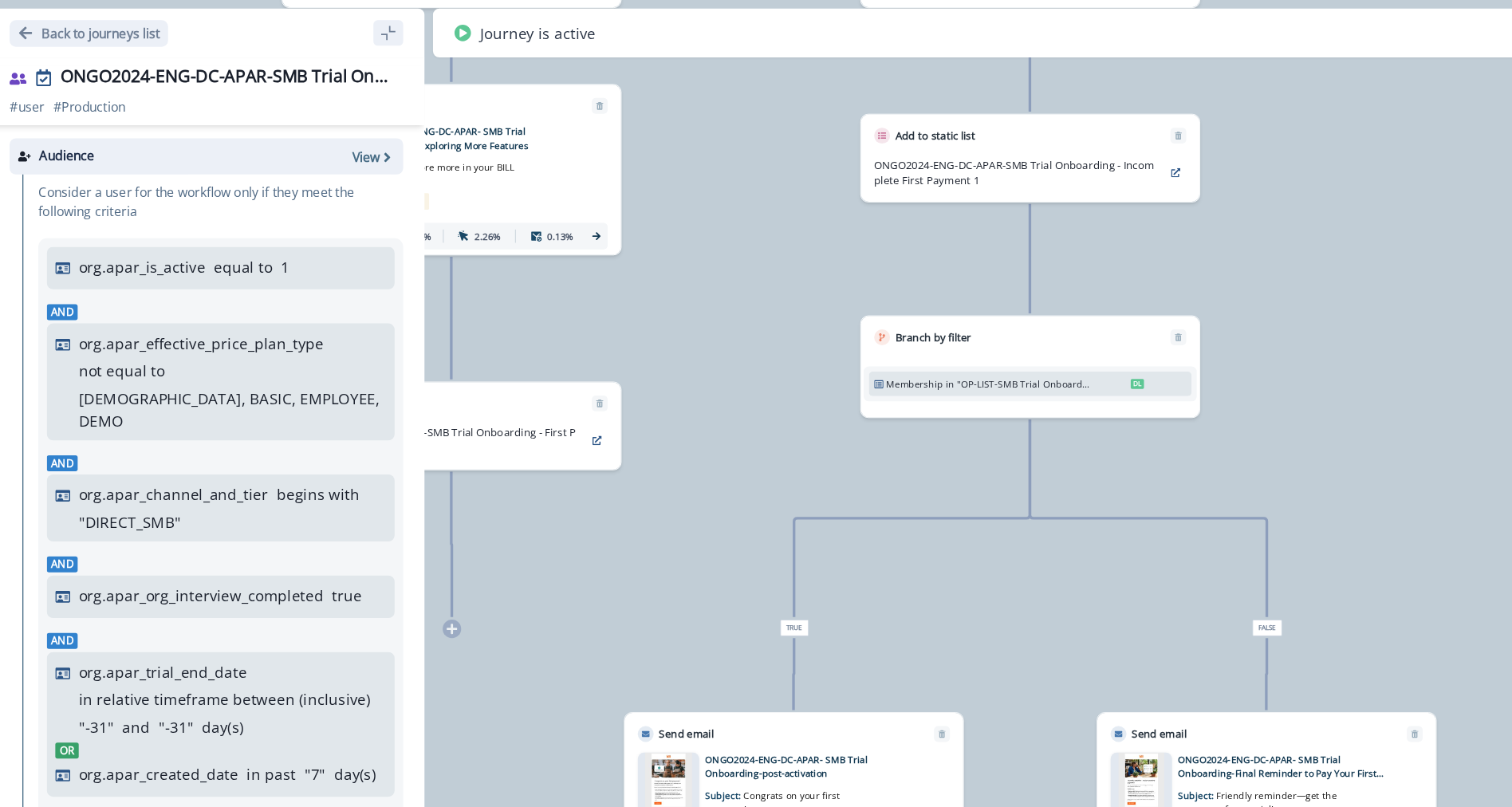
drag, startPoint x: 884, startPoint y: 197, endPoint x: 734, endPoint y: 74, distance: 194.0
click at [734, 74] on div "13,781 users have entered the journey Send email Email asset changed, journey r…" at bounding box center [788, 404] width 1448 height 807
click at [836, 305] on div "Membership in "OP-LIST-SMB Trial Onboarding - First Payment" DL" at bounding box center [856, 287] width 254 height 54
click at [835, 291] on p ""OP-LIST-SMB Trial Onboarding - First Payment"" at bounding box center [852, 287] width 102 height 10
click at [868, 283] on p ""OP-LIST-SMB Trial Onboarding - First Payment"" at bounding box center [852, 287] width 102 height 10
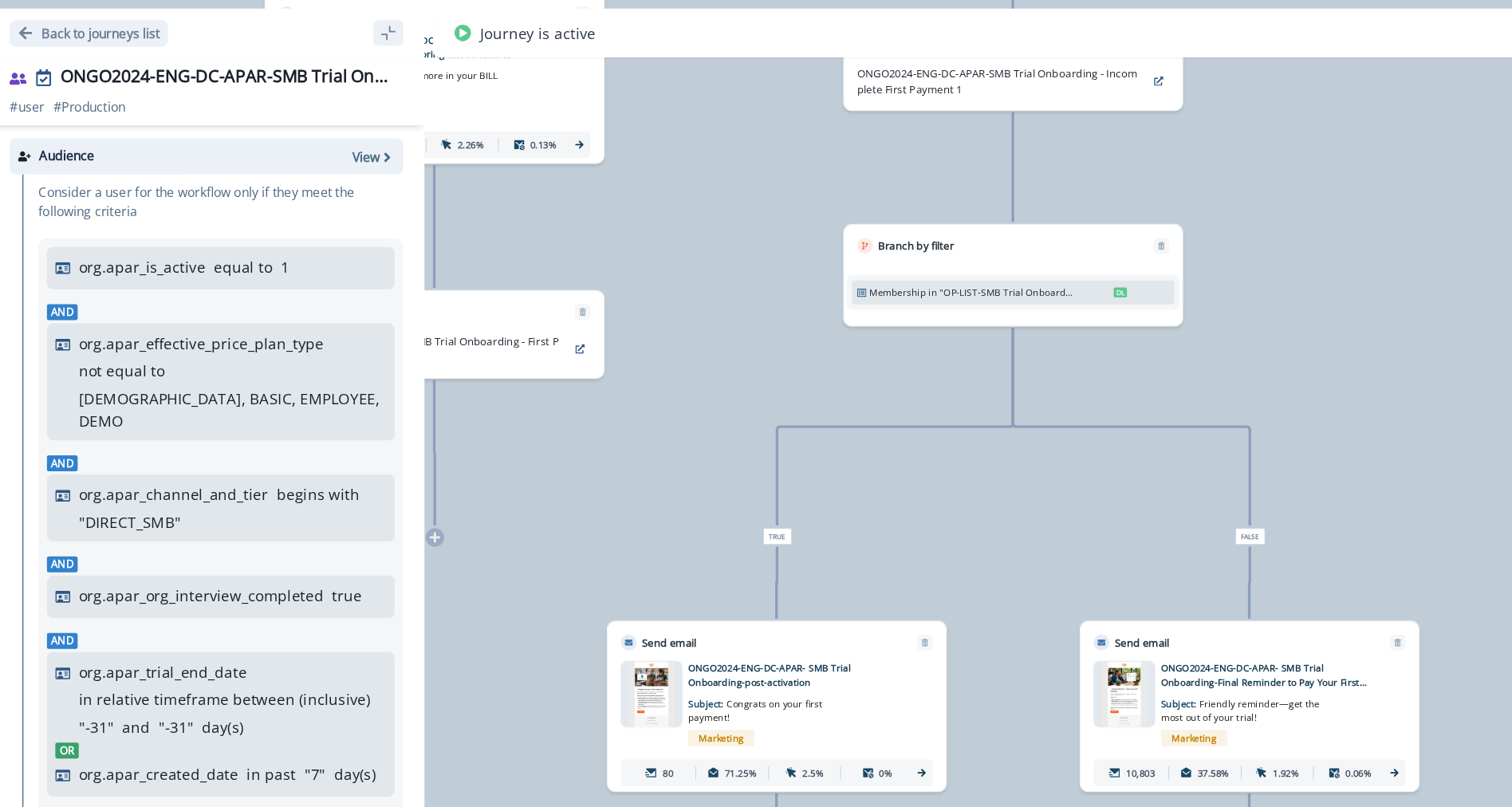
drag, startPoint x: 950, startPoint y: 401, endPoint x: 935, endPoint y: 334, distance: 68.7
click at [935, 334] on div "13,781 users have entered the journey Send email Email asset changed, journey r…" at bounding box center [788, 404] width 1448 height 807
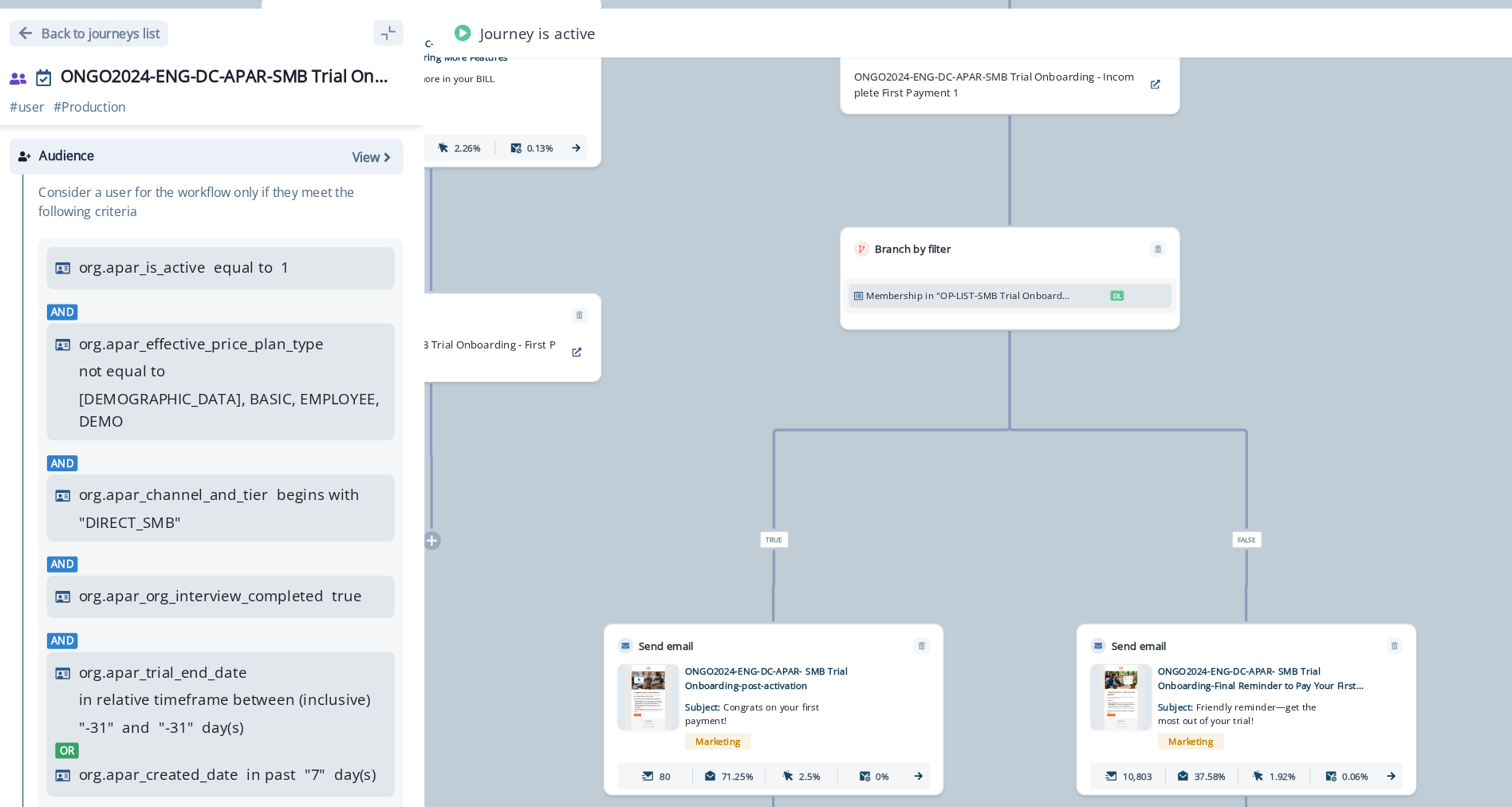
click at [865, 223] on p ""OP-LIST-SMB Trial Onboarding - First Payment"" at bounding box center [836, 221] width 102 height 10
click at [724, 220] on div "Membership in "OP-LIST-SMB Trial Onboarding - First Payment" DL" at bounding box center [842, 221] width 242 height 18
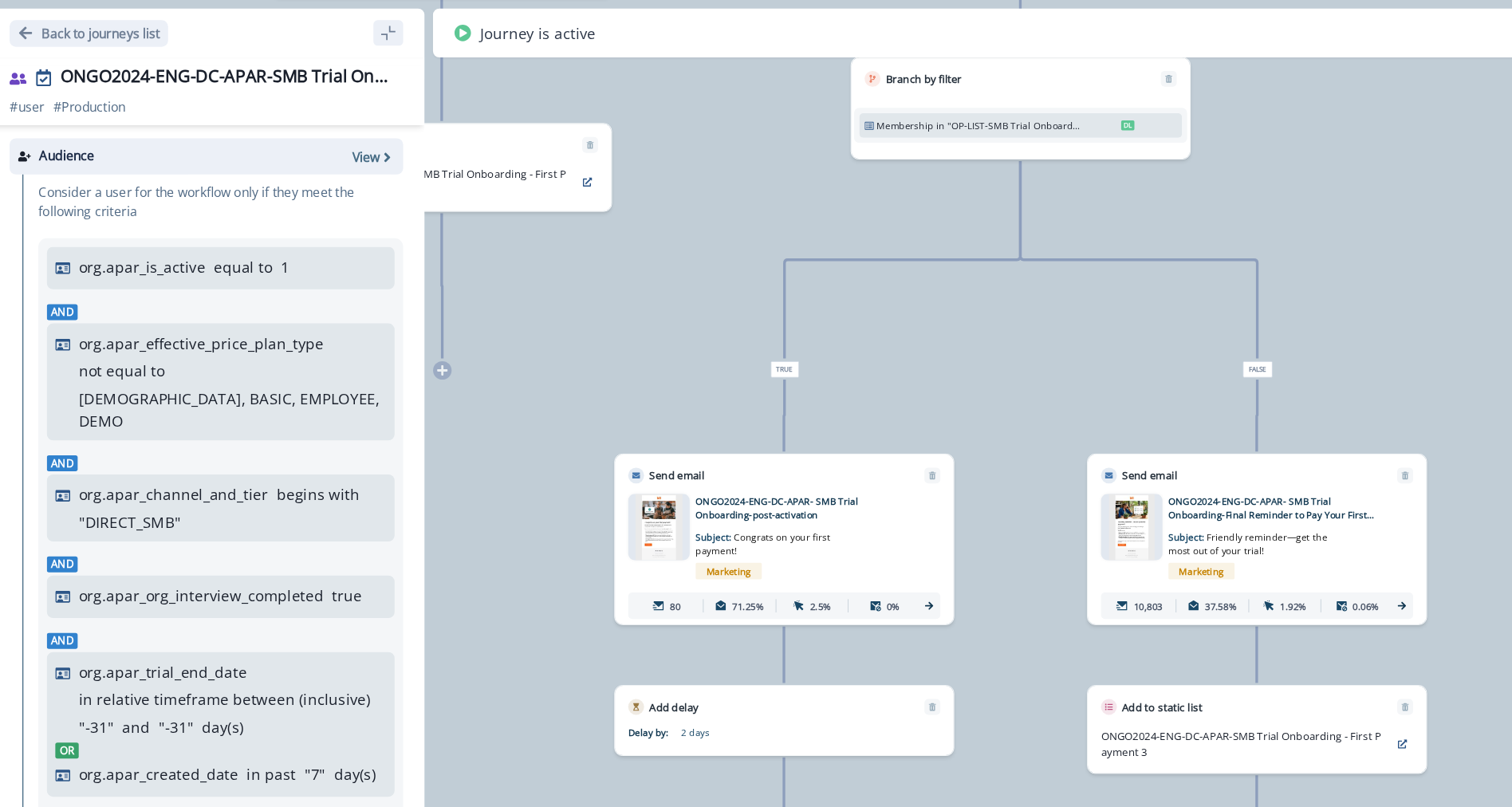
drag, startPoint x: 932, startPoint y: 272, endPoint x: 939, endPoint y: 152, distance: 120.2
click at [939, 152] on div "13,781 users have entered the journey Send email Email asset changed, journey r…" at bounding box center [788, 404] width 1448 height 807
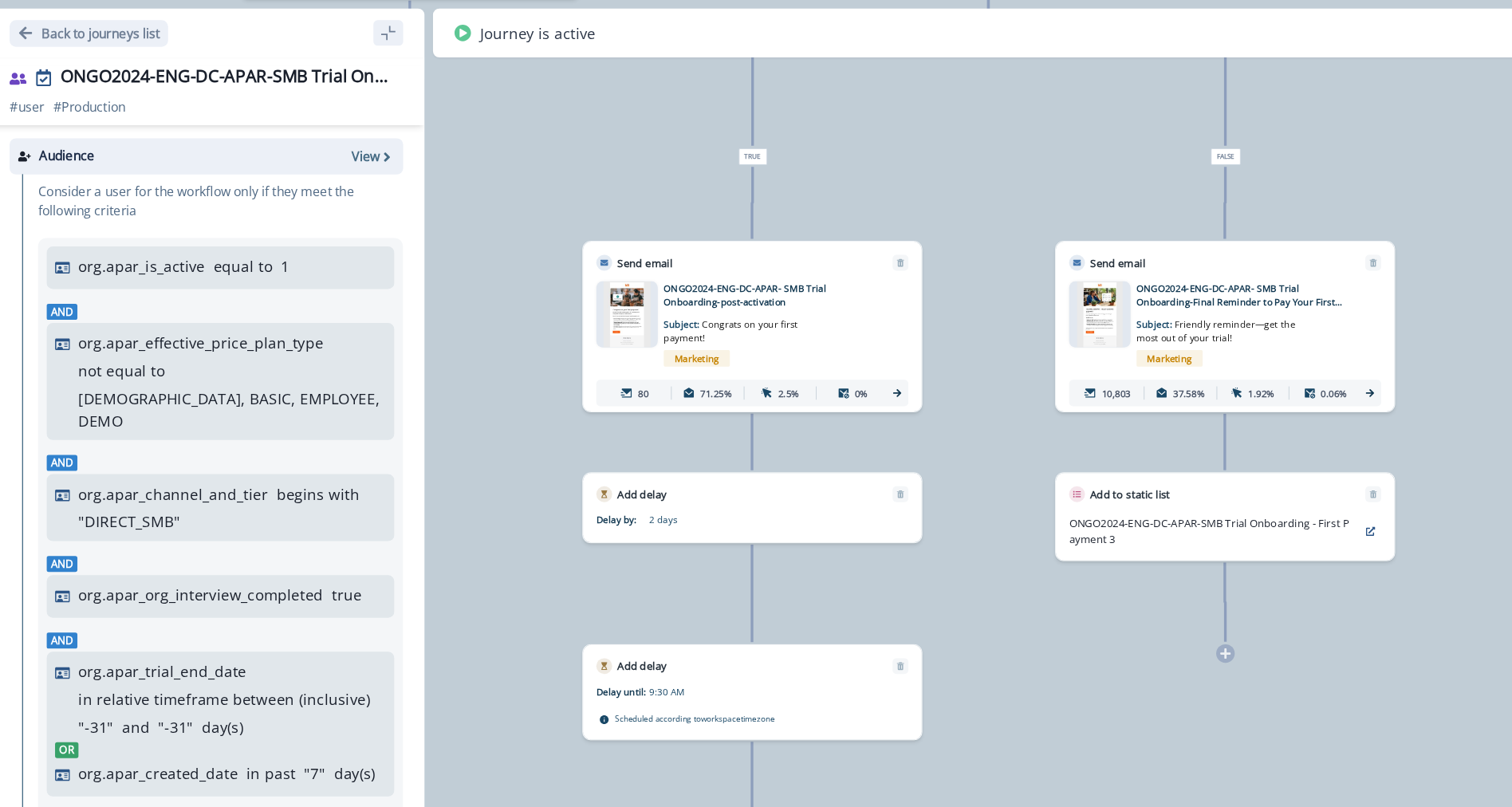
drag, startPoint x: 924, startPoint y: 290, endPoint x: 861, endPoint y: 158, distance: 146.3
click at [897, 134] on div "13,781 users have entered the journey Send email Email asset changed, journey r…" at bounding box center [788, 404] width 1448 height 807
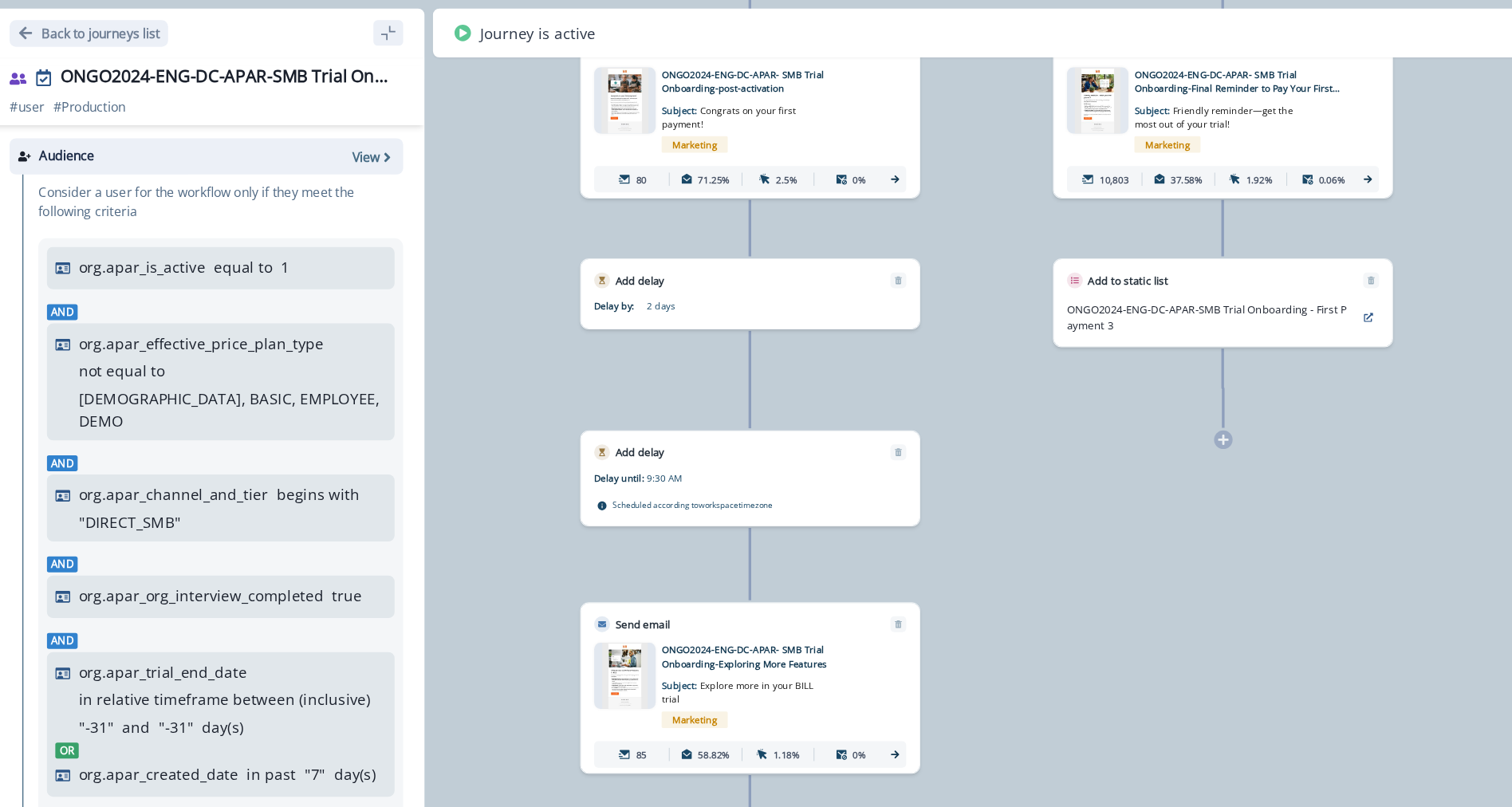
drag, startPoint x: 810, startPoint y: 272, endPoint x: 822, endPoint y: 189, distance: 83.9
click at [822, 189] on div "13,781 users have entered the journey Send email Email asset changed, journey r…" at bounding box center [788, 404] width 1448 height 807
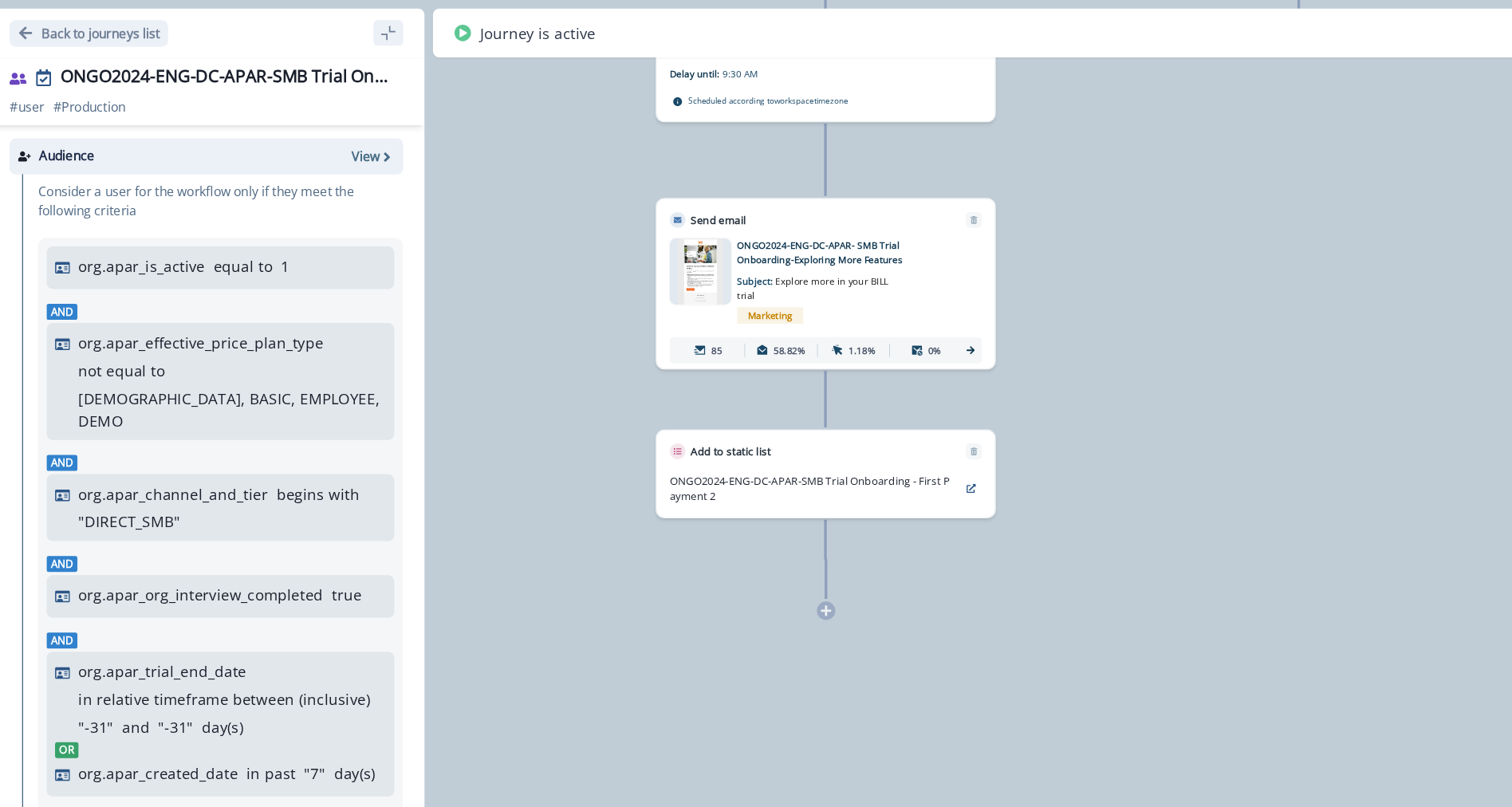
drag, startPoint x: 823, startPoint y: 357, endPoint x: 865, endPoint y: 166, distance: 195.6
click at [865, 166] on div "13,781 users have entered the journey Send email Email asset changed, journey r…" at bounding box center [788, 404] width 1448 height 807
drag, startPoint x: 867, startPoint y: 203, endPoint x: 1060, endPoint y: 467, distance: 327.0
click at [1060, 467] on div "13,781 users have entered the journey Send email Email asset changed, journey r…" at bounding box center [788, 404] width 1448 height 807
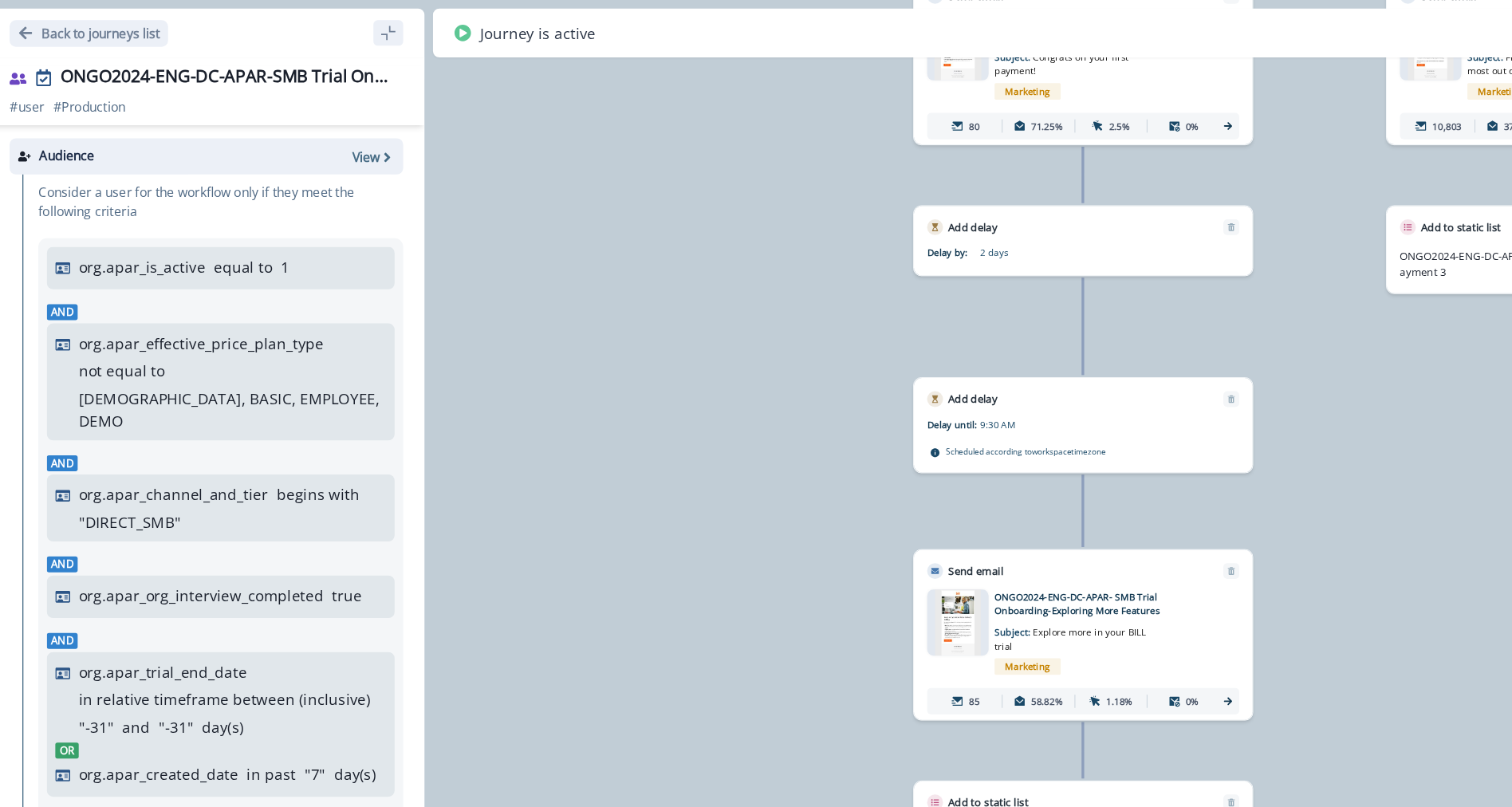
drag, startPoint x: 976, startPoint y: 296, endPoint x: 1145, endPoint y: 474, distance: 245.4
click at [1145, 474] on div "13,781 users have entered the journey Send email Email asset changed, journey r…" at bounding box center [788, 404] width 1448 height 807
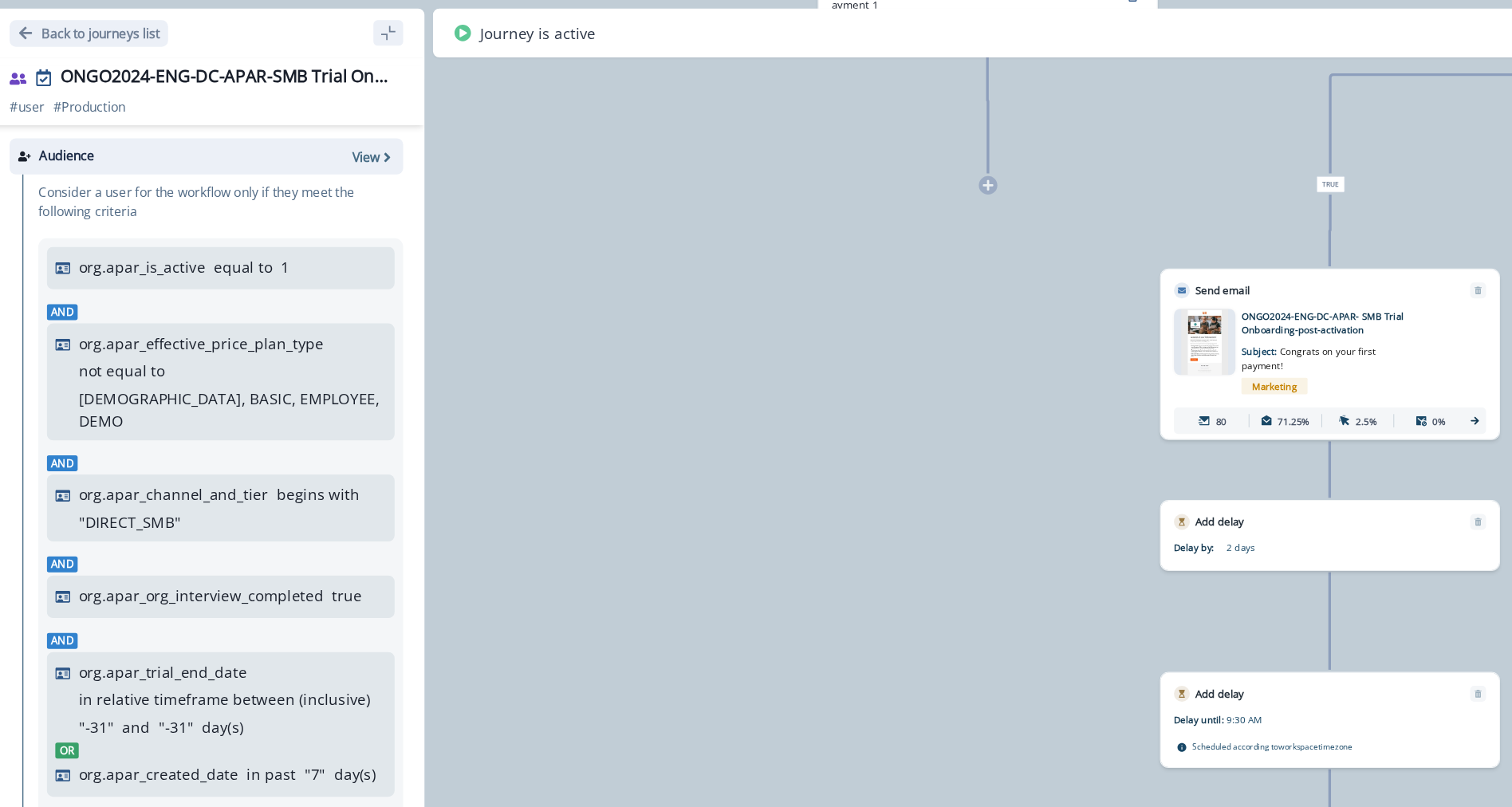
drag, startPoint x: 705, startPoint y: 256, endPoint x: 906, endPoint y: 512, distance: 325.5
click at [906, 512] on div "13,781 users have entered the journey Send email Email asset changed, journey r…" at bounding box center [788, 404] width 1448 height 807
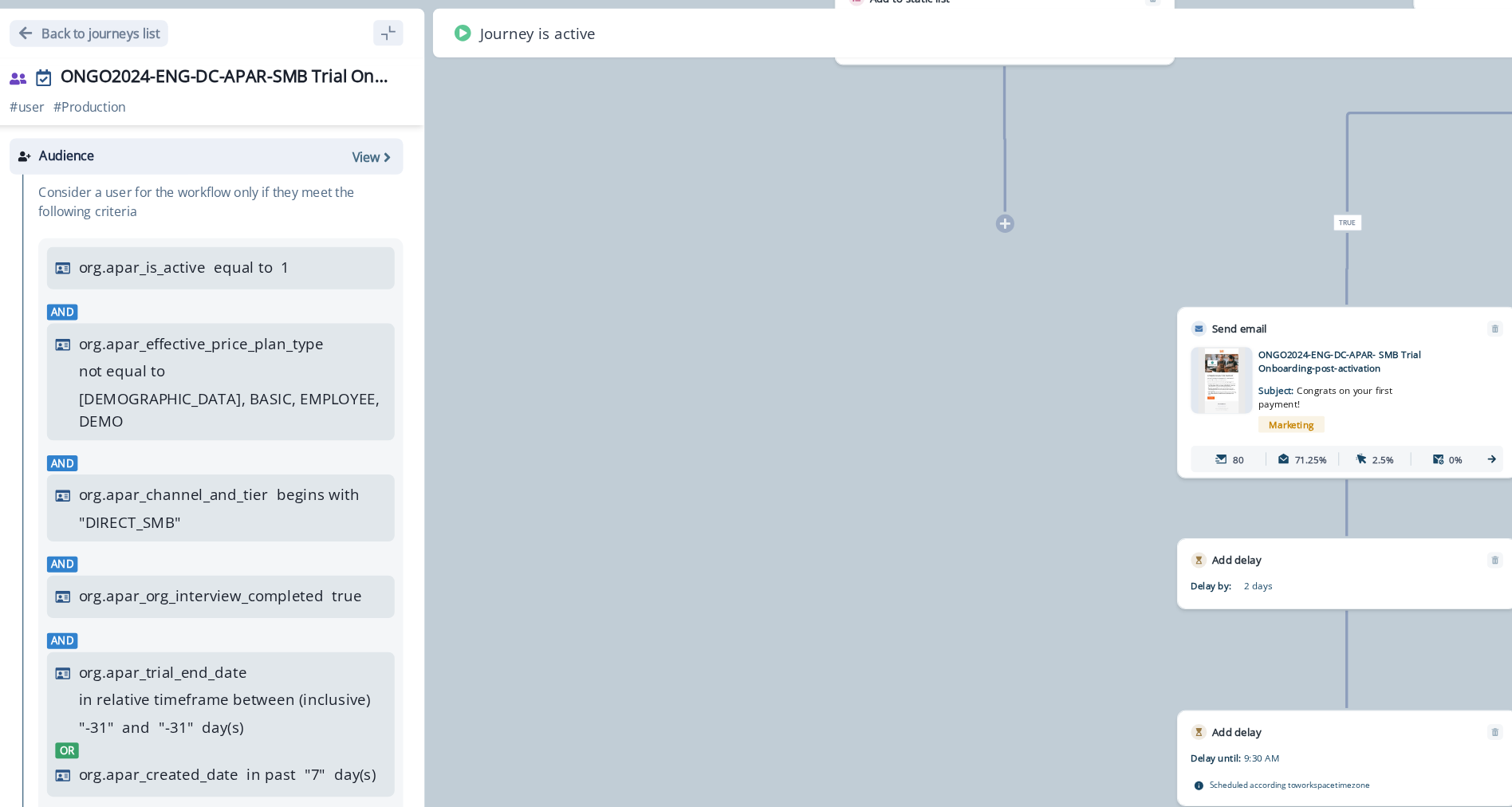
click at [862, 332] on div "13,781 users have entered the journey Send email Email asset changed, journey r…" at bounding box center [788, 404] width 1448 height 807
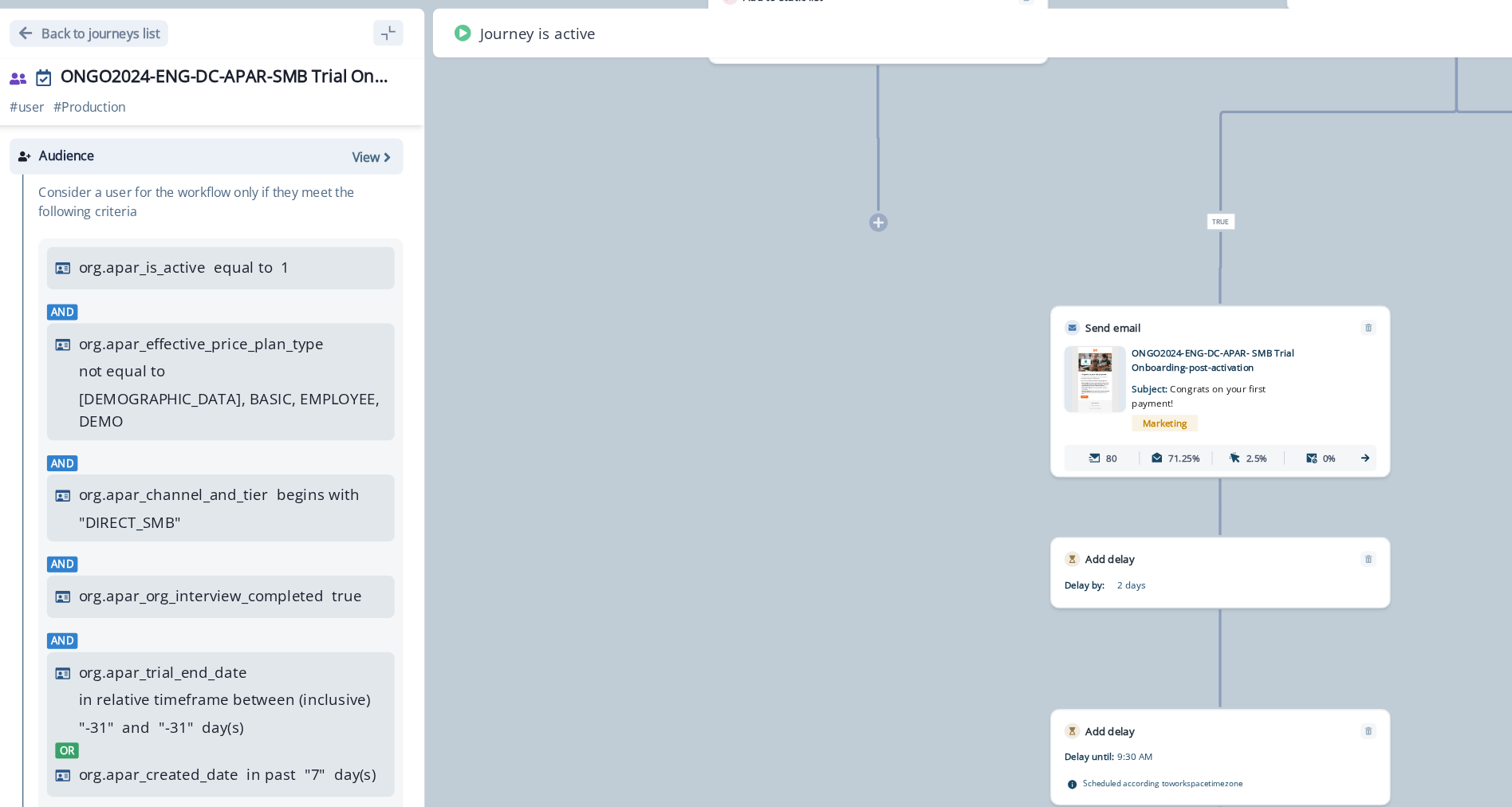
drag, startPoint x: 845, startPoint y: 405, endPoint x: 746, endPoint y: 414, distance: 99.4
click at [746, 414] on div "13,781 users have entered the journey Send email Email asset changed, journey r…" at bounding box center [788, 404] width 1448 height 807
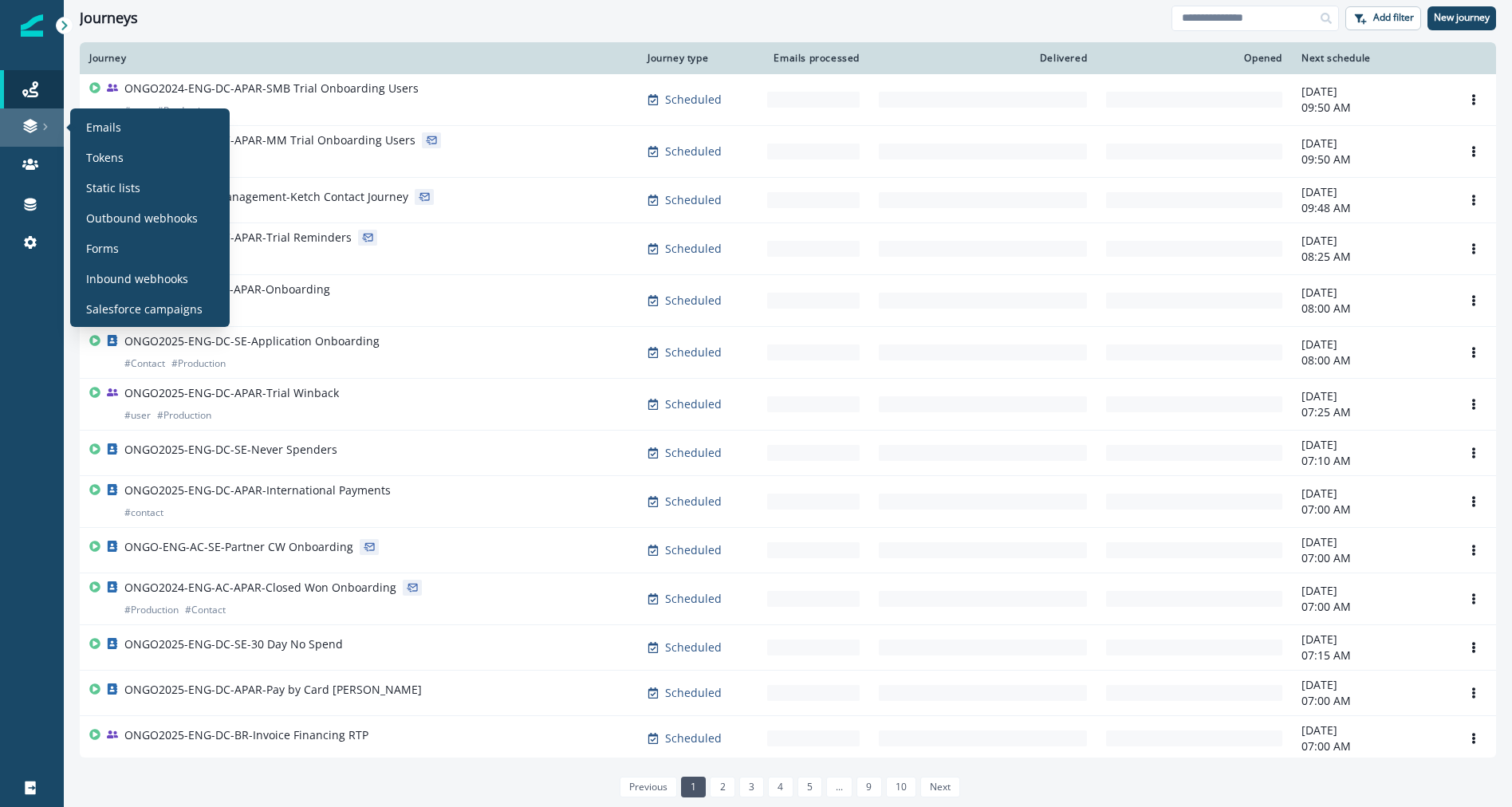
click at [31, 139] on link at bounding box center [32, 127] width 64 height 38
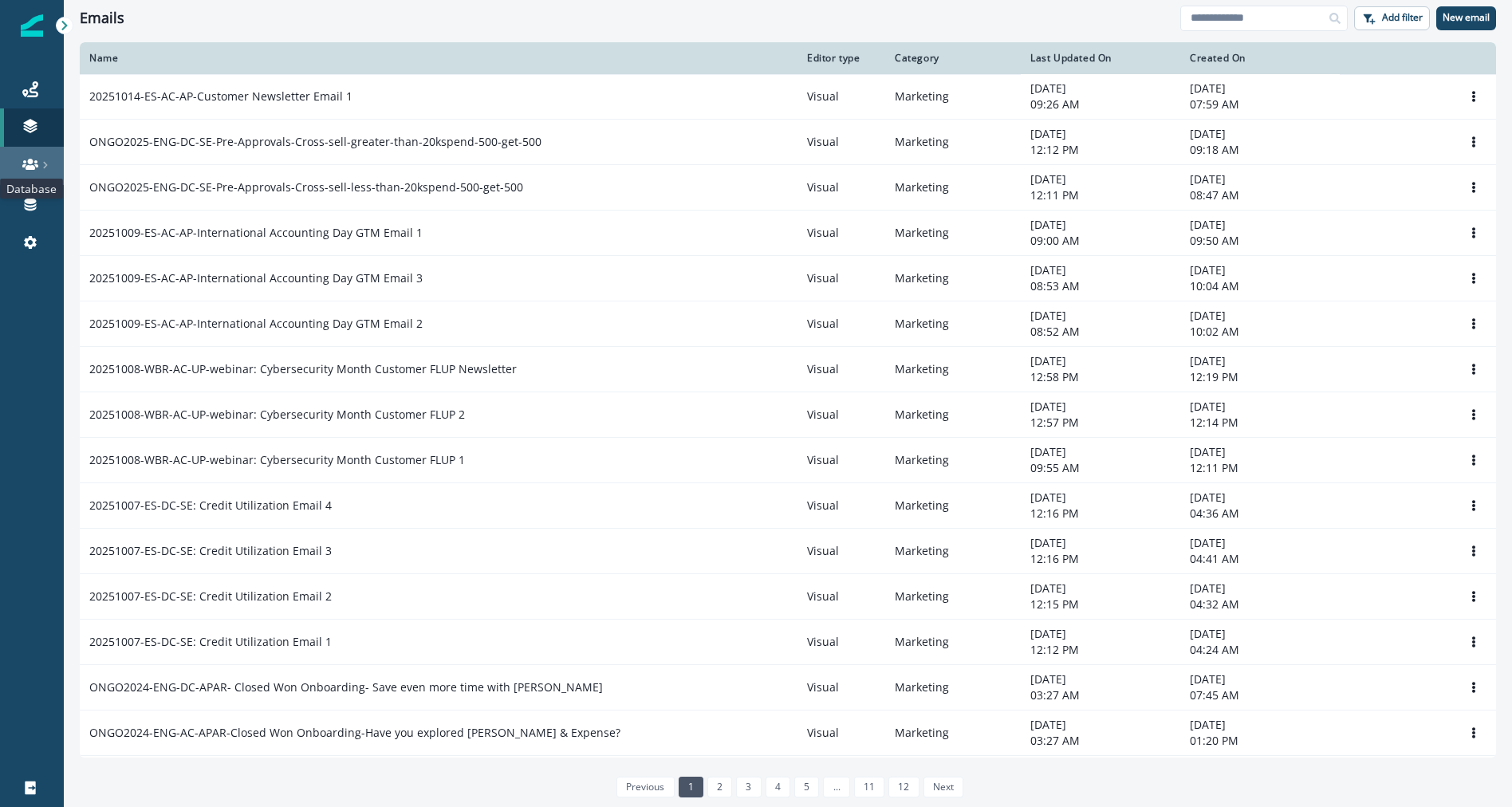
click at [29, 164] on icon at bounding box center [30, 164] width 16 height 16
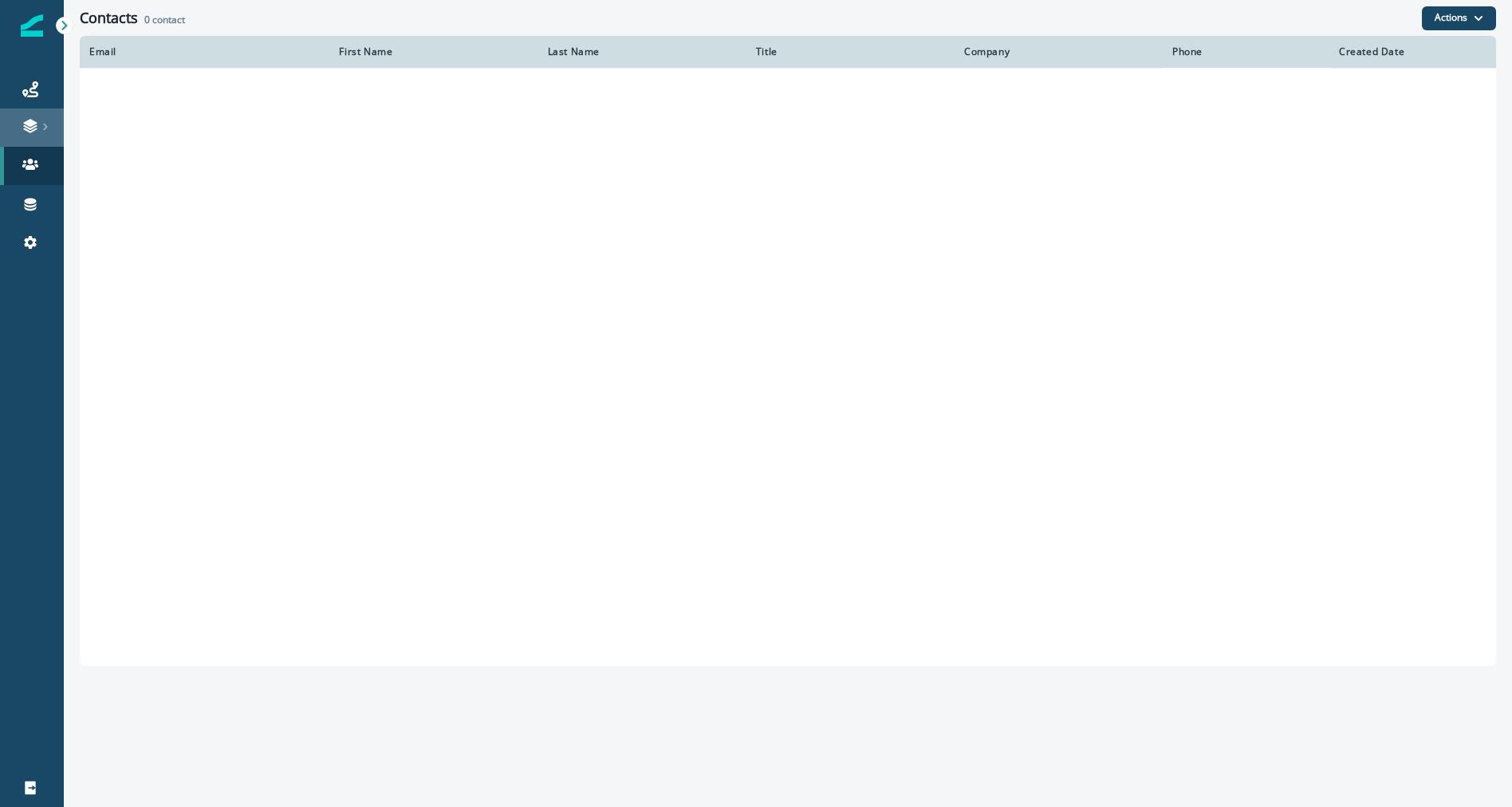
click at [42, 122] on icon at bounding box center [46, 126] width 8 height 8
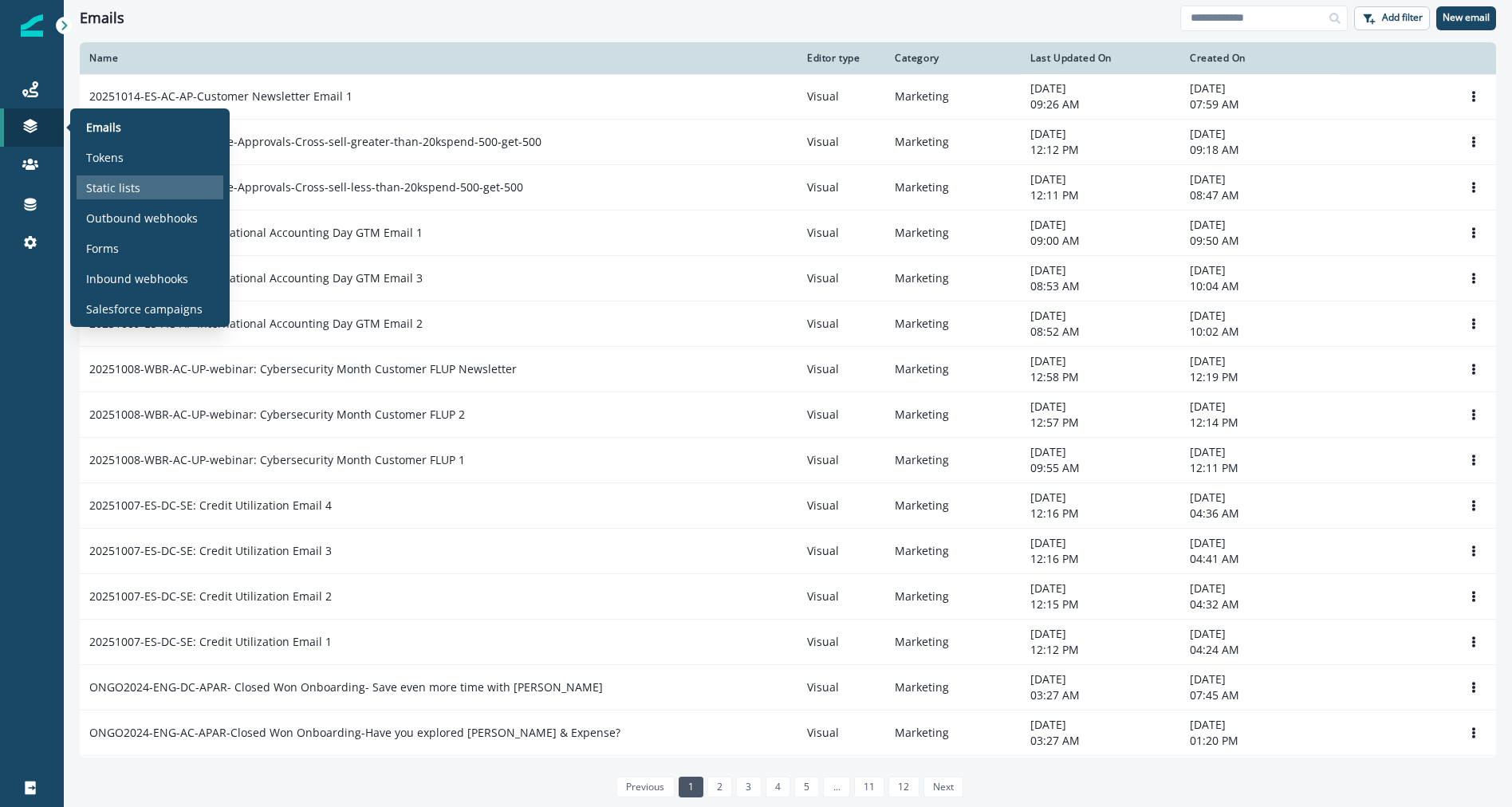
click at [117, 191] on p "Static lists" at bounding box center [114, 187] width 54 height 17
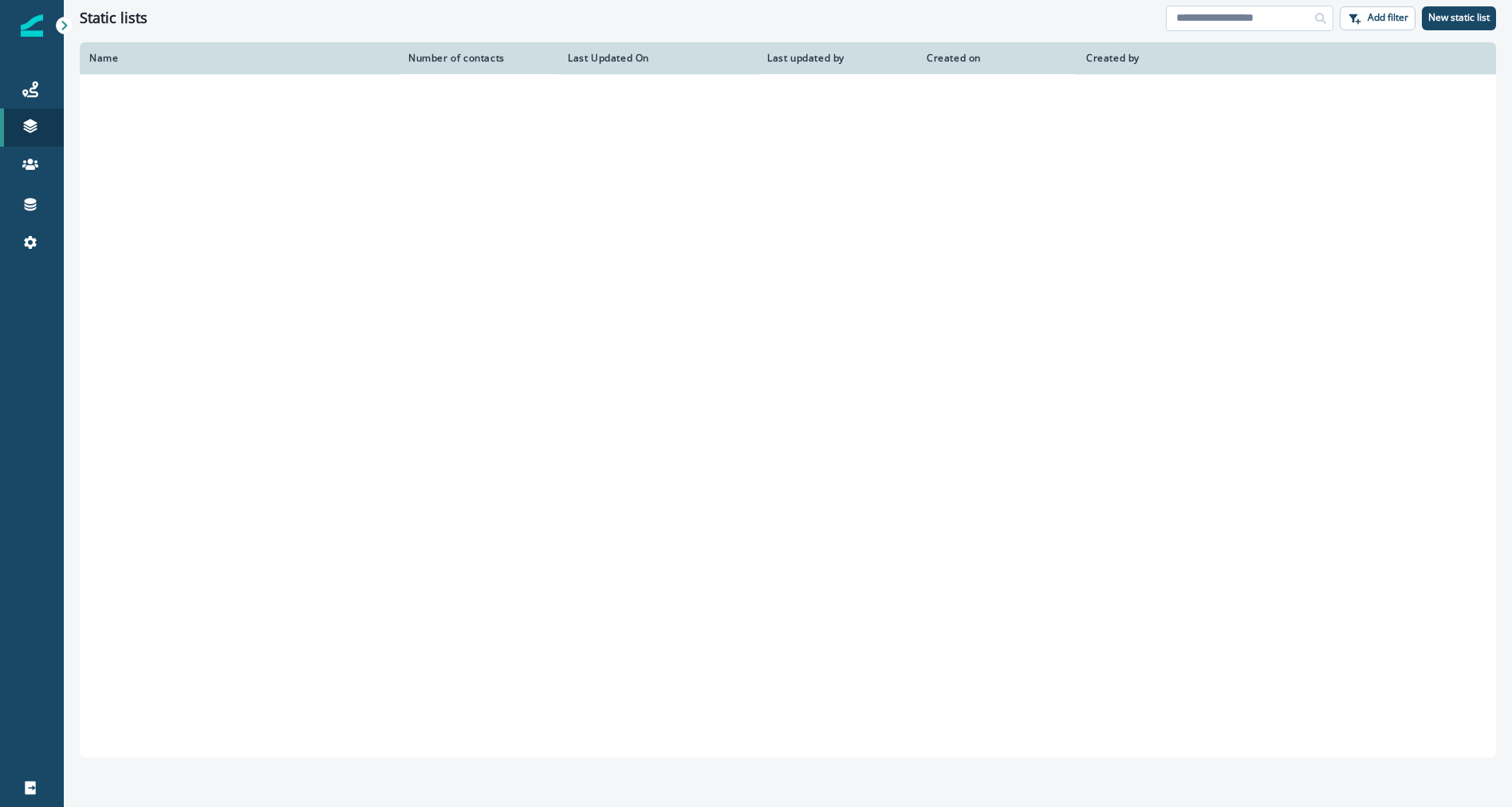
click at [1256, 30] on input at bounding box center [1249, 18] width 167 height 26
paste input "**********"
drag, startPoint x: 1256, startPoint y: 30, endPoint x: 1027, endPoint y: 28, distance: 229.0
click at [1027, 28] on div "**********" at bounding box center [788, 18] width 1448 height 36
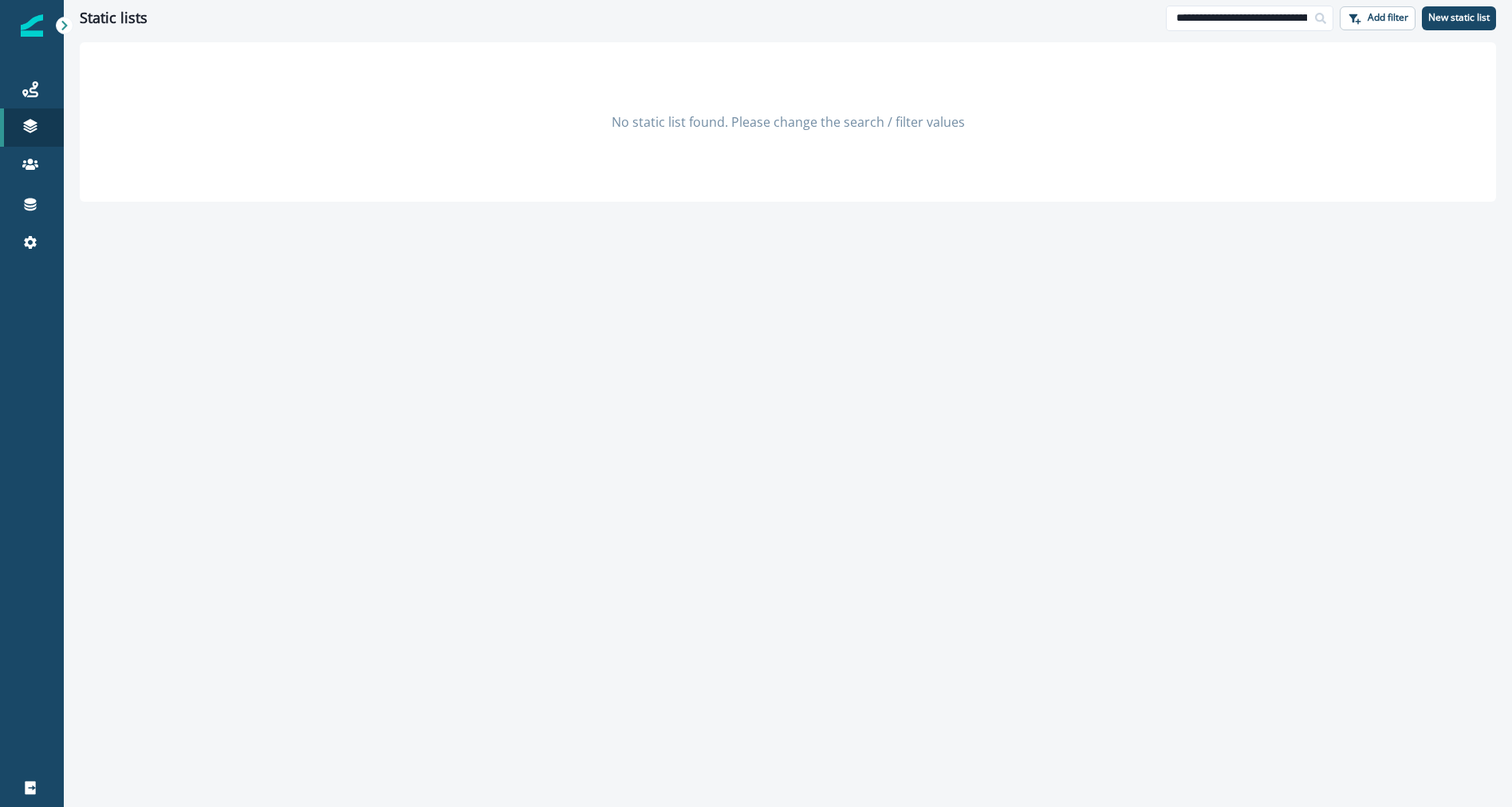
drag, startPoint x: 1190, startPoint y: 22, endPoint x: 1031, endPoint y: -3, distance: 161.0
click at [1031, 0] on html "**********" at bounding box center [756, 404] width 1512 height 807
click at [1182, 11] on input "**********" at bounding box center [1249, 18] width 167 height 26
type input "**********"
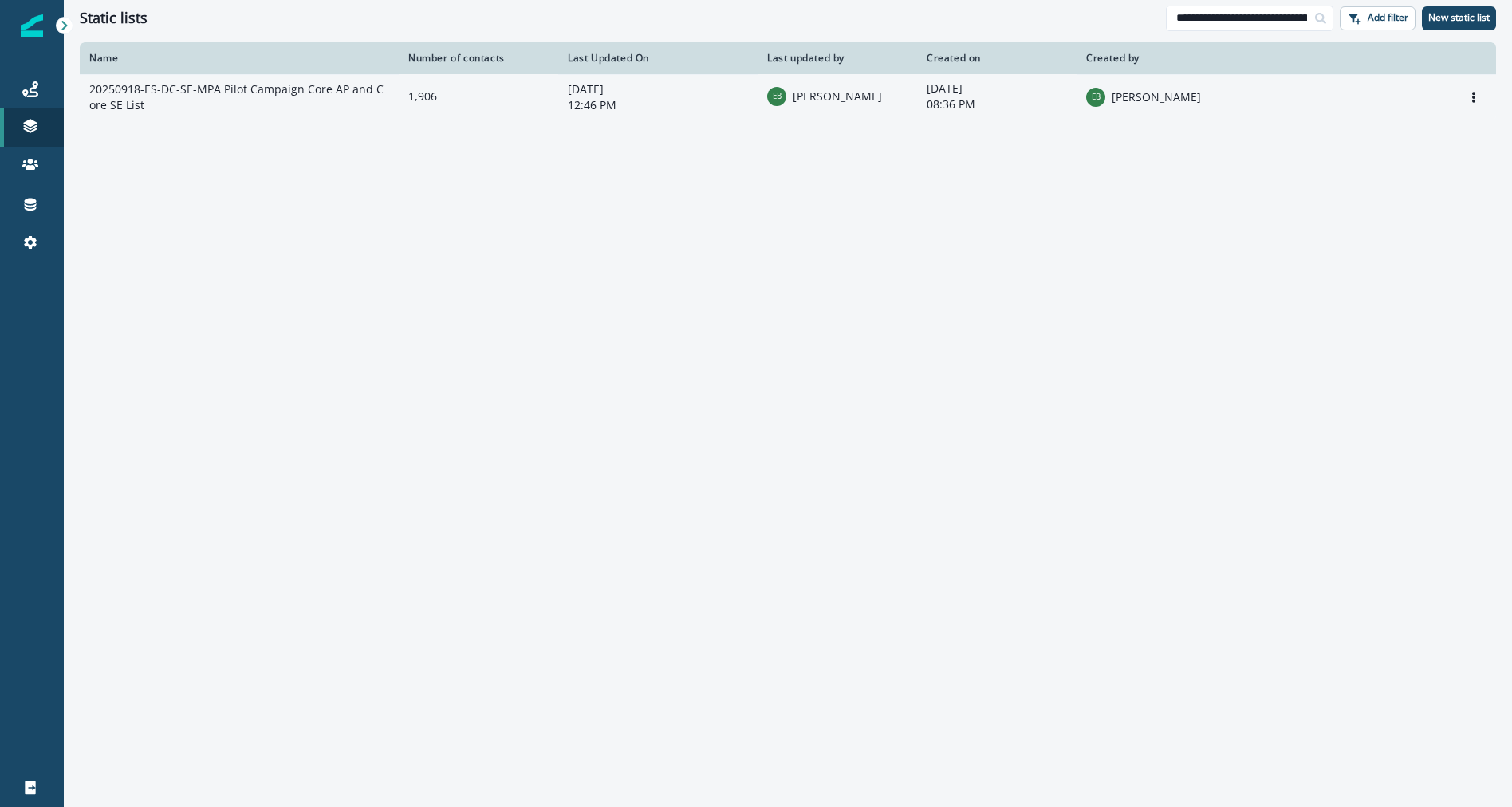
click at [198, 87] on td "20250918-ES-DC-SE-MPA Pilot Campaign Core AP and Core SE List" at bounding box center [239, 97] width 319 height 46
